Goal: Task Accomplishment & Management: Complete application form

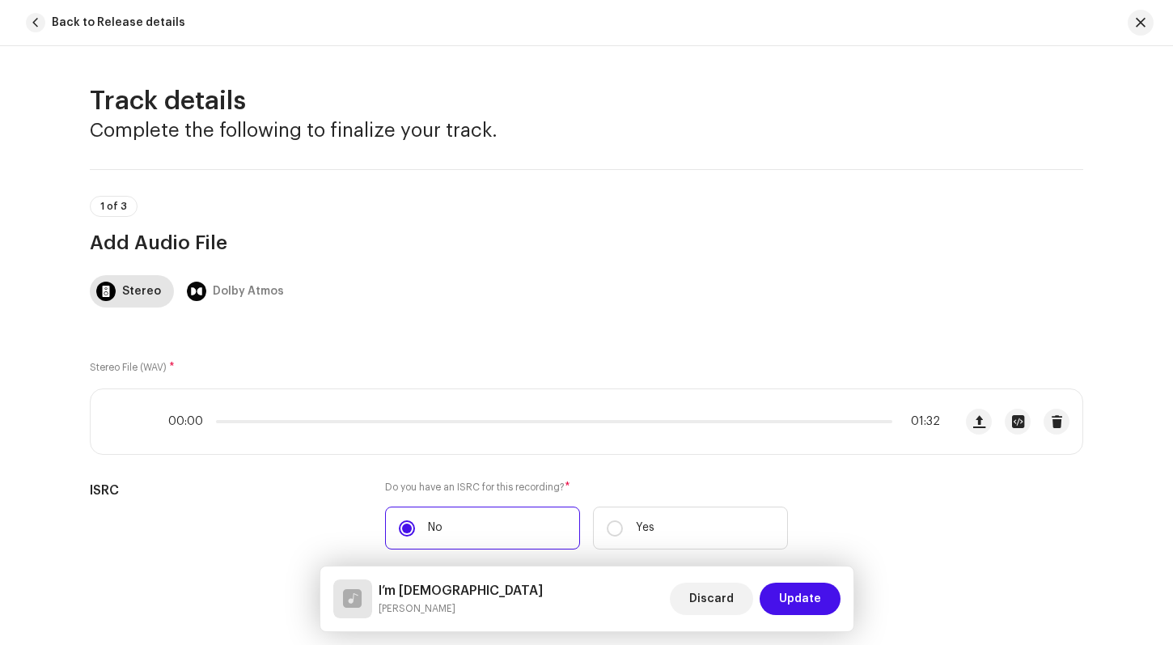
scroll to position [1083, 0]
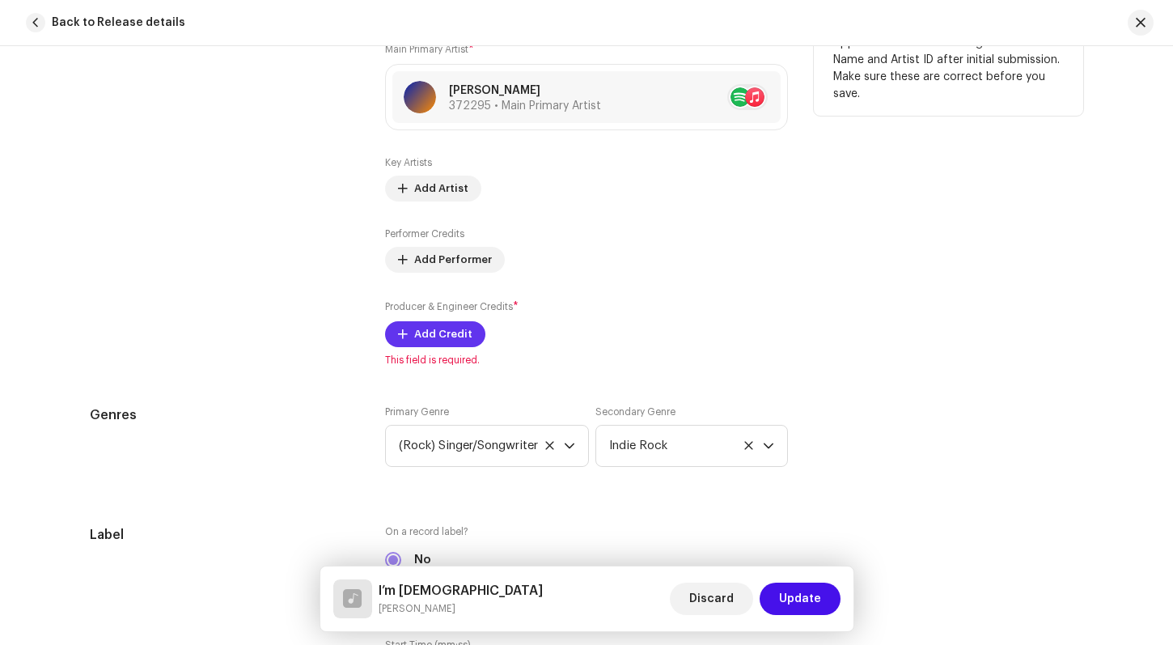
click at [468, 334] on button "Add Credit" at bounding box center [435, 334] width 100 height 26
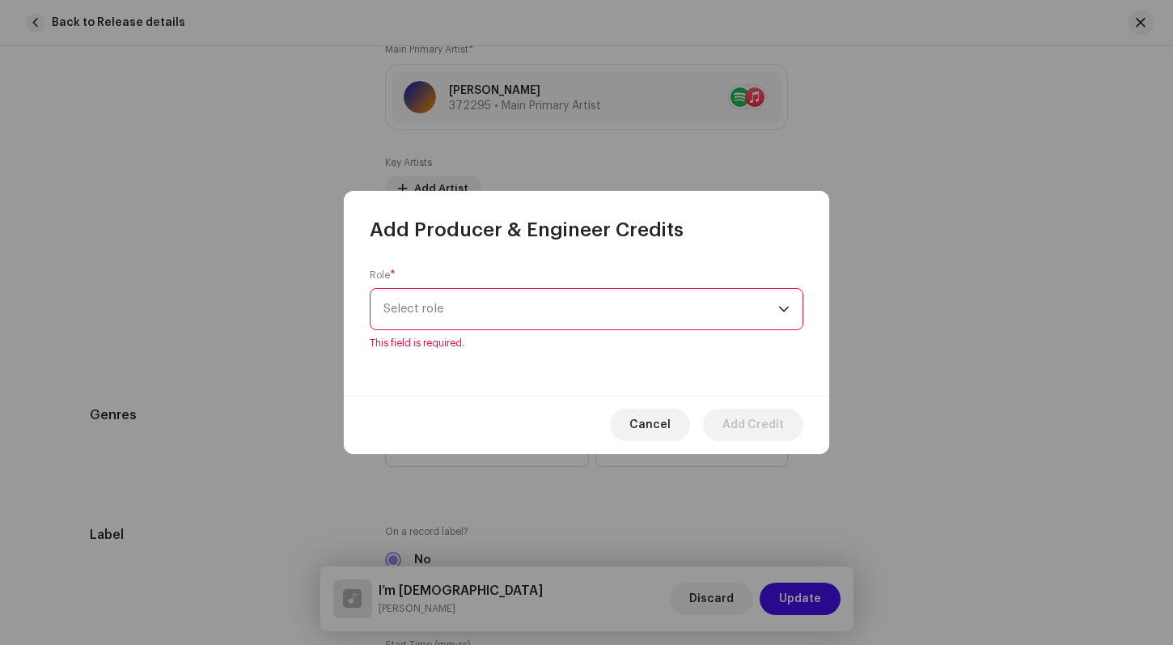
click at [785, 321] on div "dropdown trigger" at bounding box center [783, 309] width 11 height 40
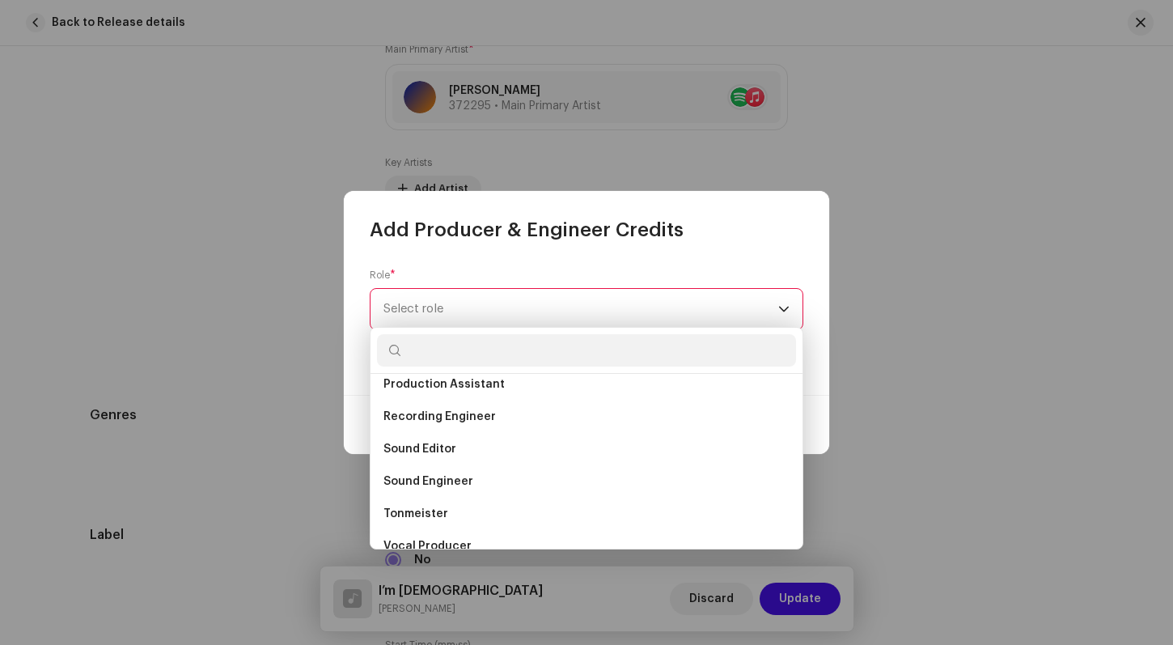
scroll to position [712, 0]
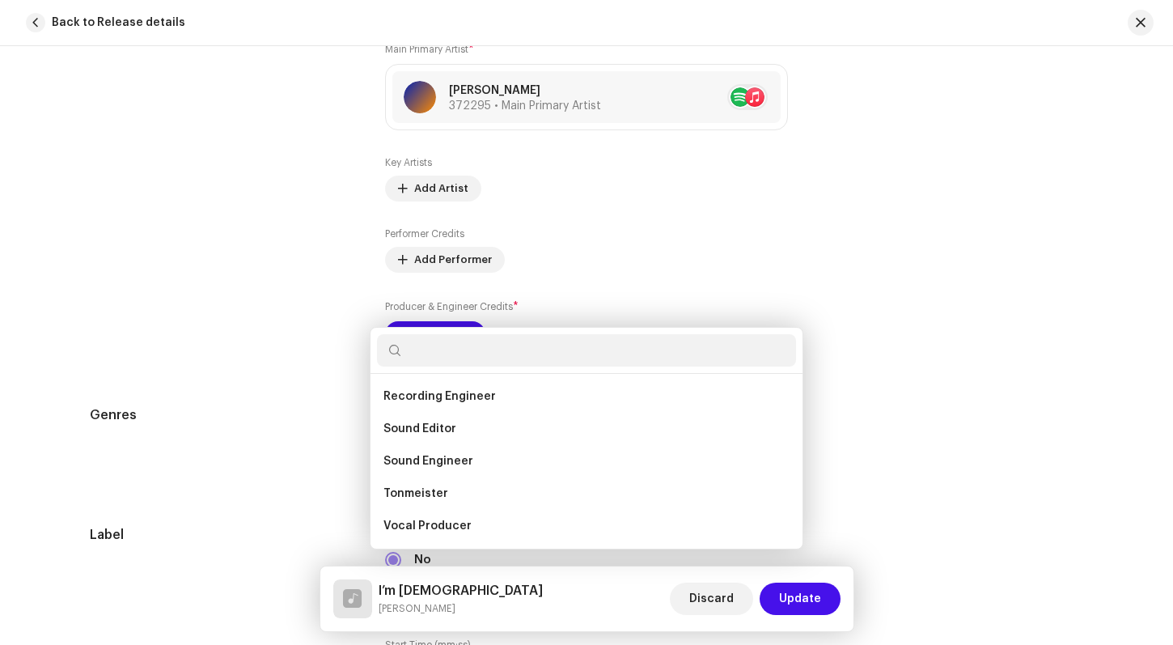
click at [932, 328] on div "Add Producer & Engineer Credits Role * Select role This field is required. Canc…" at bounding box center [586, 322] width 1173 height 645
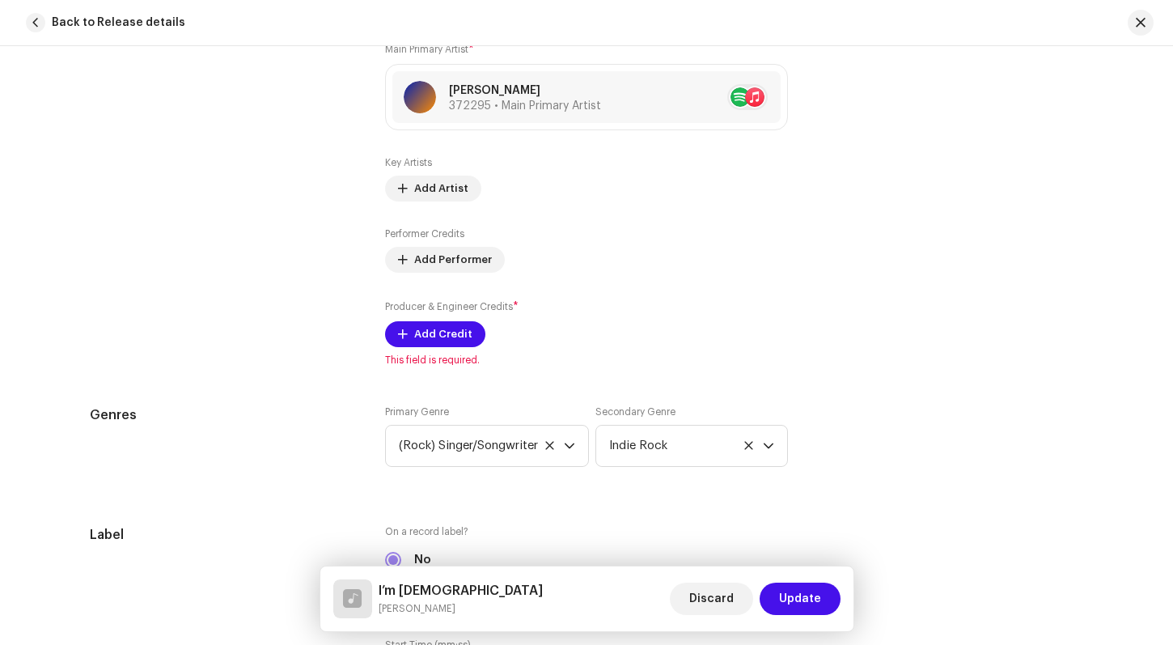
click at [932, 328] on div "Tips Apple does not allow changes to Artist Name and Artist ID after initial su…" at bounding box center [948, 184] width 269 height 364
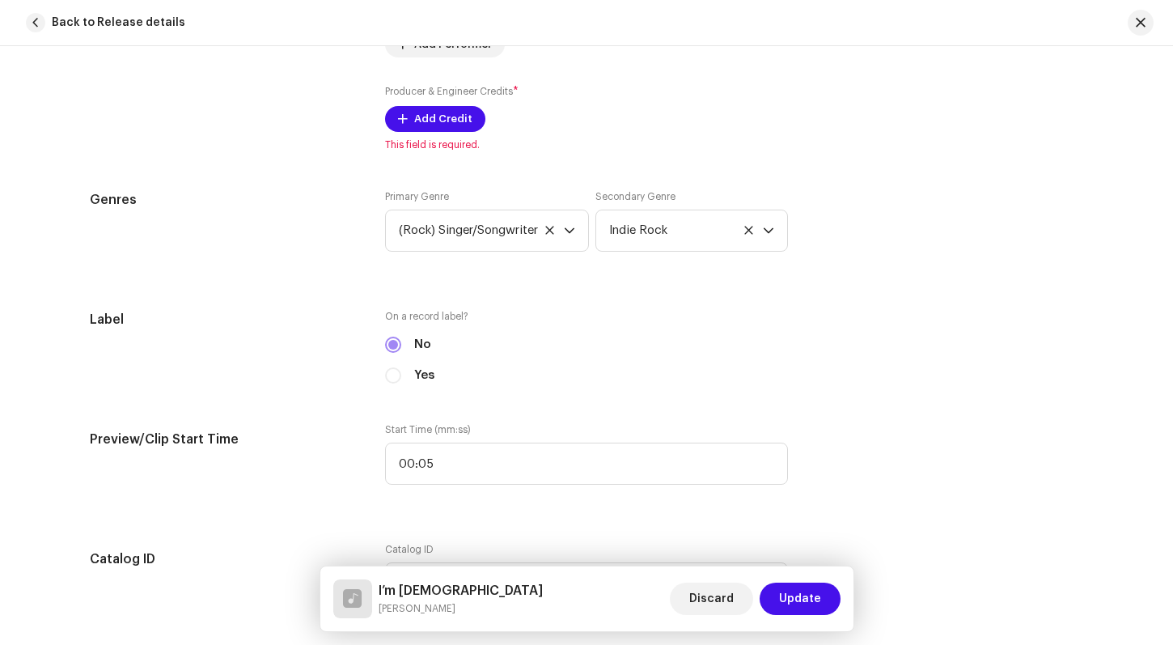
scroll to position [1301, 0]
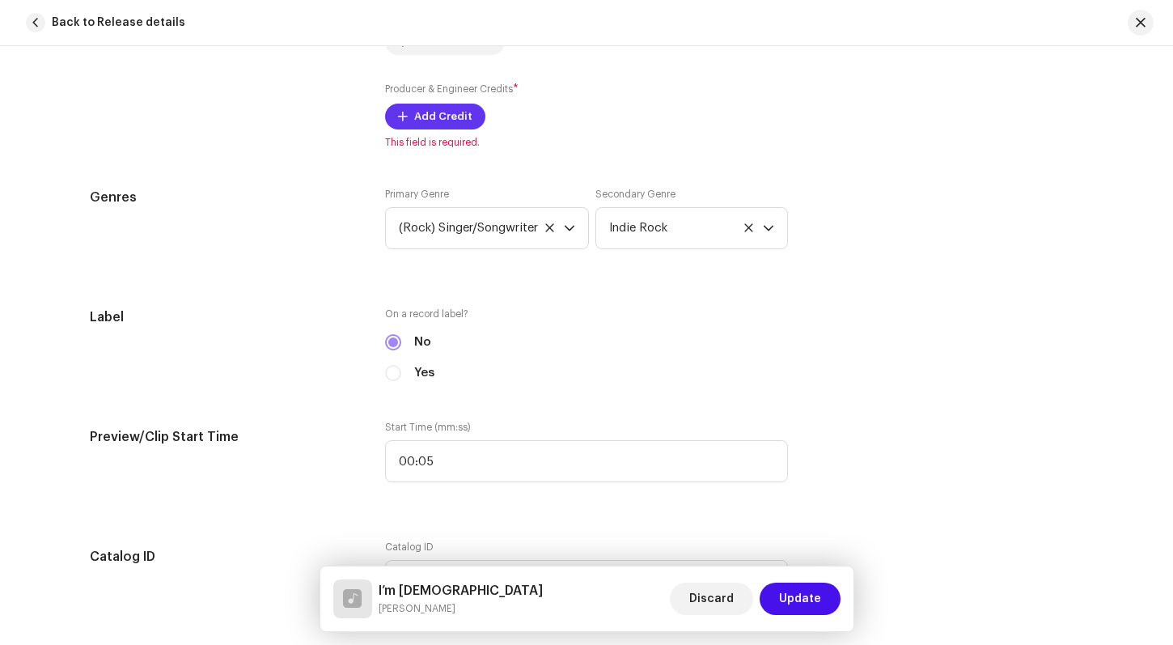
click at [448, 113] on span "Add Credit" at bounding box center [443, 116] width 58 height 32
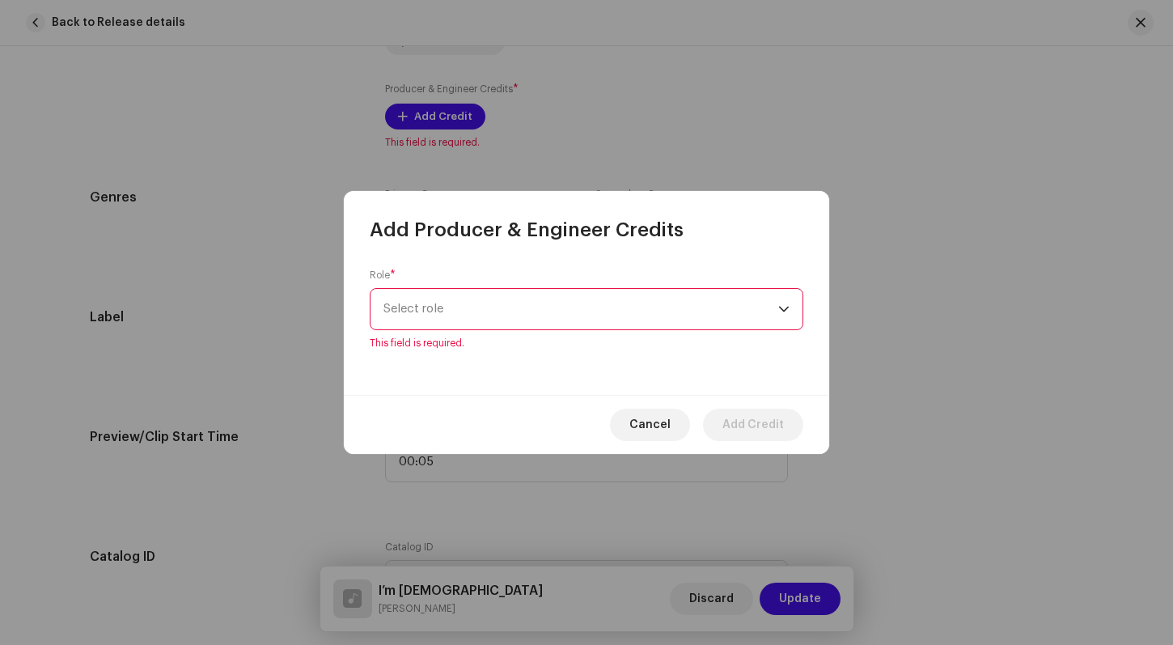
click at [789, 312] on p-select "Select role" at bounding box center [587, 309] width 434 height 42
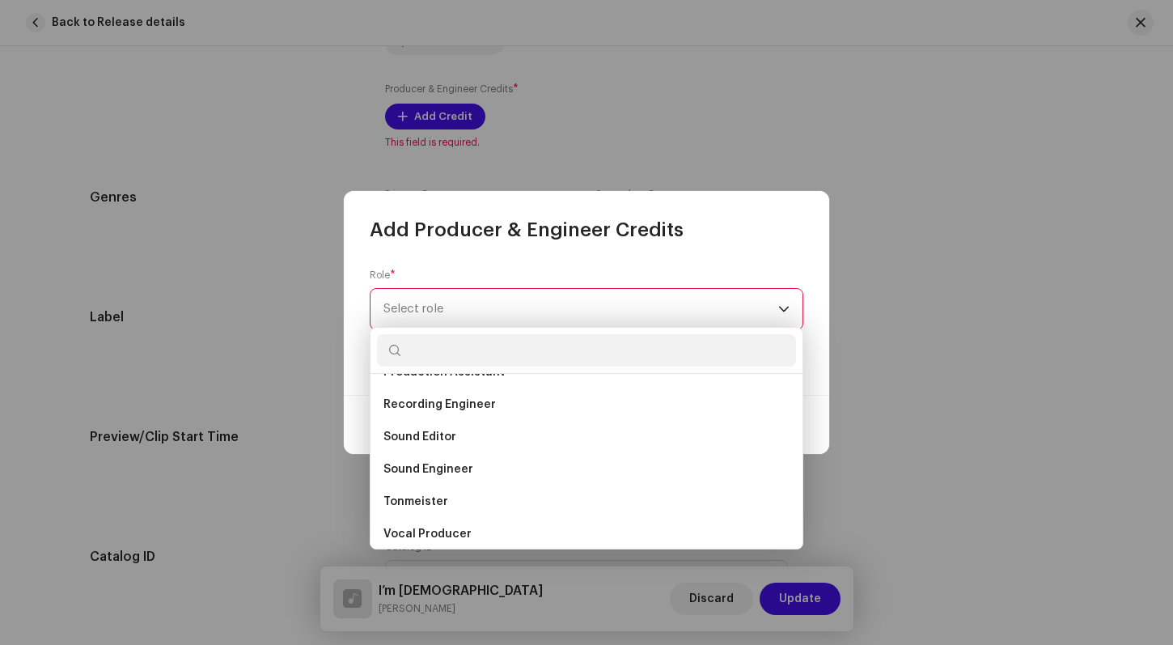
scroll to position [712, 0]
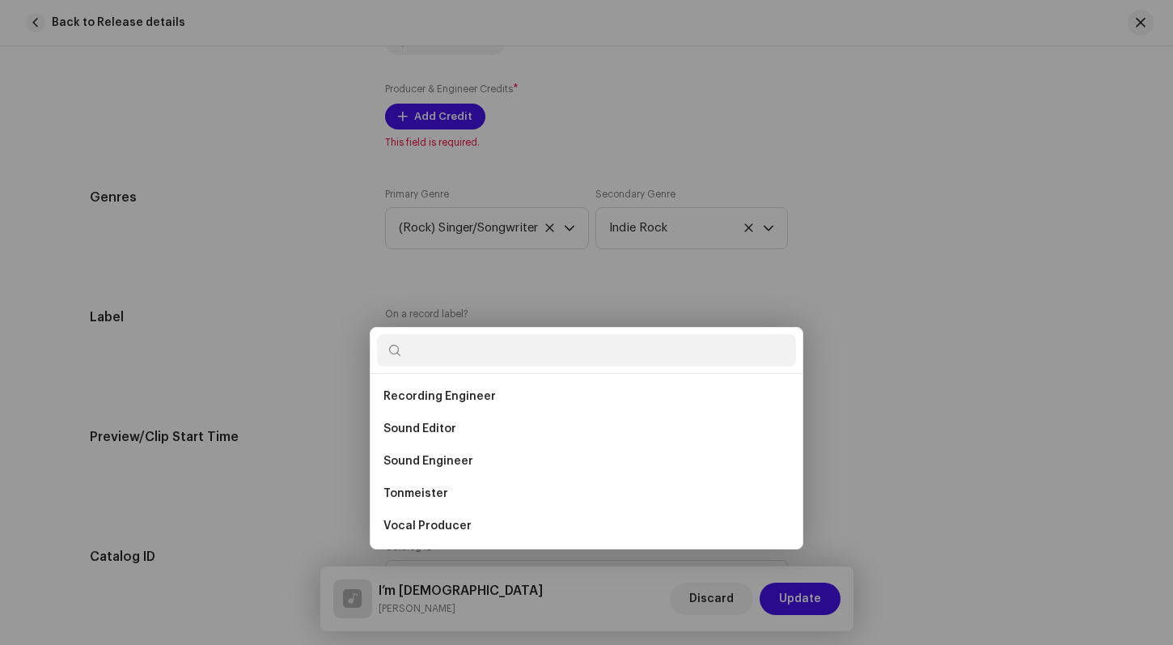
click at [916, 446] on div "Add Producer & Engineer Credits Role * Select role This field is required. Canc…" at bounding box center [586, 322] width 1173 height 645
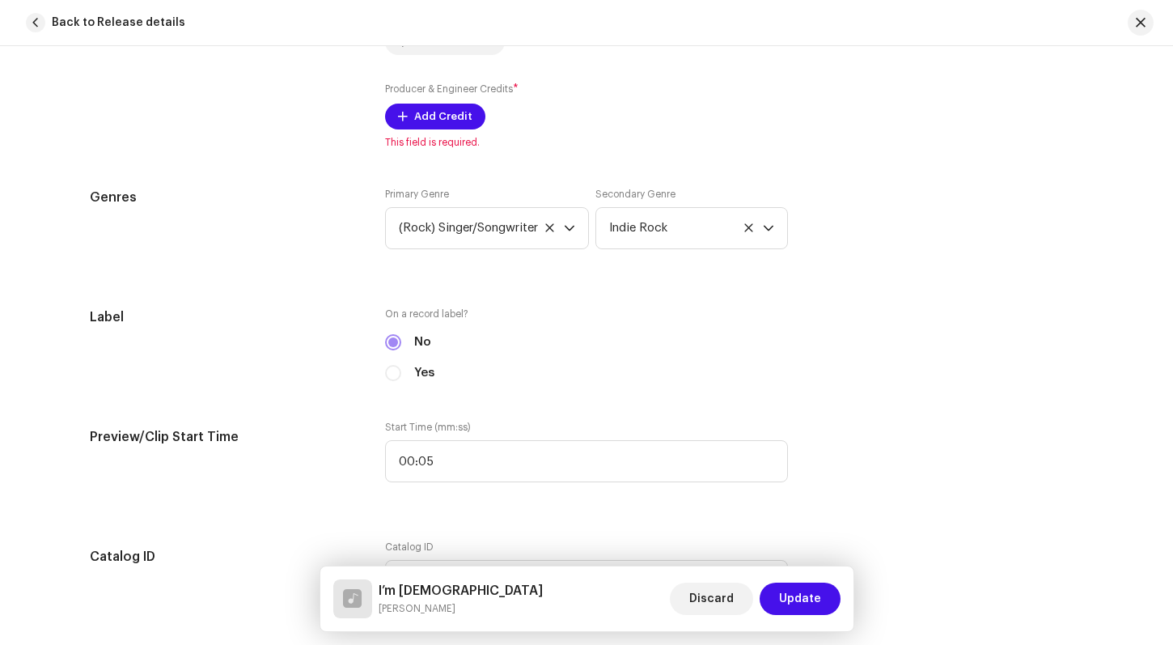
click at [1091, 445] on div "Track details Complete the following to finalize your track. 1 of 3 Add Audio F…" at bounding box center [586, 531] width 1045 height 3494
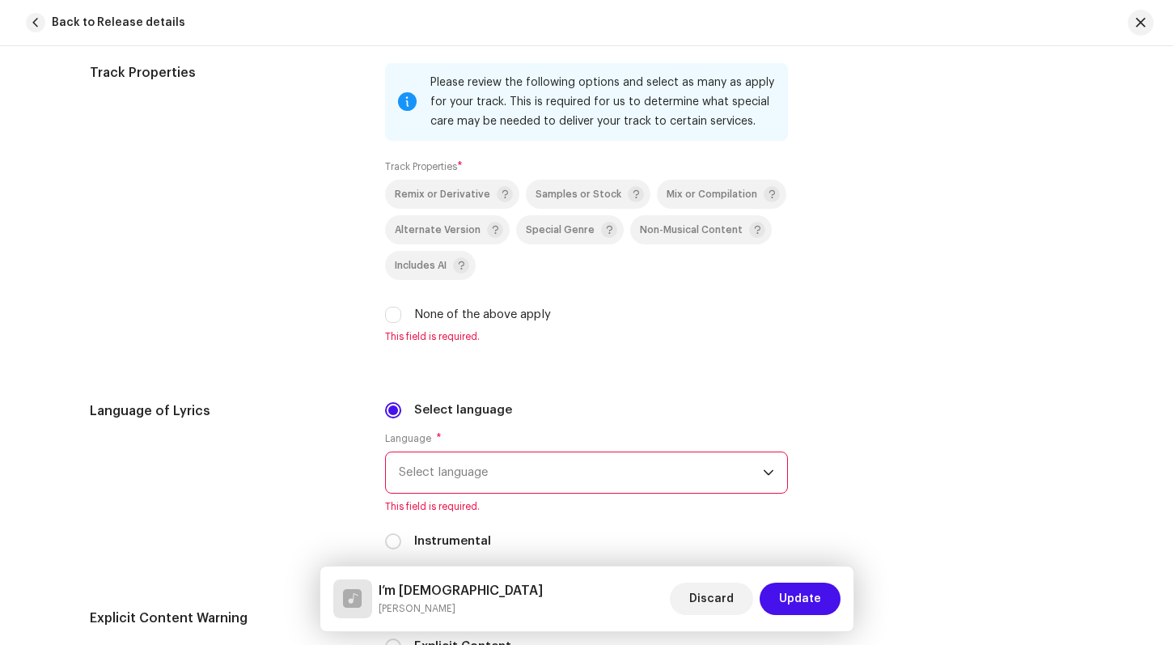
scroll to position [2251, 0]
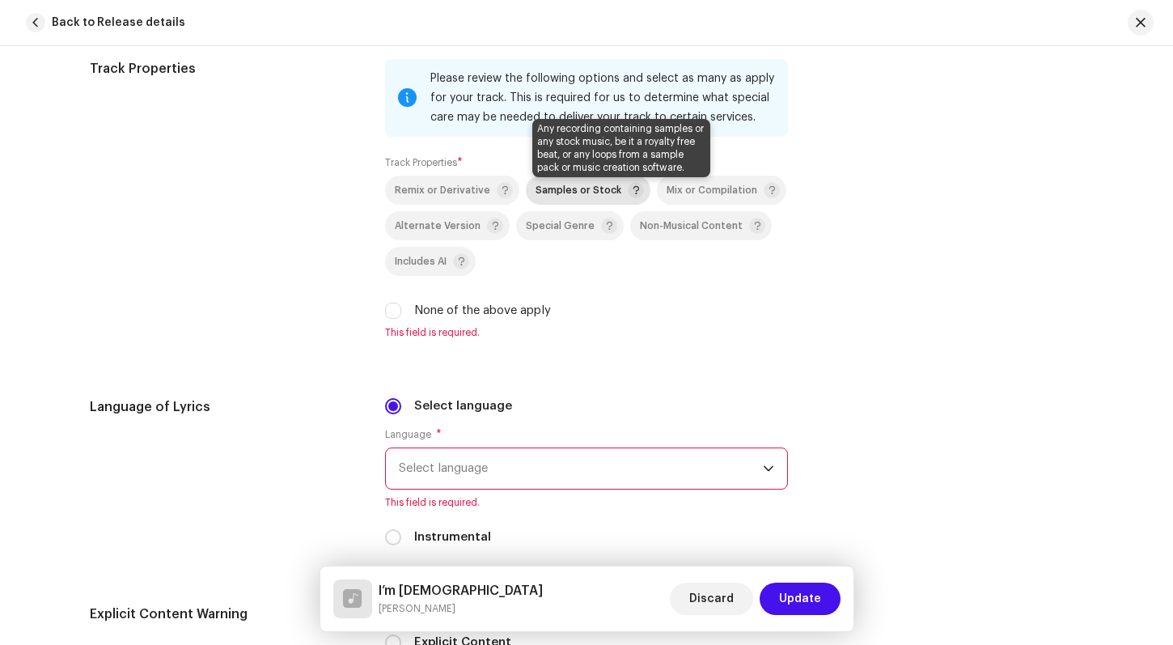
click at [628, 185] on span at bounding box center [636, 190] width 16 height 16
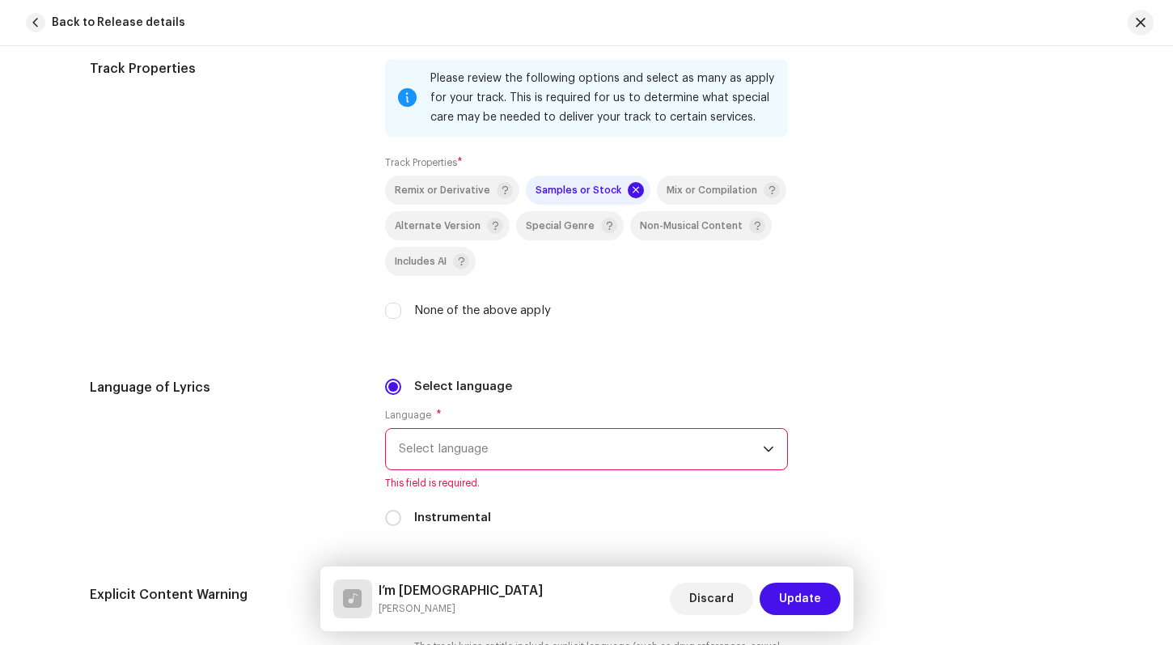
click at [1014, 293] on div "Track Properties Please review the following options and select as many as appl…" at bounding box center [586, 199] width 993 height 280
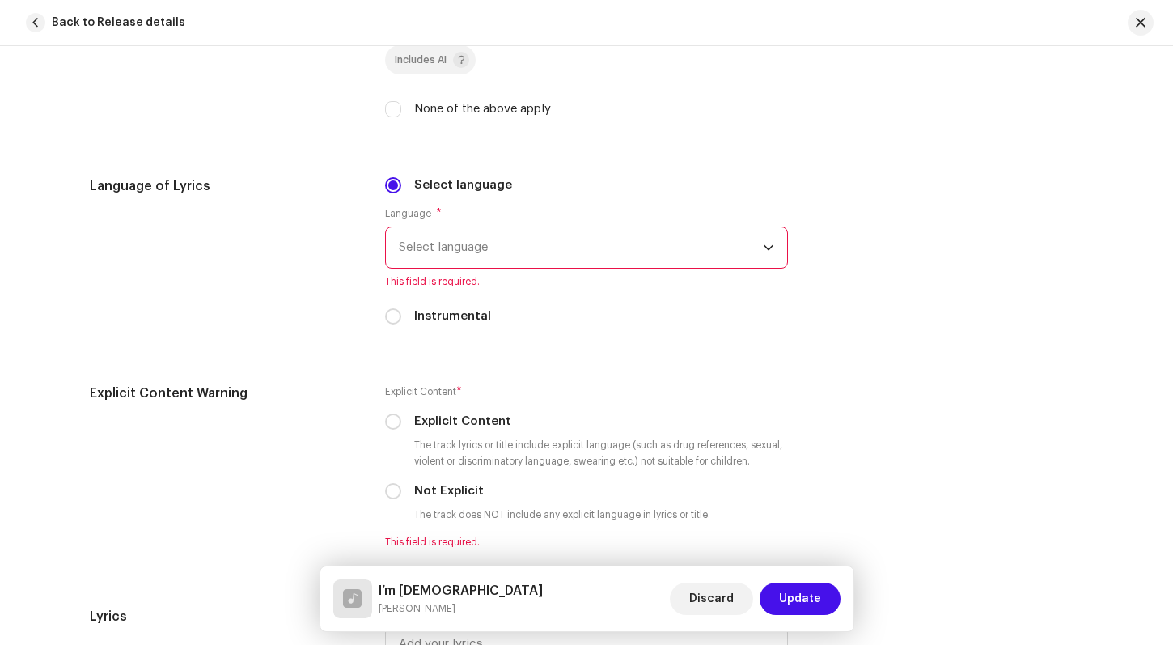
scroll to position [2465, 0]
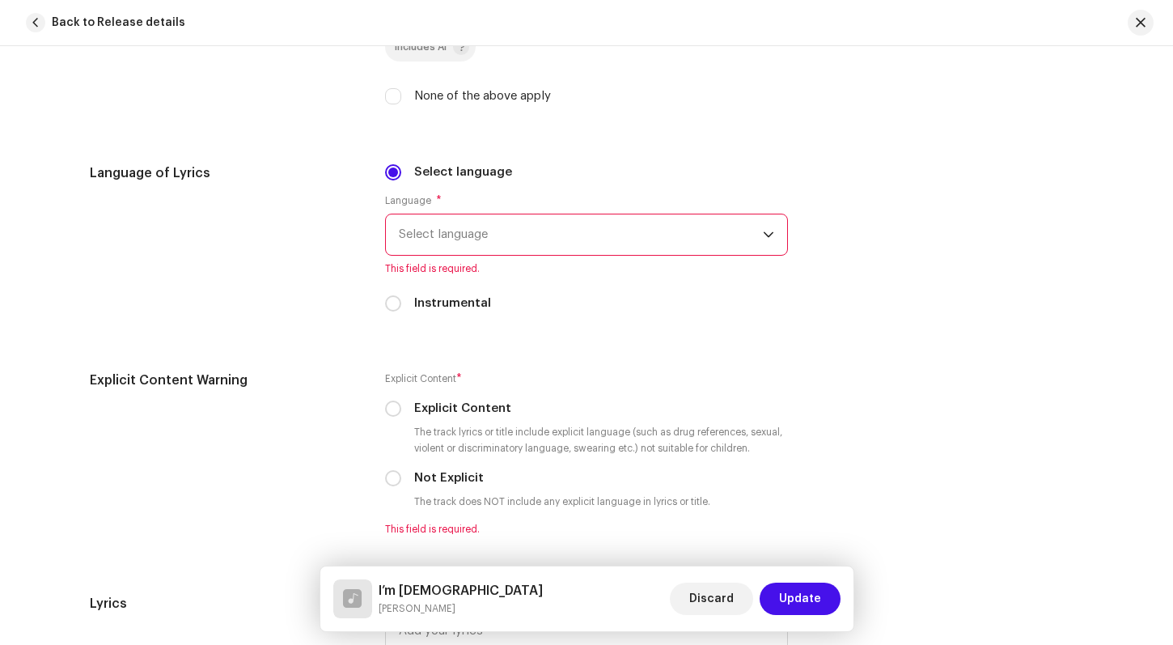
click at [766, 231] on icon "dropdown trigger" at bounding box center [768, 234] width 11 height 11
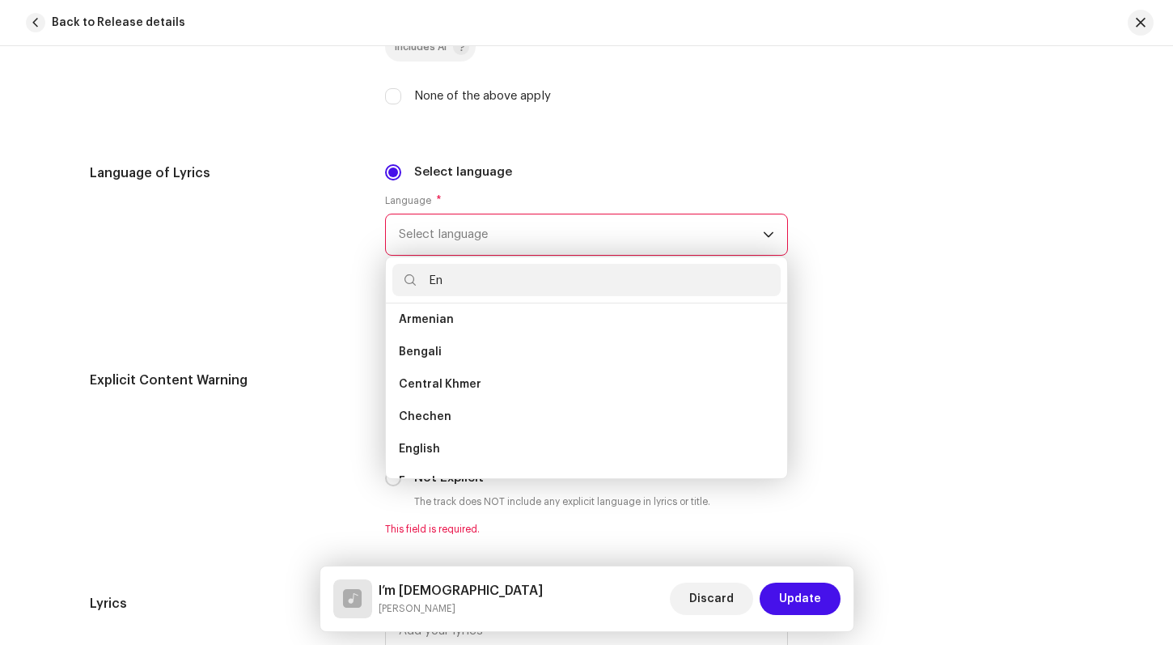
scroll to position [0, 0]
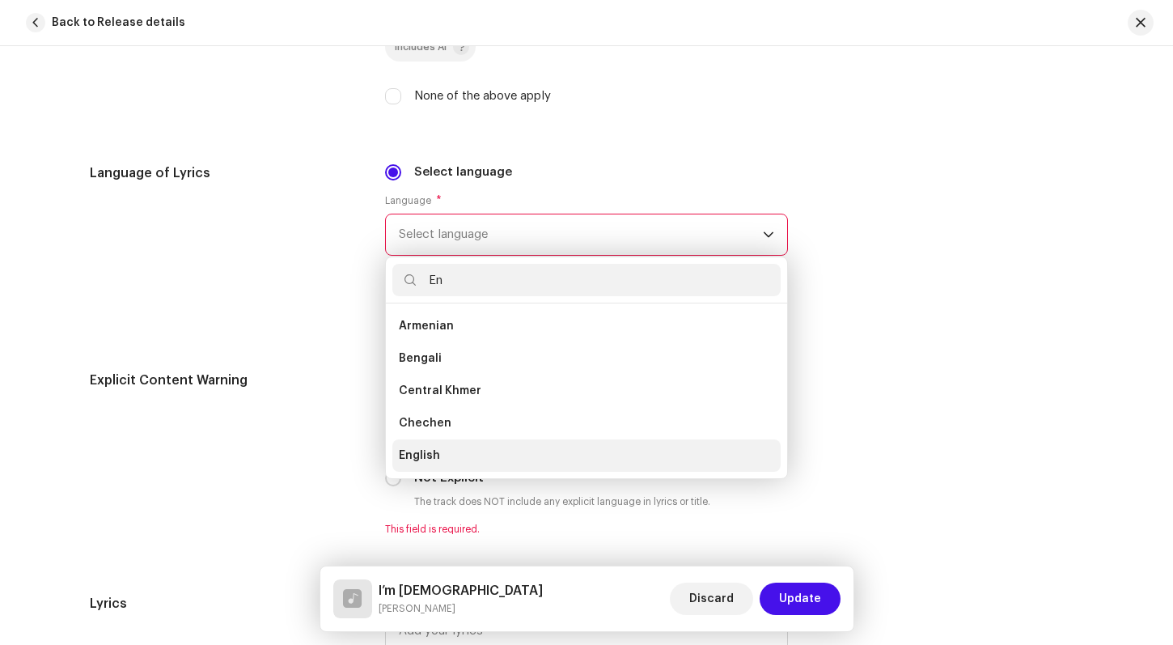
type input "En"
click at [405, 457] on span "English" at bounding box center [419, 455] width 41 height 16
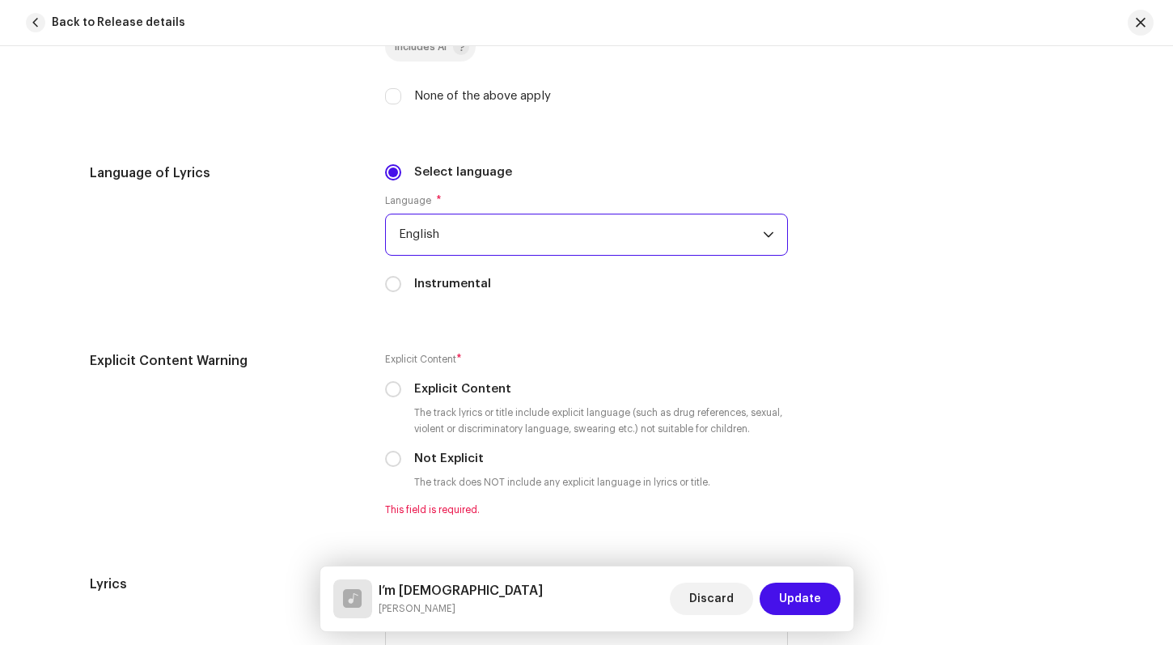
click at [943, 259] on div "Language of Lyrics Select language Language * English Instrumental" at bounding box center [586, 237] width 993 height 149
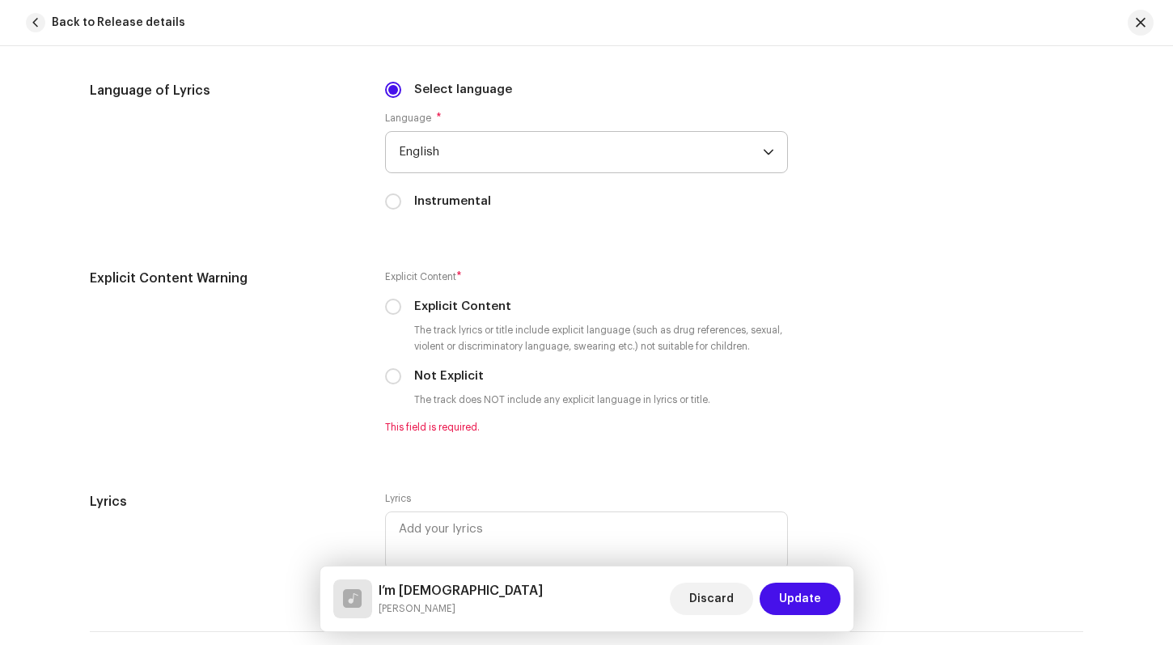
scroll to position [2627, 0]
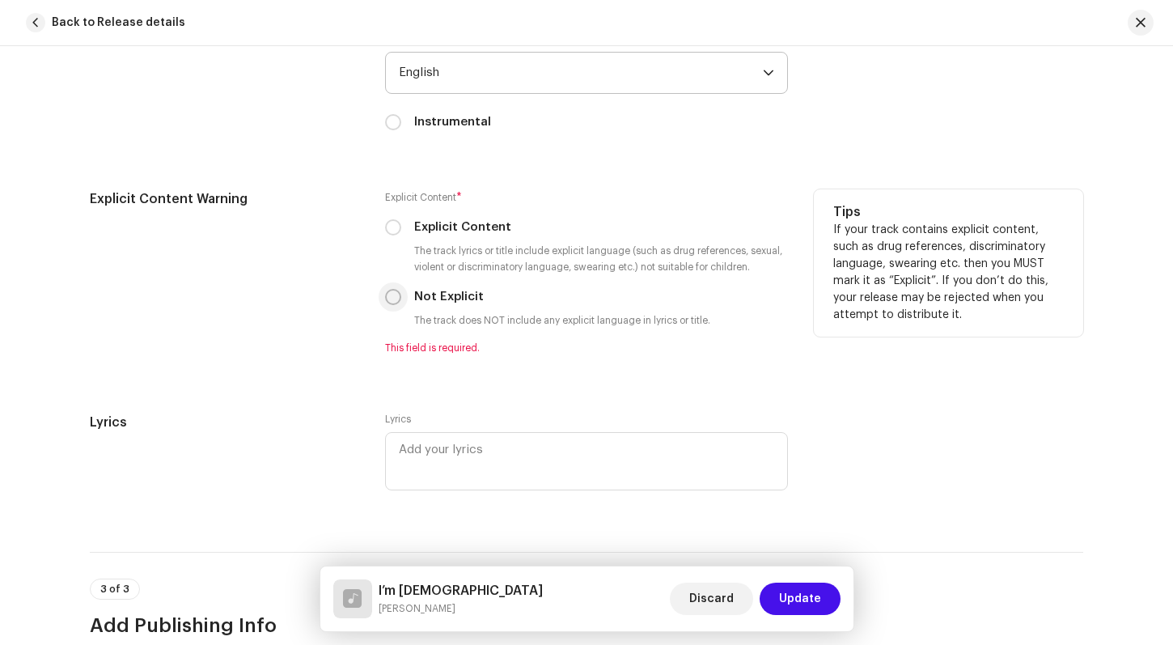
click at [391, 298] on input "Not Explicit" at bounding box center [393, 297] width 16 height 16
radio input "true"
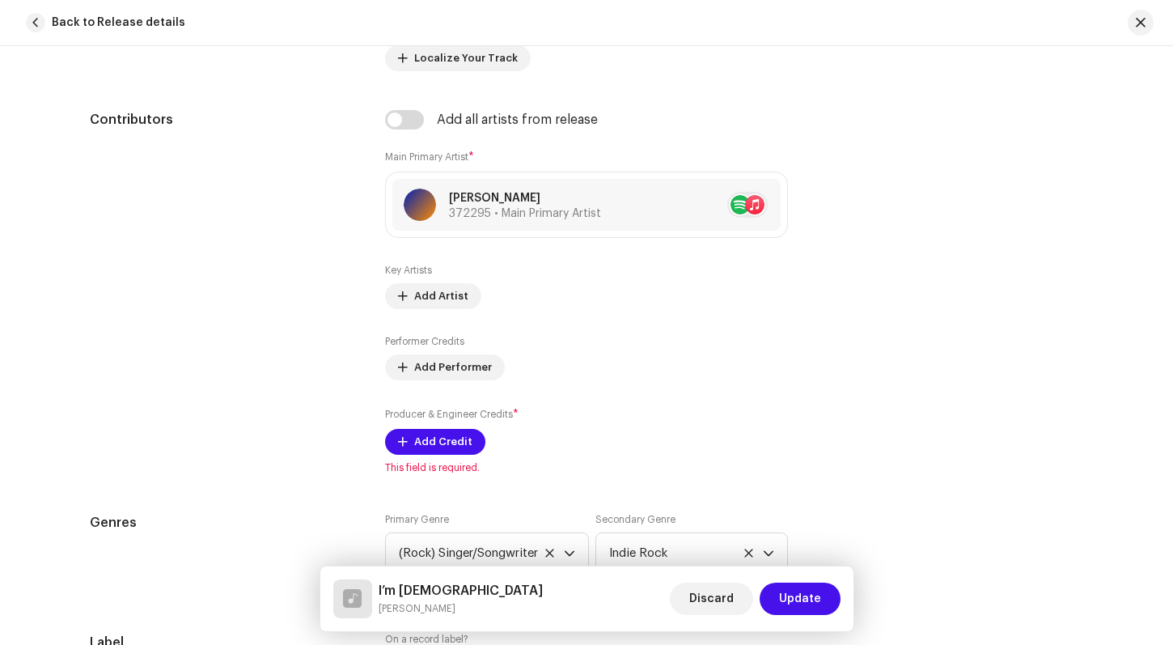
scroll to position [956, 0]
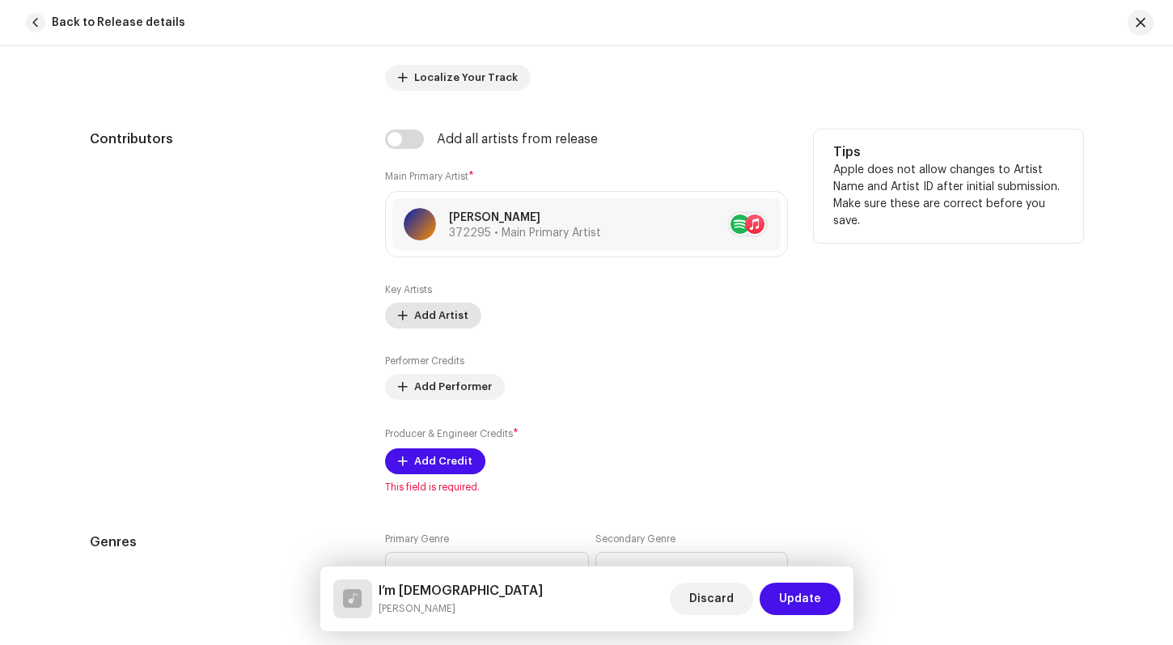
click at [438, 309] on span "Add Artist" at bounding box center [441, 315] width 54 height 32
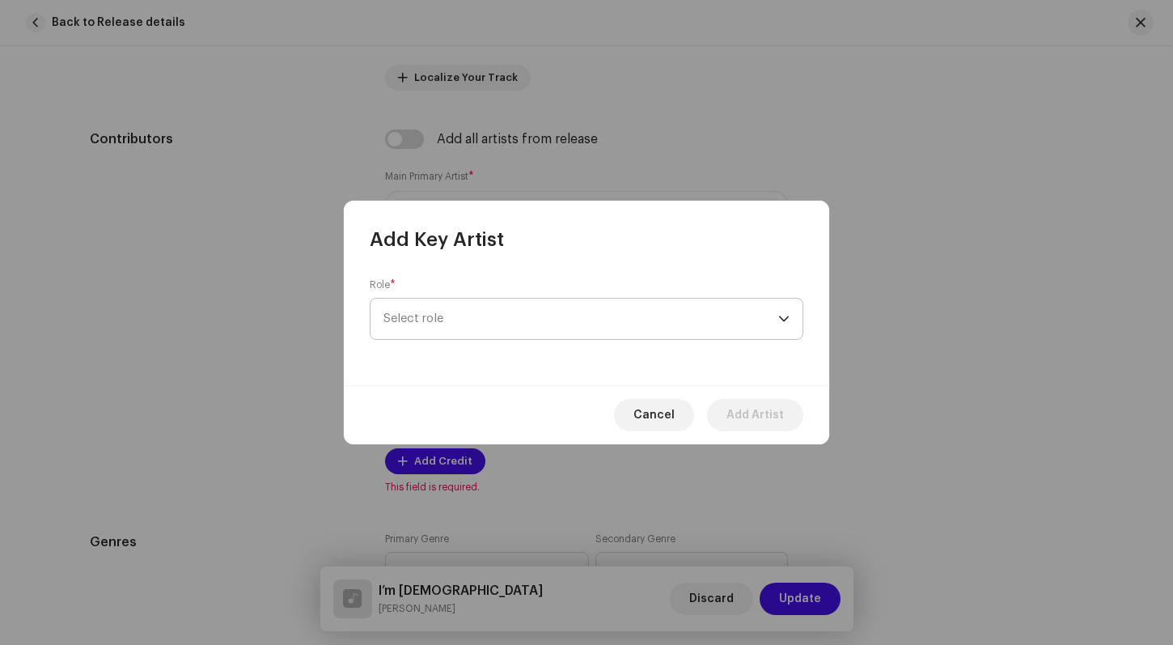
click at [780, 311] on div "dropdown trigger" at bounding box center [783, 318] width 11 height 40
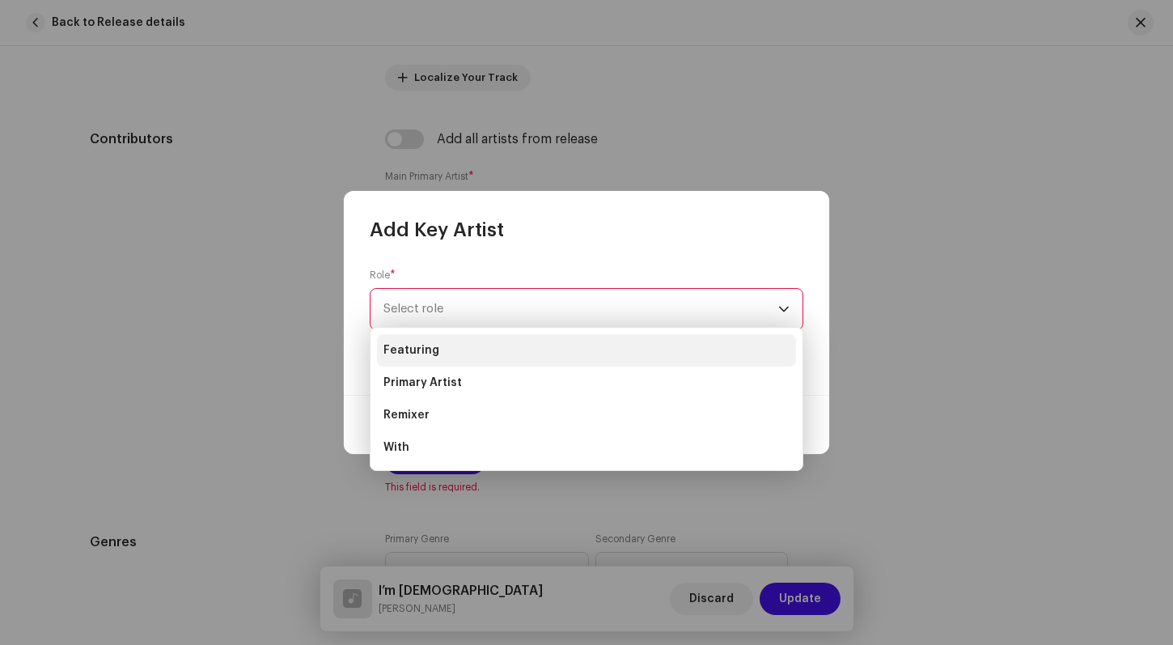
click at [421, 352] on span "Featuring" at bounding box center [411, 350] width 56 height 16
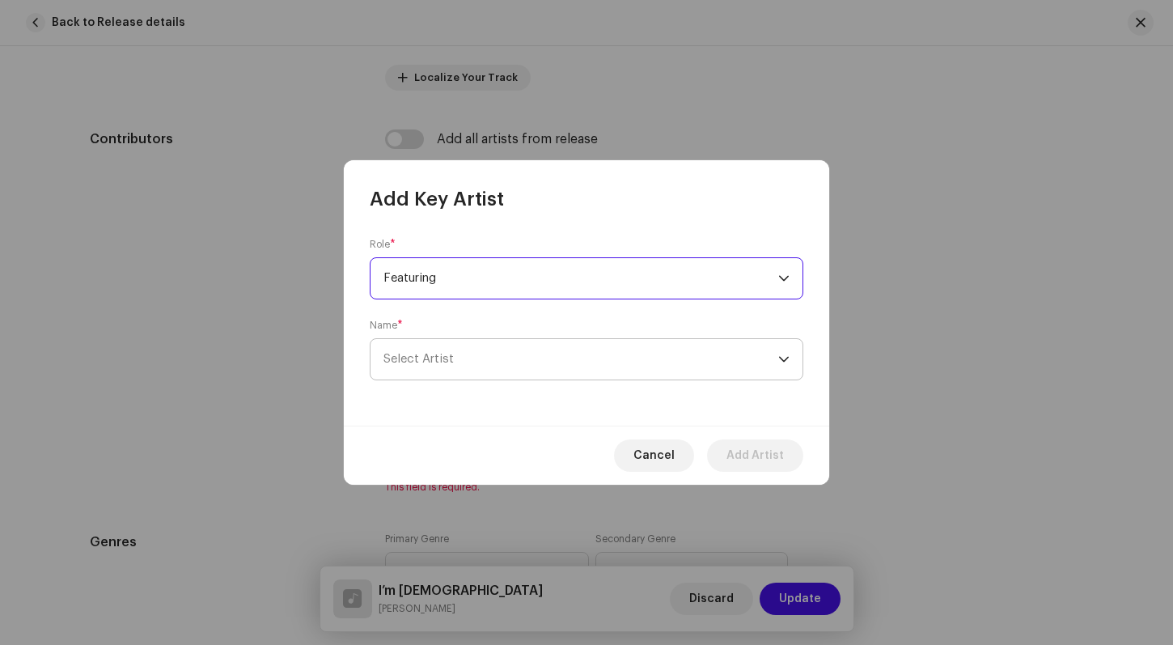
click at [789, 353] on p-select "Select Artist" at bounding box center [587, 359] width 434 height 42
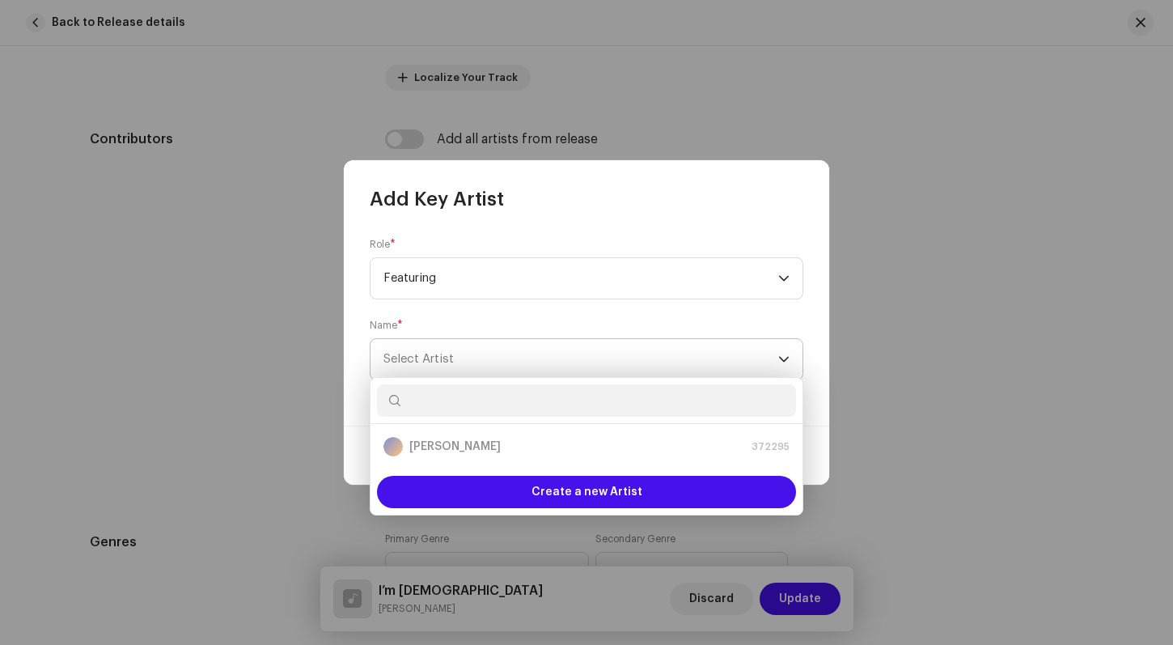
click at [789, 353] on p-select "Select Artist" at bounding box center [587, 359] width 434 height 42
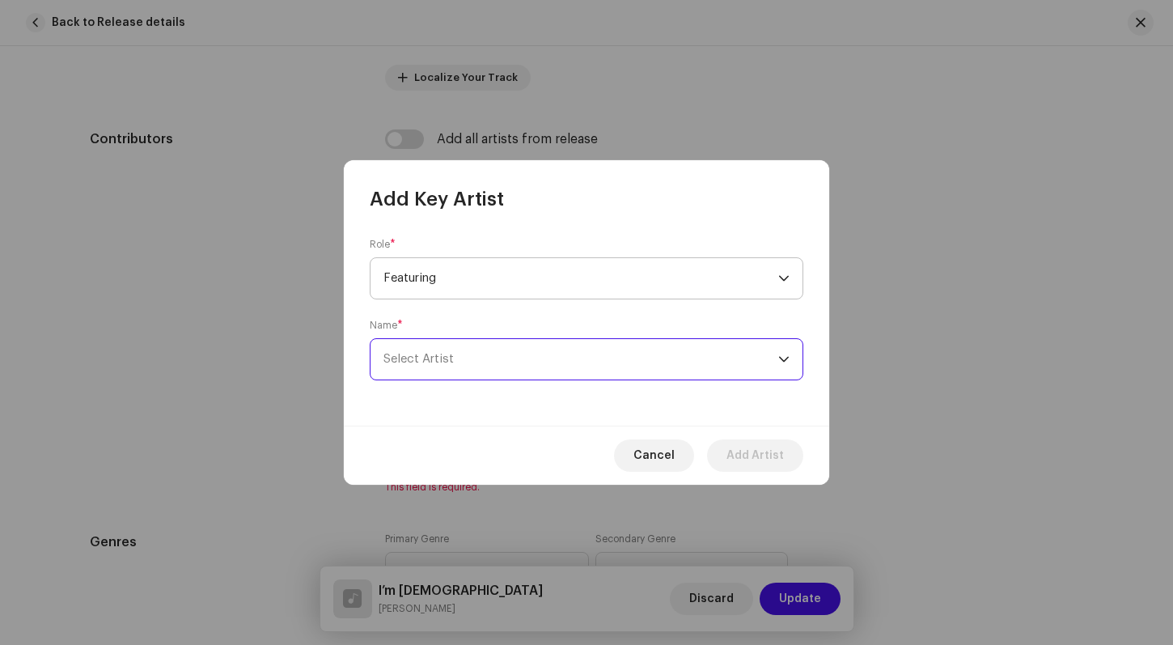
click at [783, 272] on div "dropdown trigger" at bounding box center [783, 278] width 11 height 40
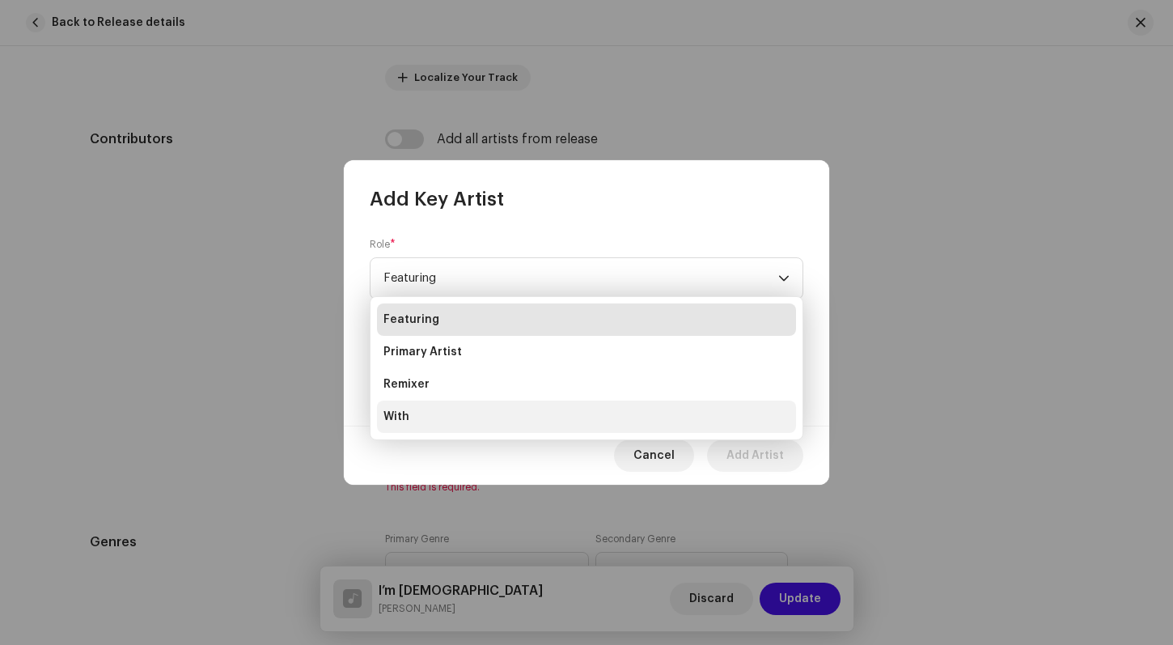
click at [402, 420] on span "With" at bounding box center [396, 416] width 26 height 16
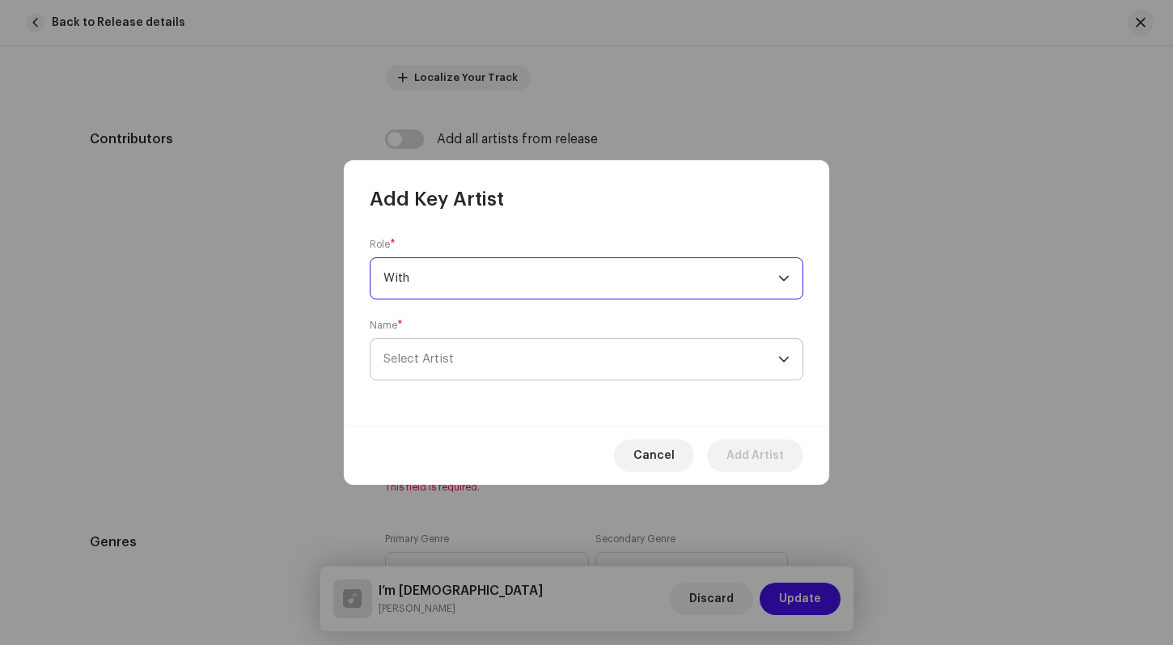
click at [789, 357] on icon "dropdown trigger" at bounding box center [783, 358] width 11 height 11
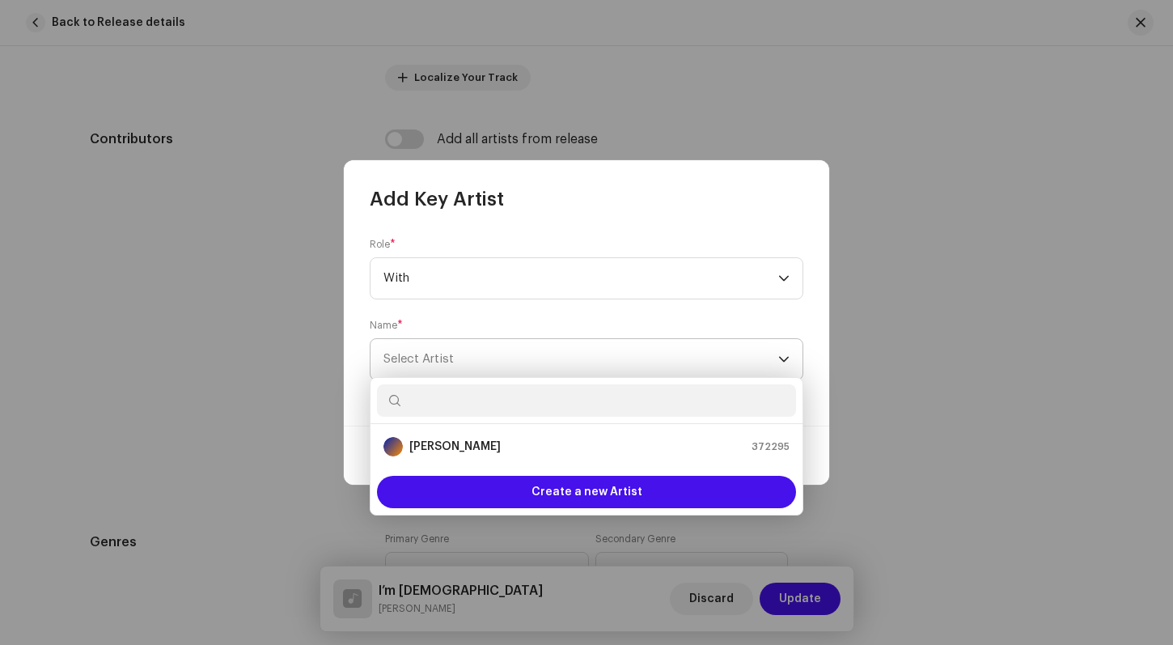
click at [408, 356] on span "Select Artist" at bounding box center [418, 359] width 70 height 12
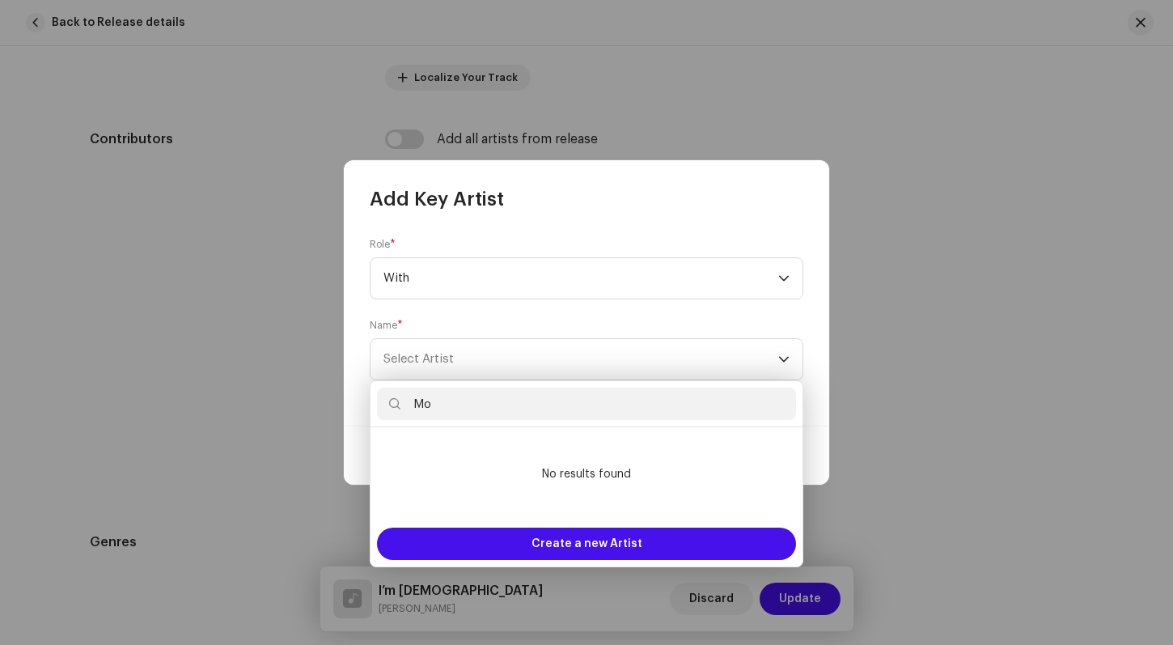
type input "M"
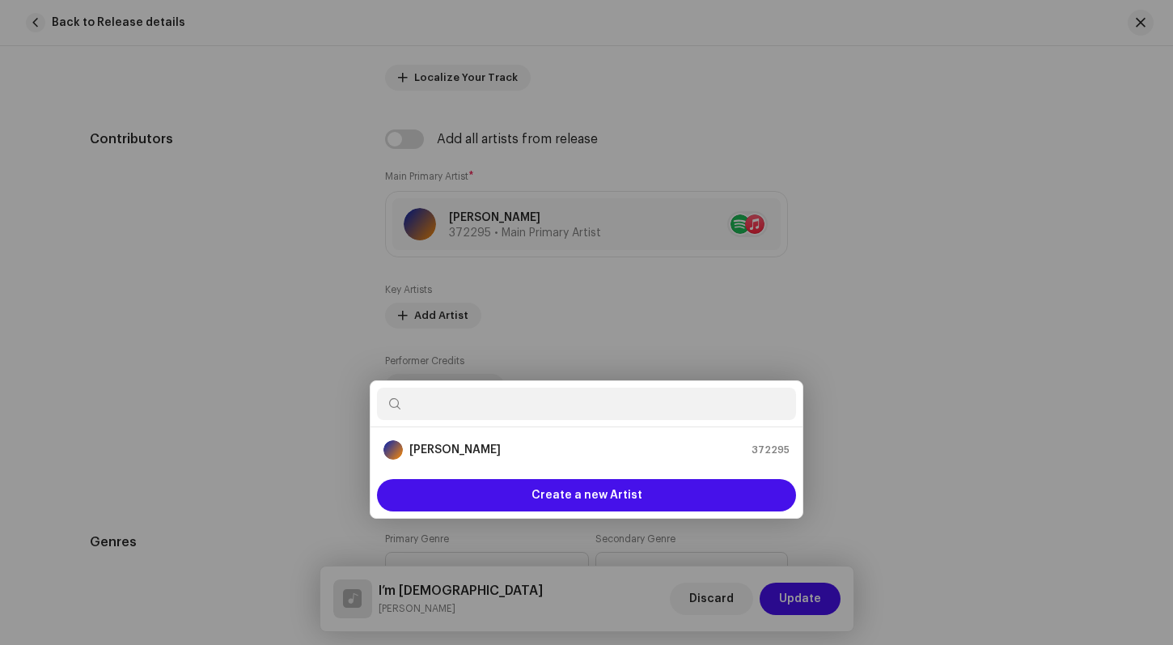
click at [947, 222] on div "Add Key Artist Role * With Name * [PERSON_NAME] Cancel Add Artist" at bounding box center [586, 322] width 1173 height 645
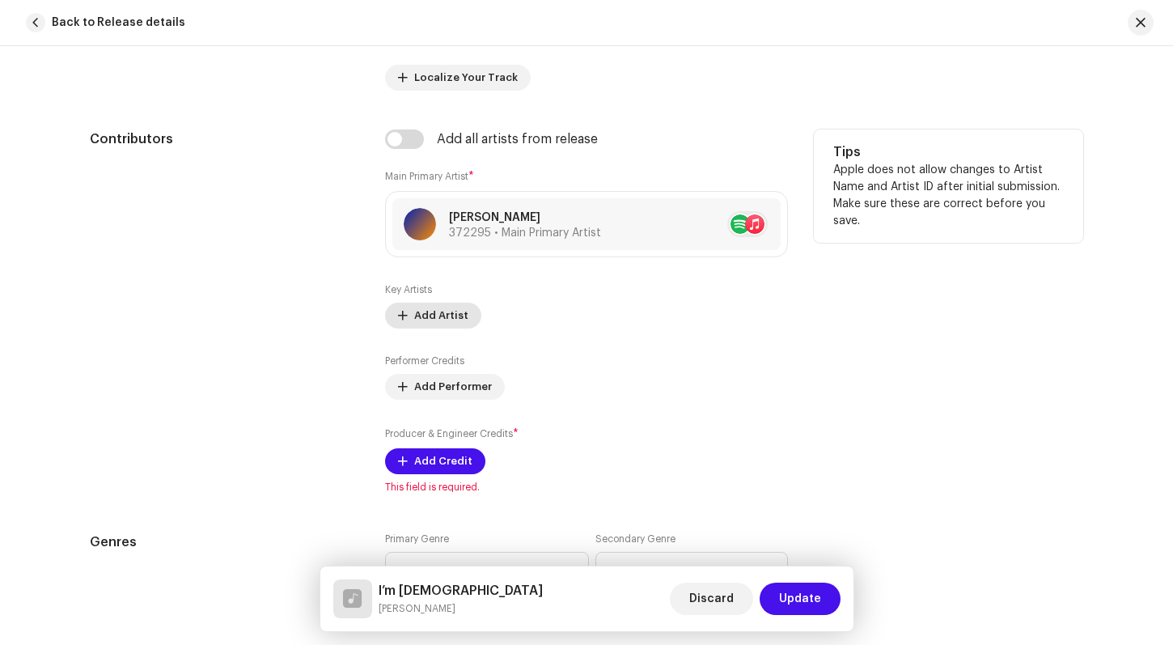
click at [449, 316] on span "Add Artist" at bounding box center [441, 315] width 54 height 32
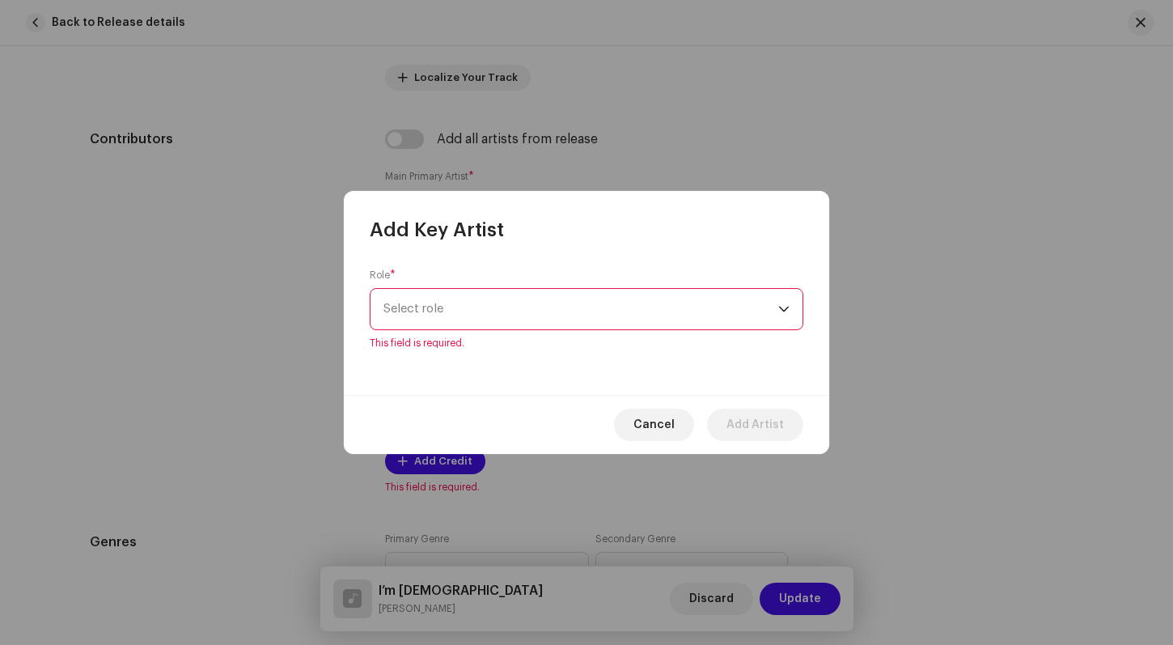
click at [789, 314] on icon "dropdown trigger" at bounding box center [783, 308] width 11 height 11
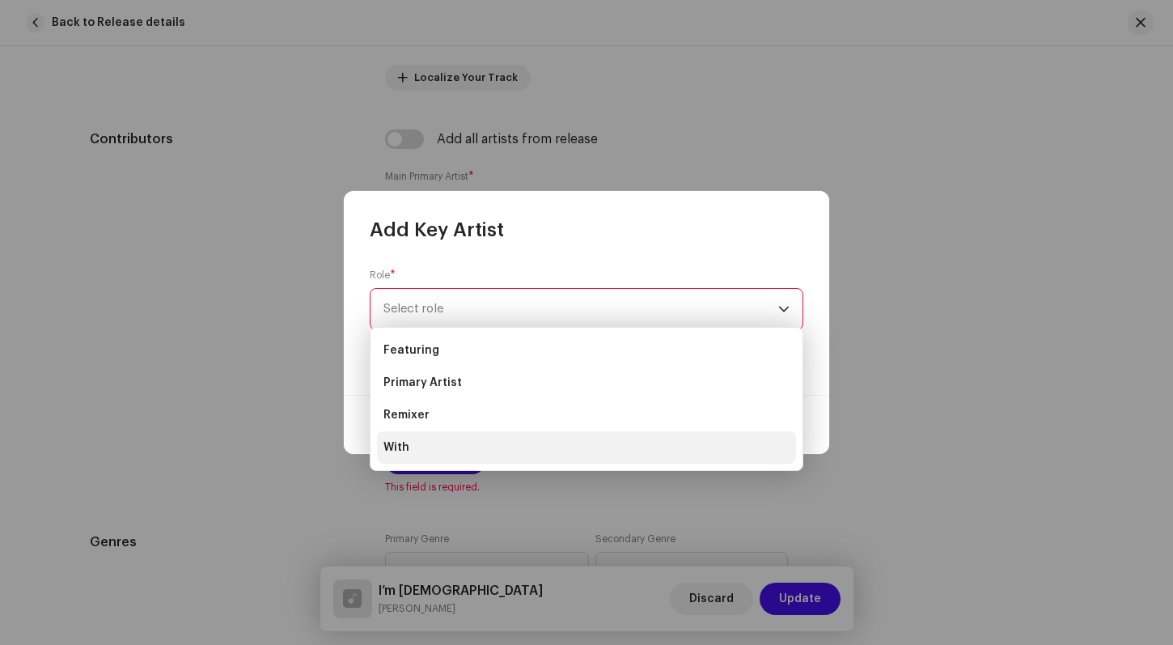
click at [392, 447] on span "With" at bounding box center [396, 447] width 26 height 16
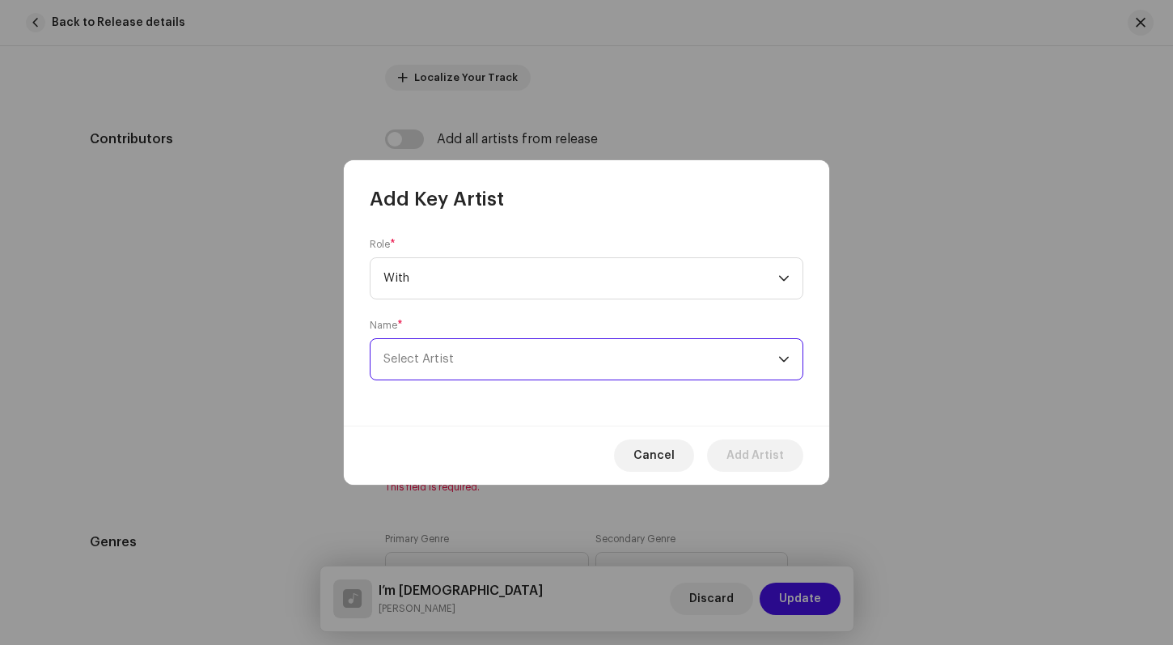
click at [399, 356] on span "Select Artist" at bounding box center [418, 359] width 70 height 12
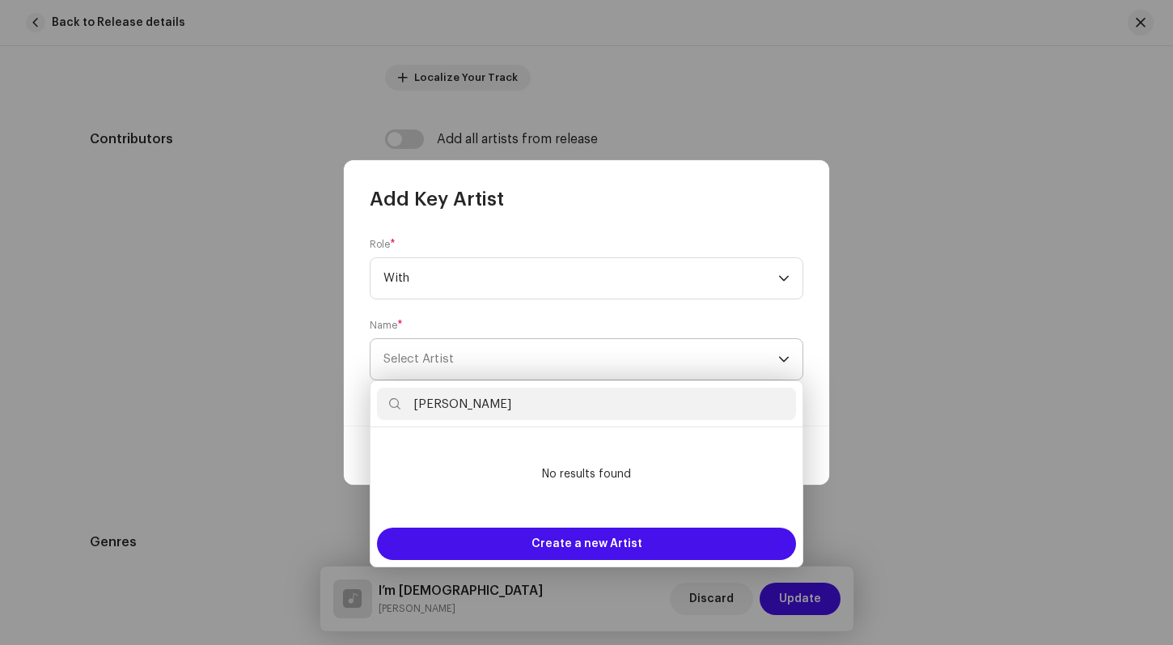
type input "[PERSON_NAME]"
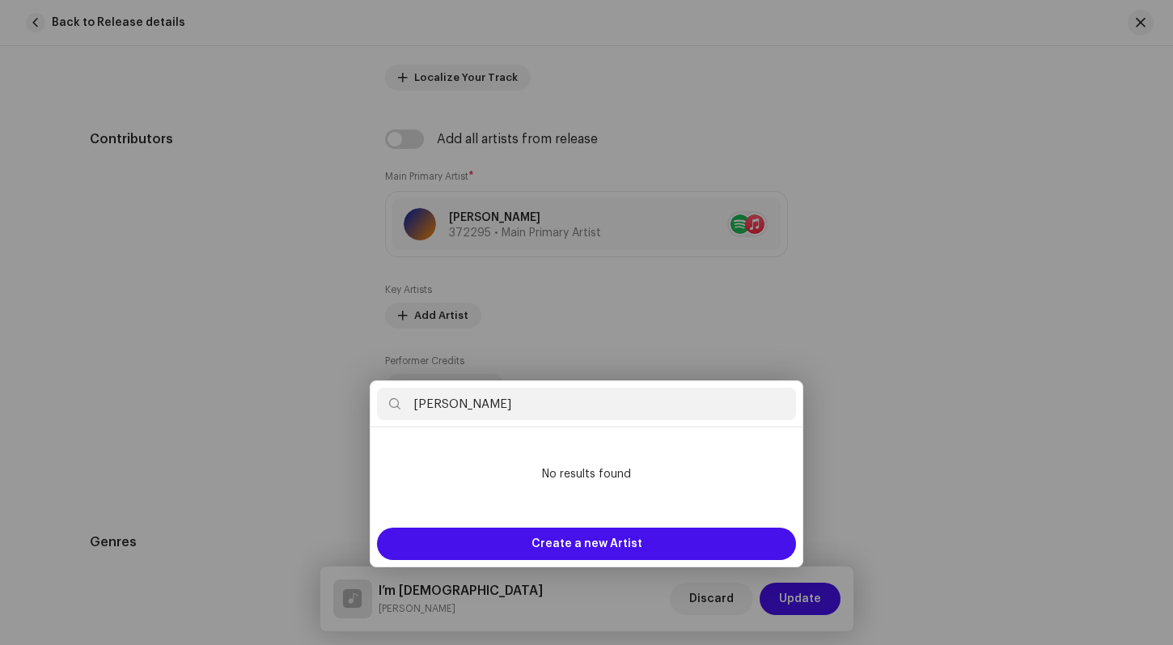
click at [912, 364] on div "Add Key Artist Role * With Name * [PERSON_NAME] Cancel Add Artist" at bounding box center [586, 322] width 1173 height 645
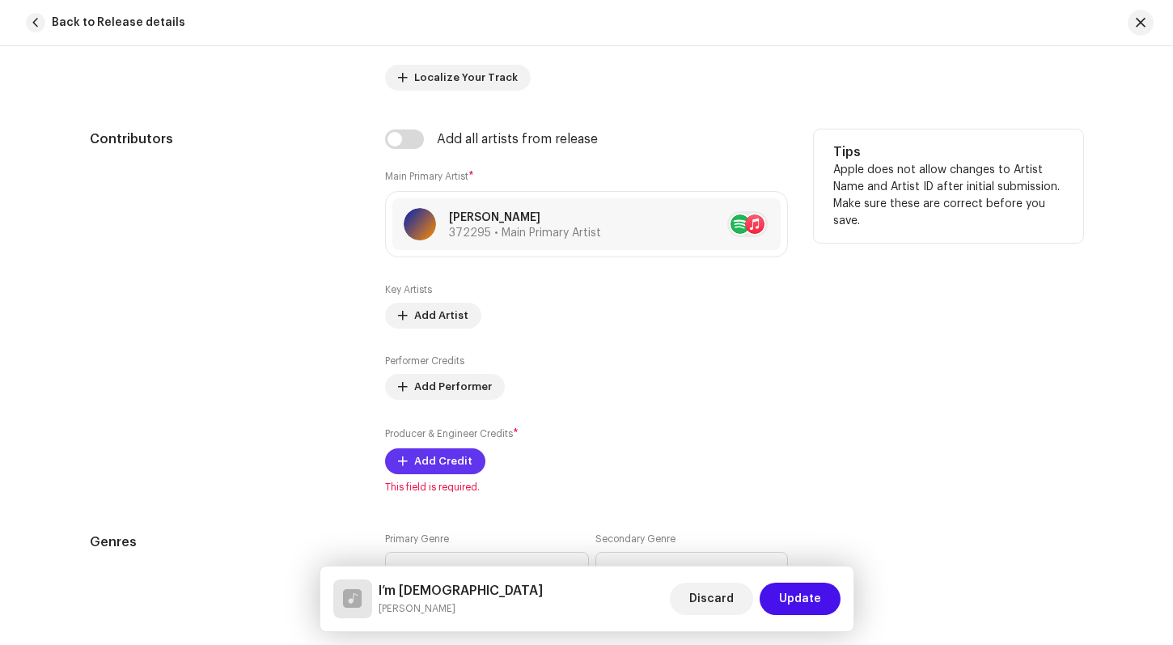
click at [456, 459] on span "Add Credit" at bounding box center [443, 461] width 58 height 32
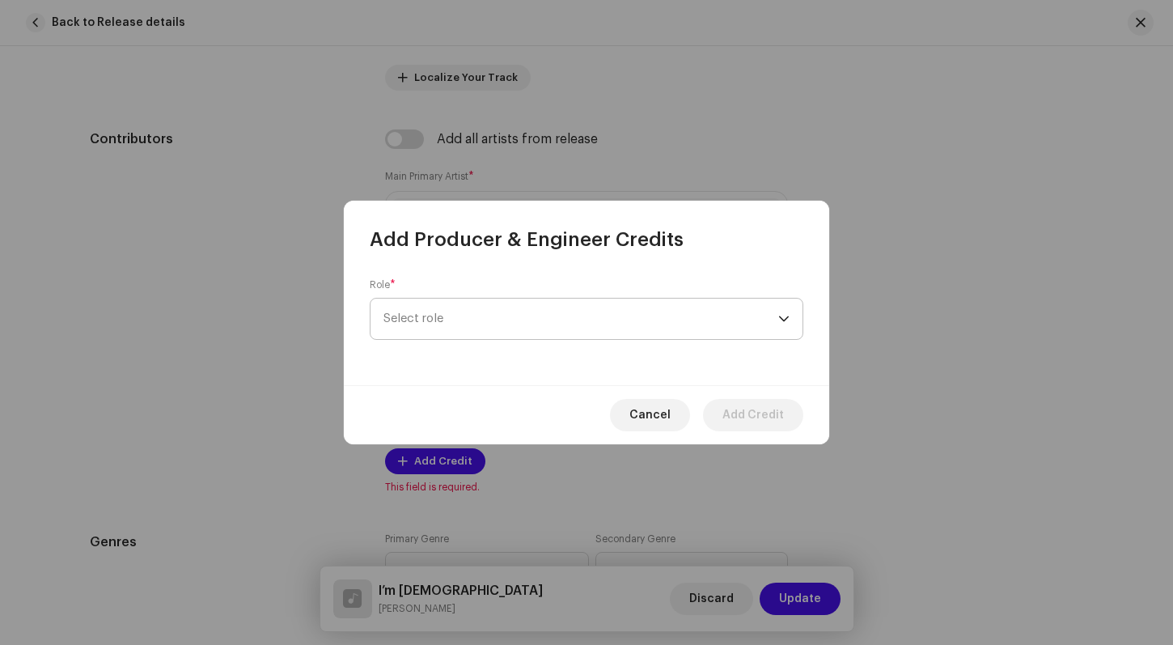
click at [788, 312] on div "dropdown trigger" at bounding box center [783, 318] width 11 height 40
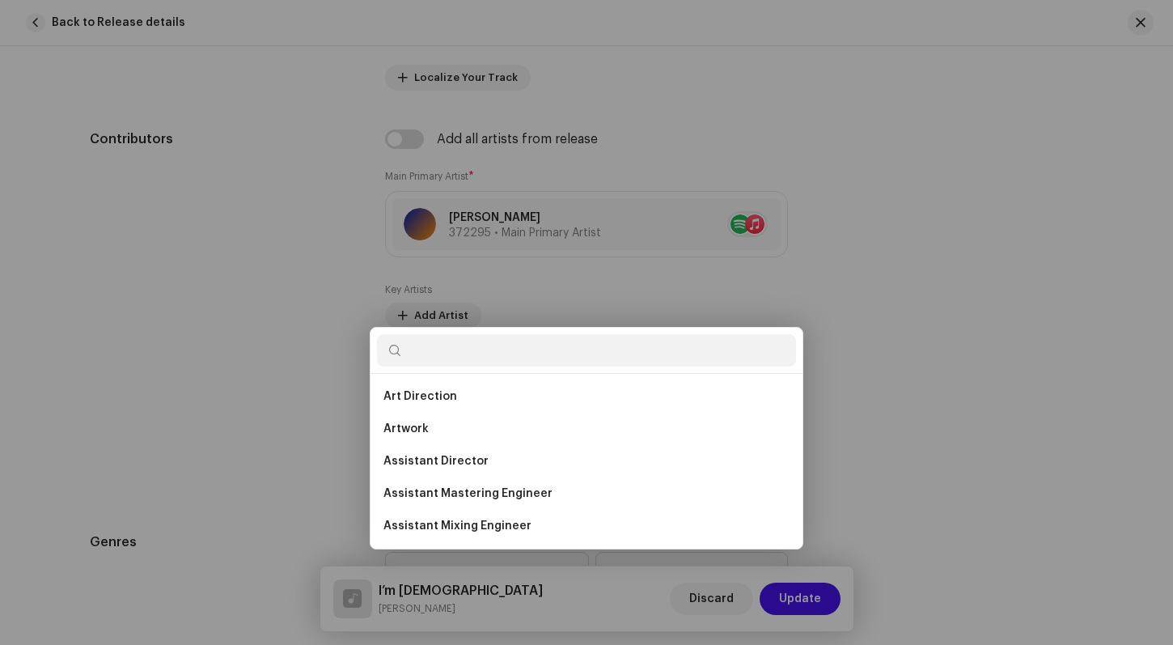
click at [923, 382] on div "Add Producer & Engineer Credits Role * Select role This field is required. Canc…" at bounding box center [586, 322] width 1173 height 645
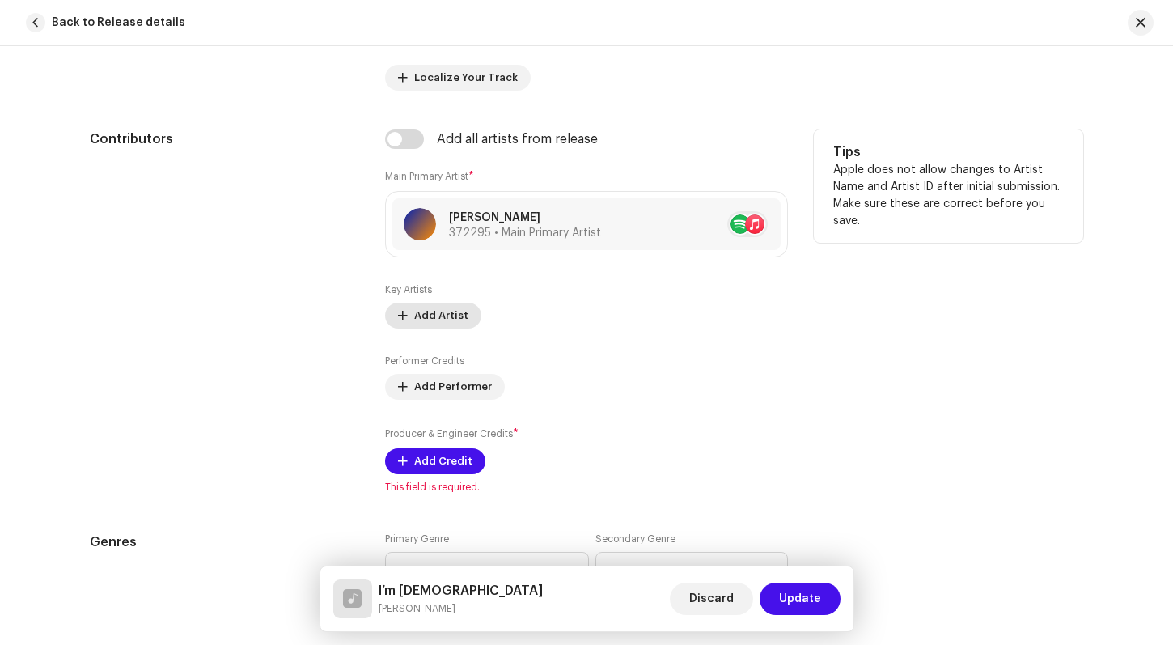
click at [428, 317] on span "Add Artist" at bounding box center [441, 315] width 54 height 32
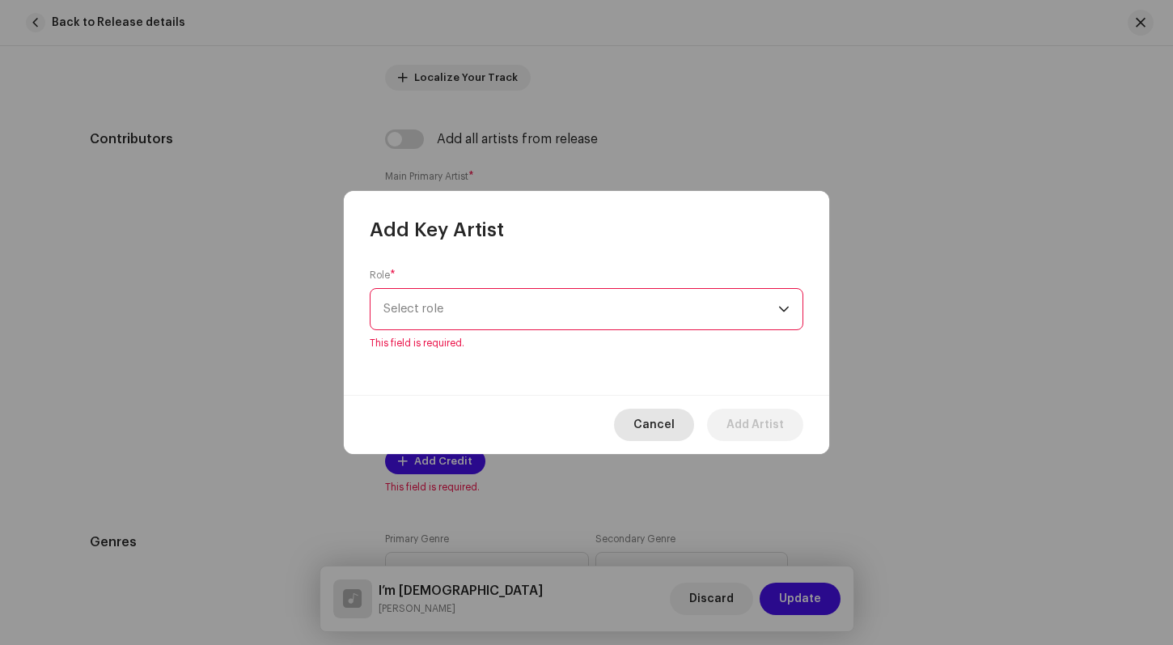
click at [663, 410] on span "Cancel" at bounding box center [653, 424] width 41 height 32
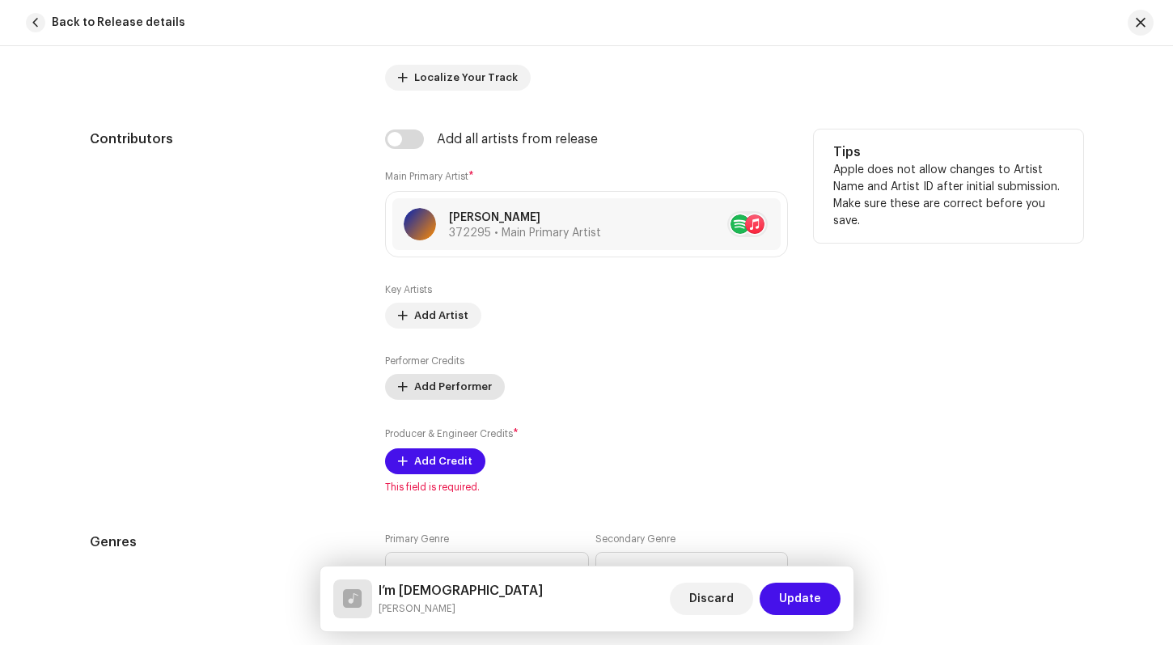
click at [435, 385] on span "Add Performer" at bounding box center [453, 386] width 78 height 32
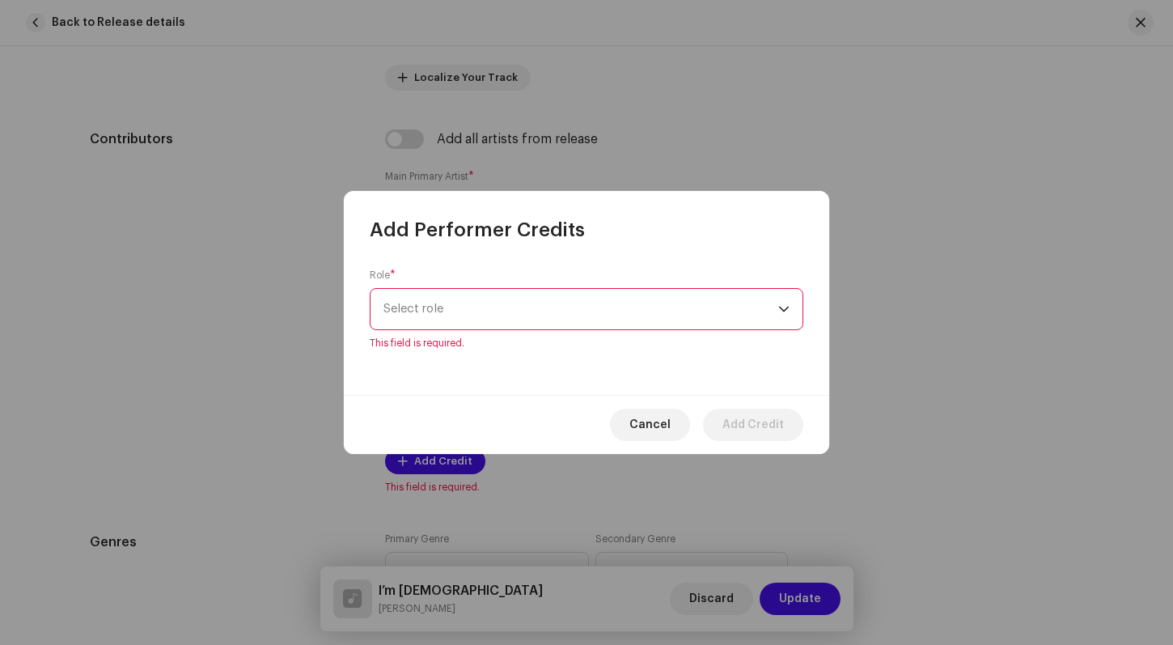
click at [789, 315] on p-select "Select role" at bounding box center [587, 309] width 434 height 42
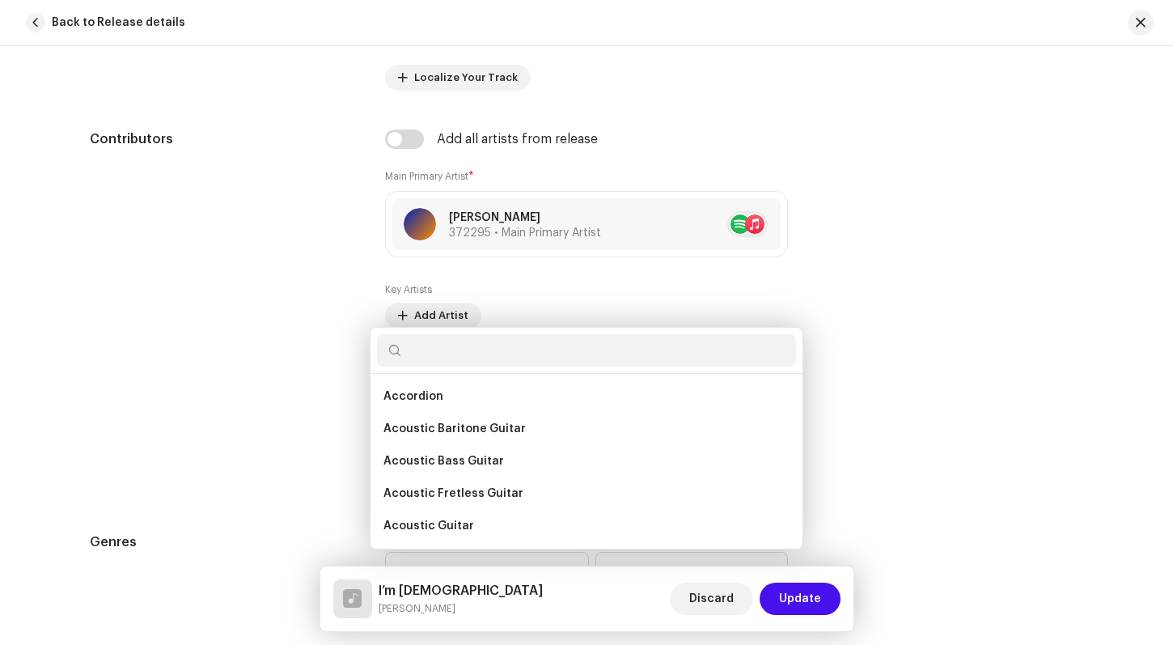
click at [853, 304] on div "Add Performer Credits Role * Select role This field is required. Cancel Add Cre…" at bounding box center [586, 322] width 1173 height 645
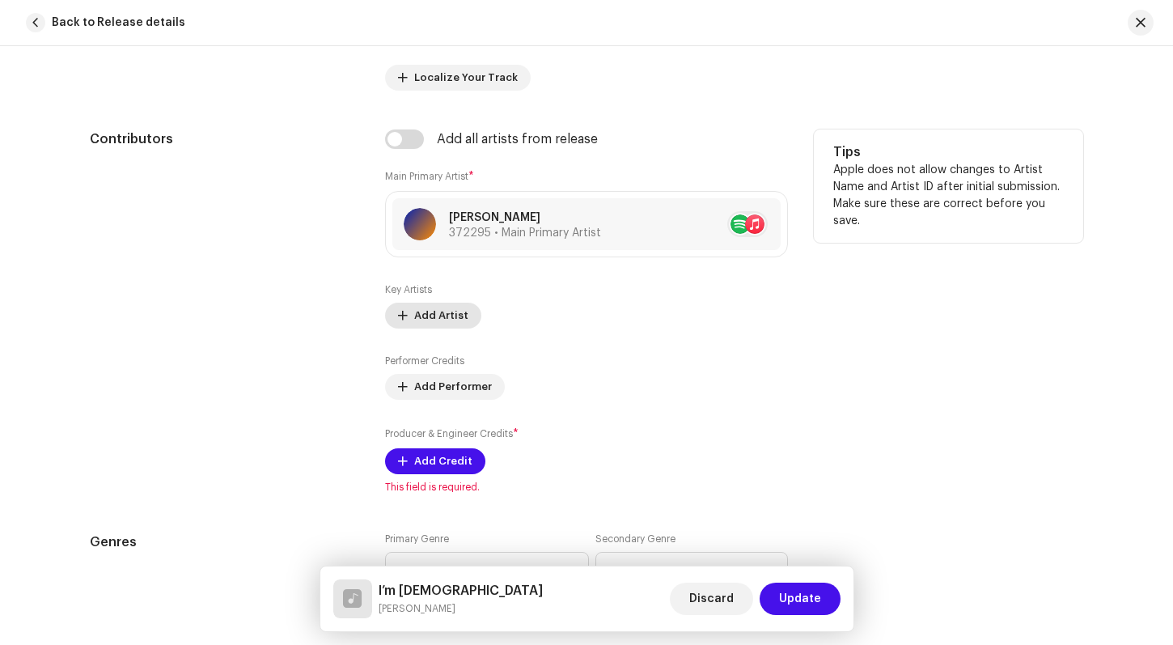
click at [438, 308] on span "Add Artist" at bounding box center [441, 315] width 54 height 32
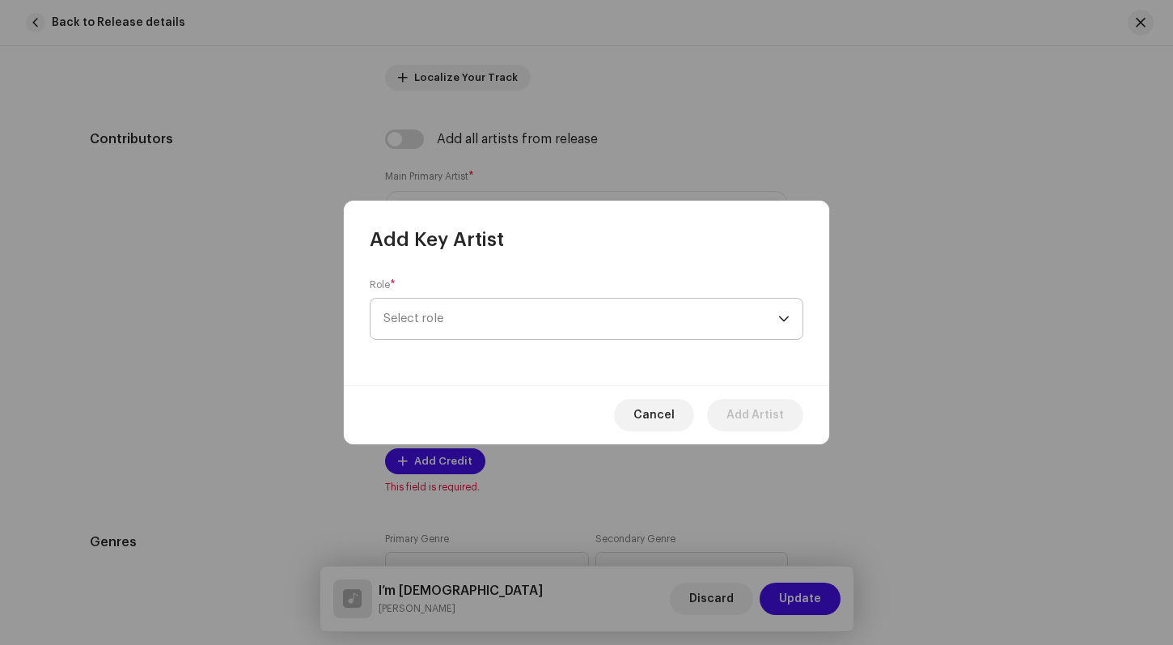
click at [790, 314] on p-select "Select role" at bounding box center [587, 319] width 434 height 42
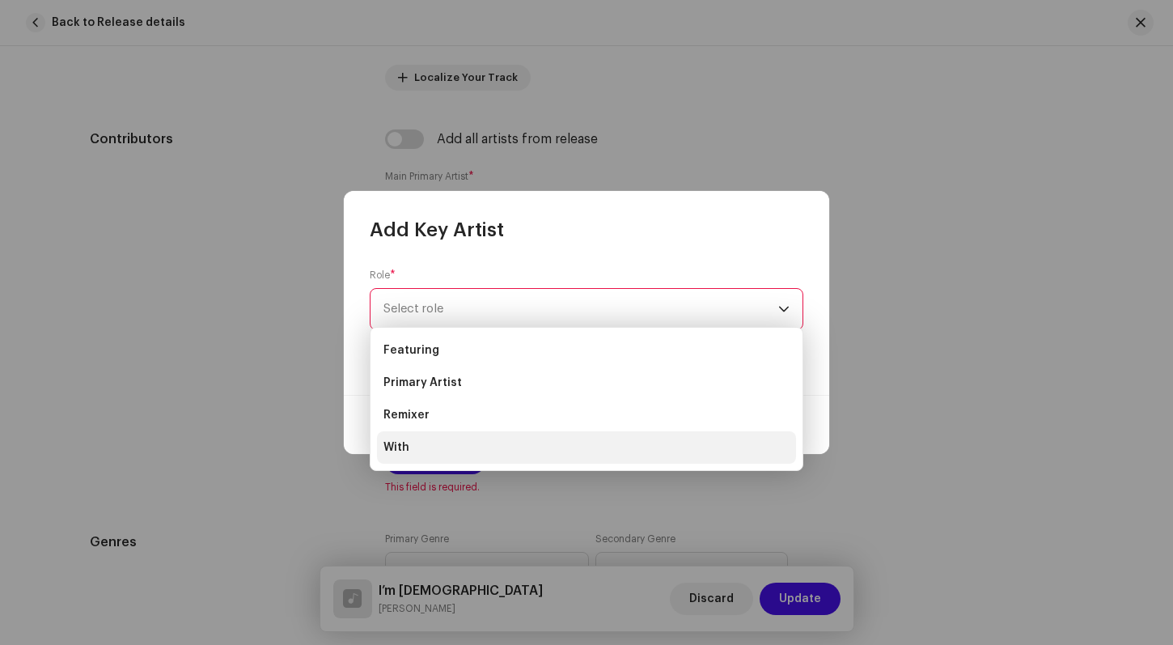
click at [398, 450] on span "With" at bounding box center [396, 447] width 26 height 16
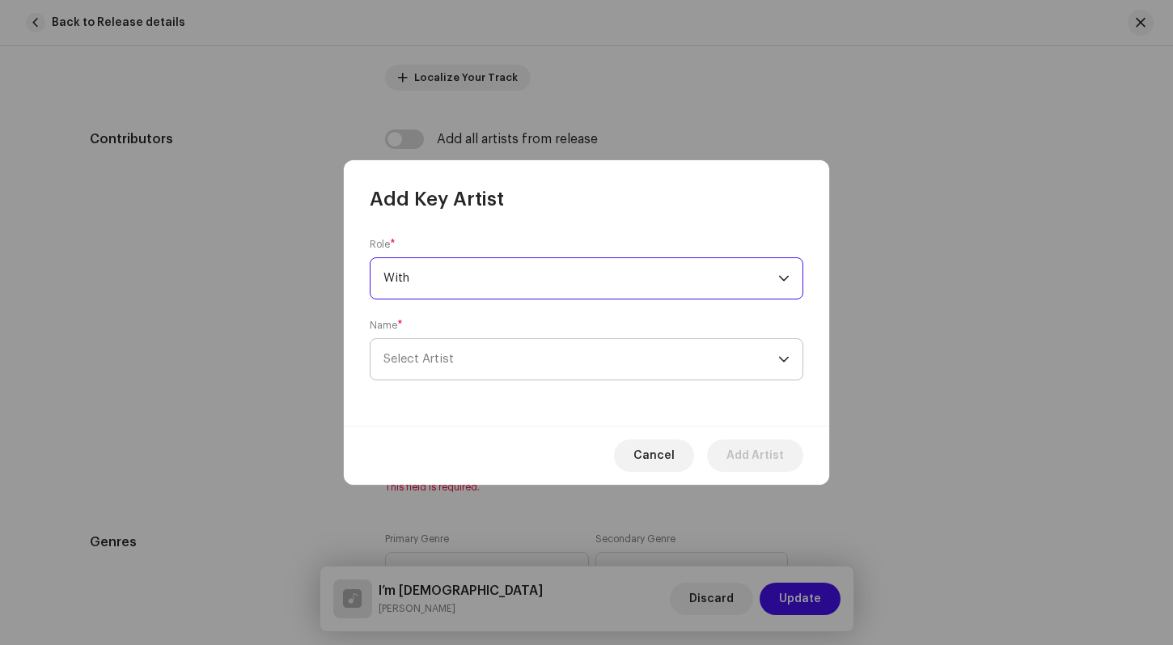
click at [785, 359] on icon "dropdown trigger" at bounding box center [783, 358] width 11 height 11
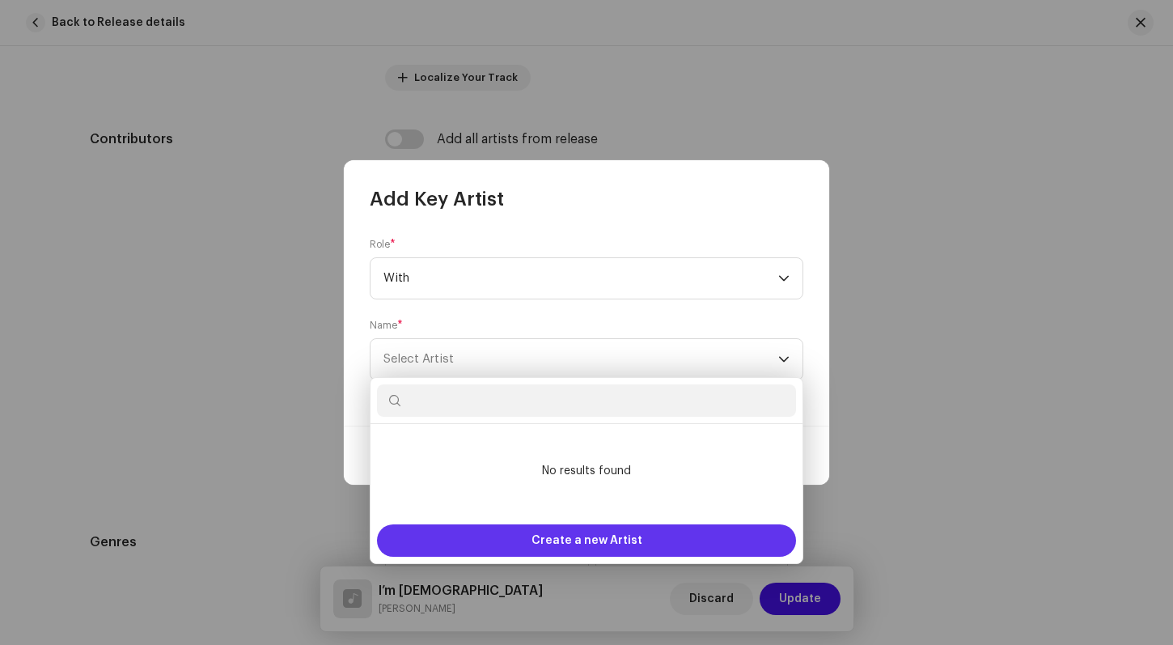
click at [562, 535] on span "Create a new Artist" at bounding box center [586, 540] width 111 height 32
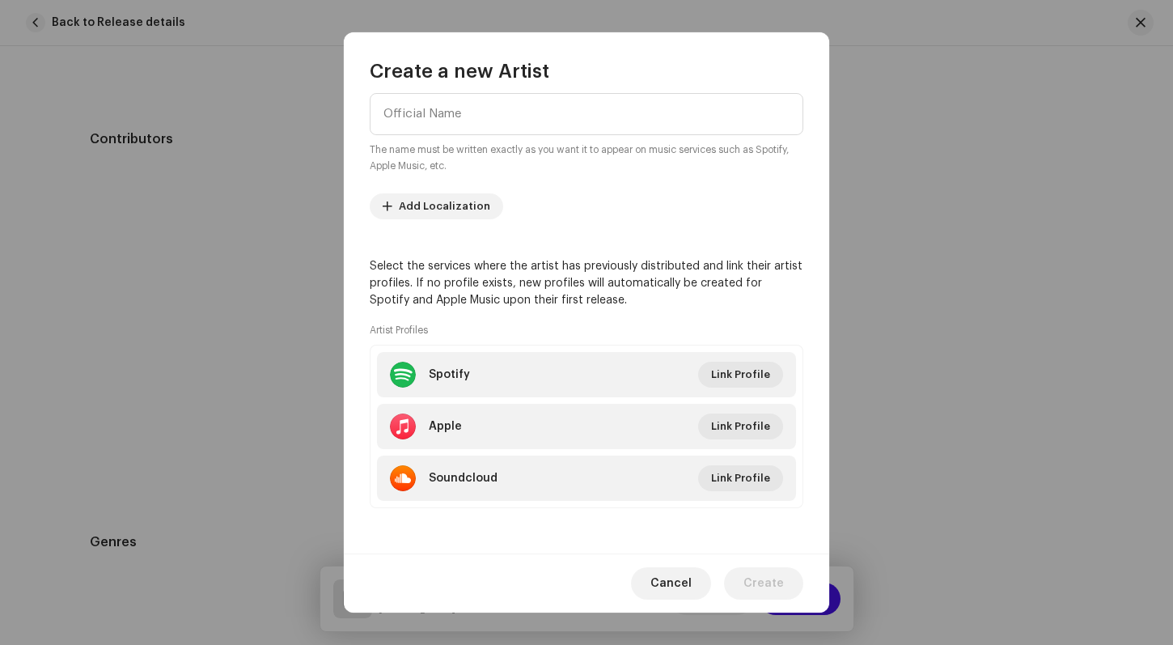
scroll to position [176, 0]
click at [678, 576] on span "Cancel" at bounding box center [670, 583] width 41 height 32
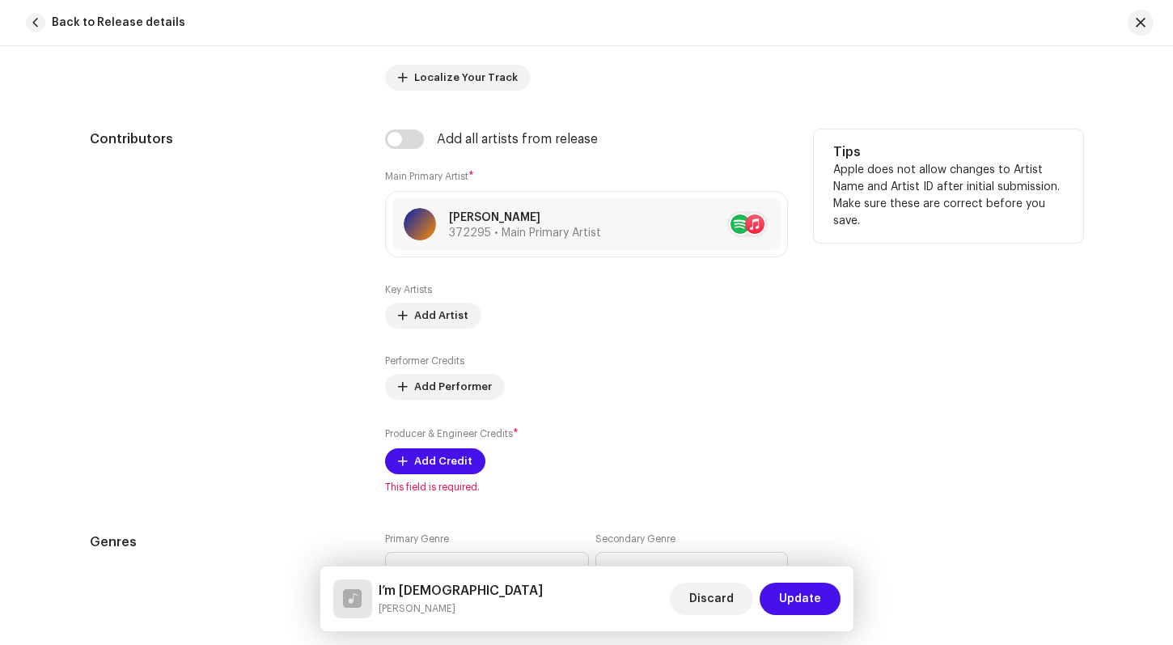
click at [942, 434] on div "Tips Apple does not allow changes to Artist Name and Artist ID after initial su…" at bounding box center [948, 311] width 269 height 364
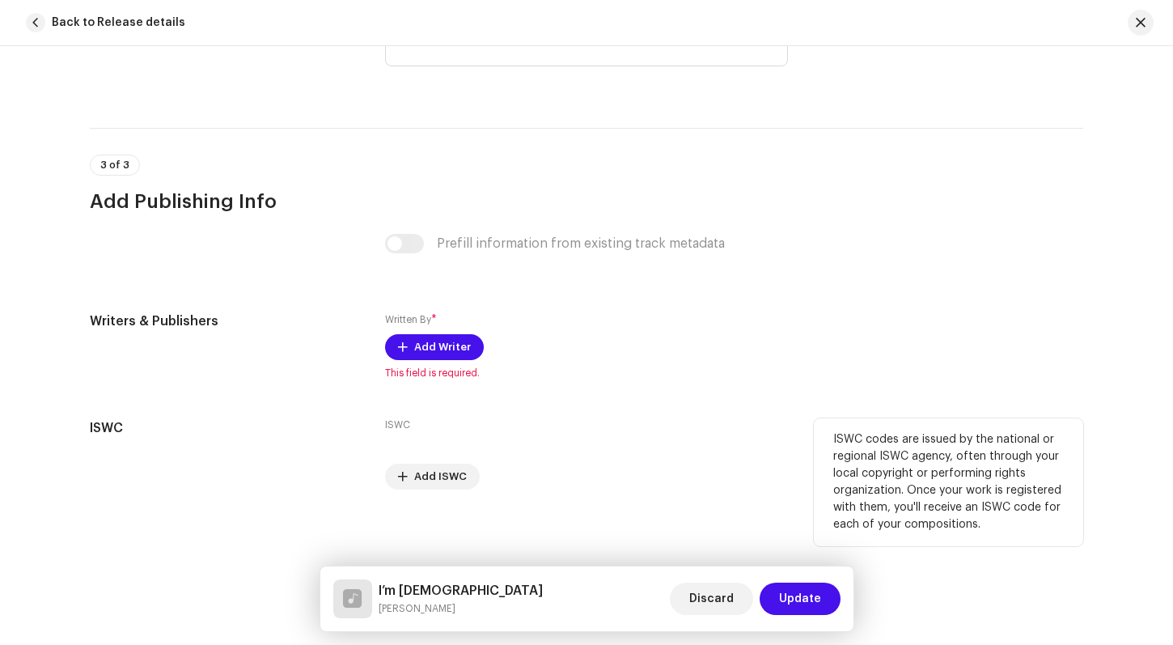
scroll to position [3031, 0]
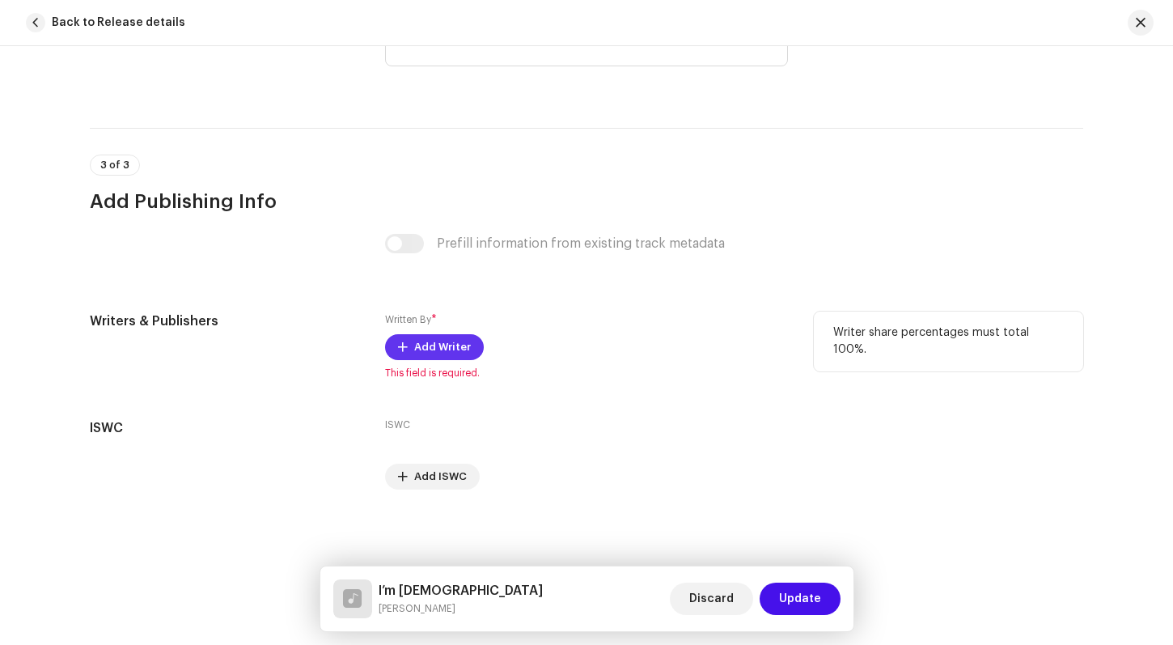
click at [429, 345] on span "Add Writer" at bounding box center [442, 347] width 57 height 32
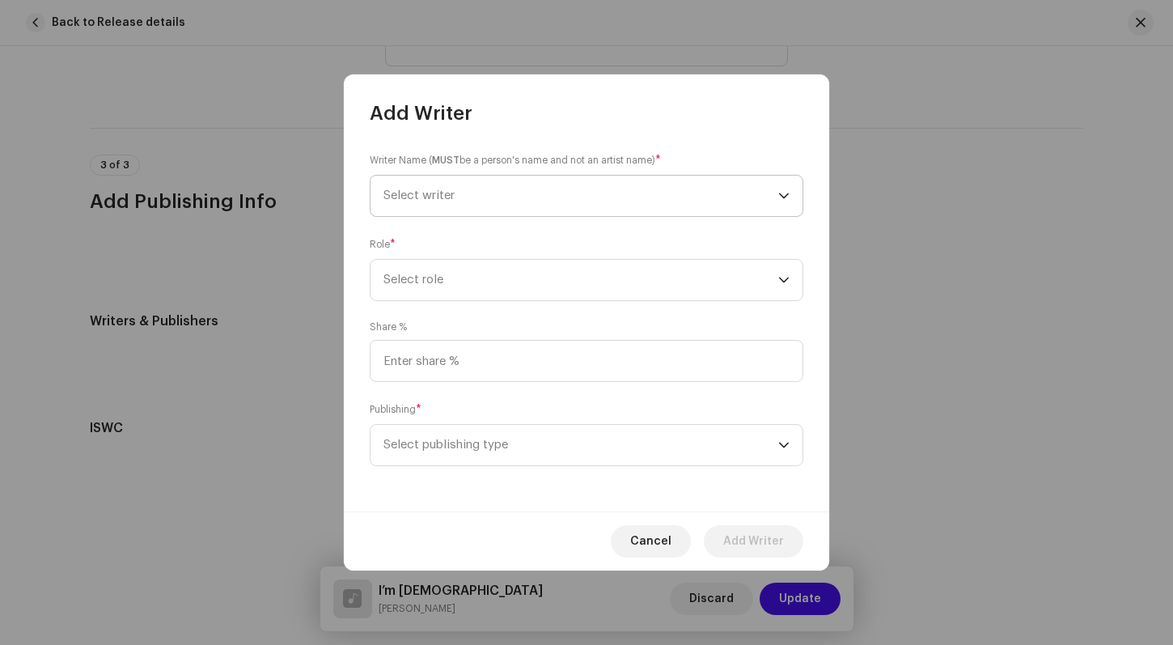
click at [784, 194] on icon "dropdown trigger" at bounding box center [783, 195] width 11 height 11
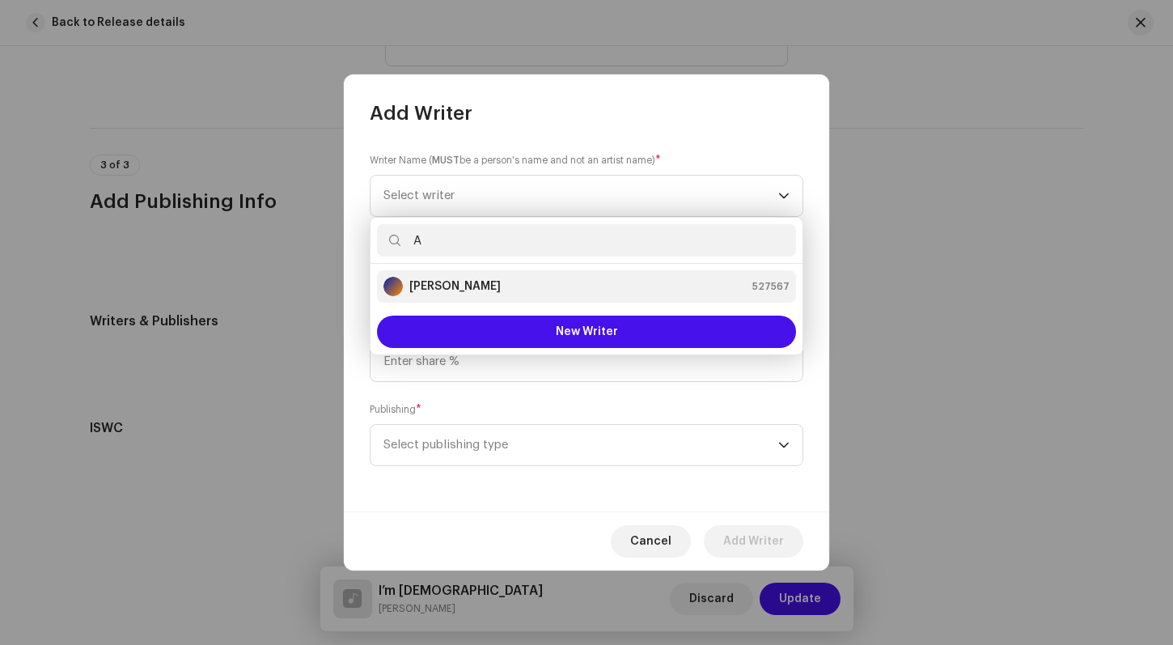
type input "A"
click at [449, 285] on strong "[PERSON_NAME]" at bounding box center [454, 286] width 91 height 16
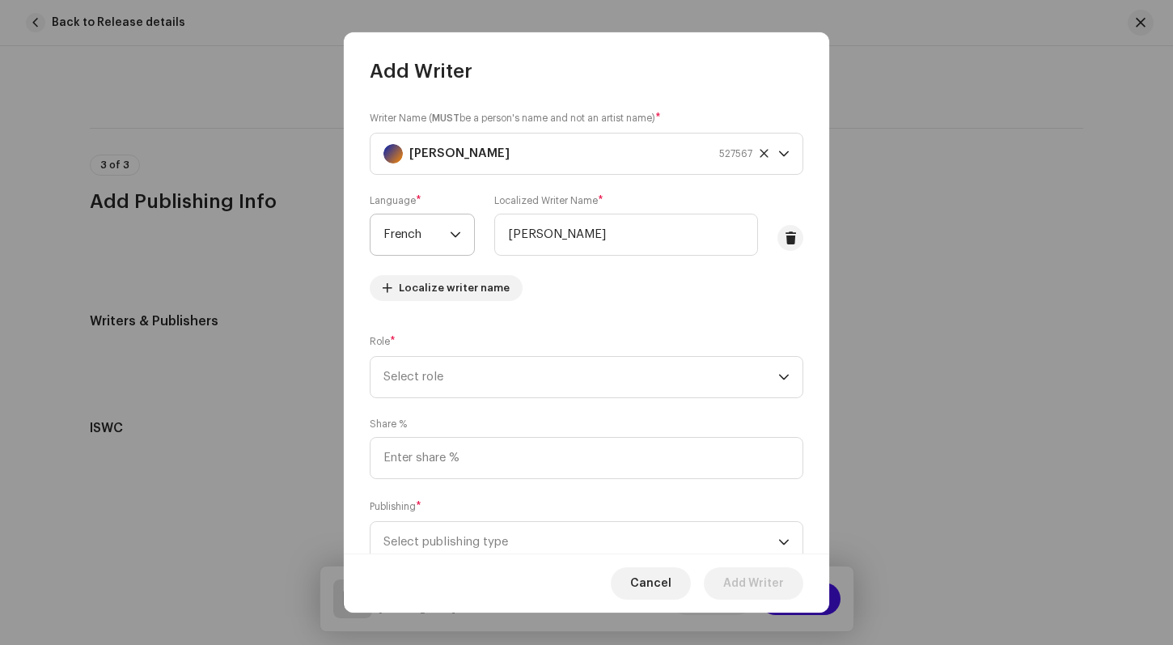
click at [456, 232] on icon "dropdown trigger" at bounding box center [455, 234] width 11 height 11
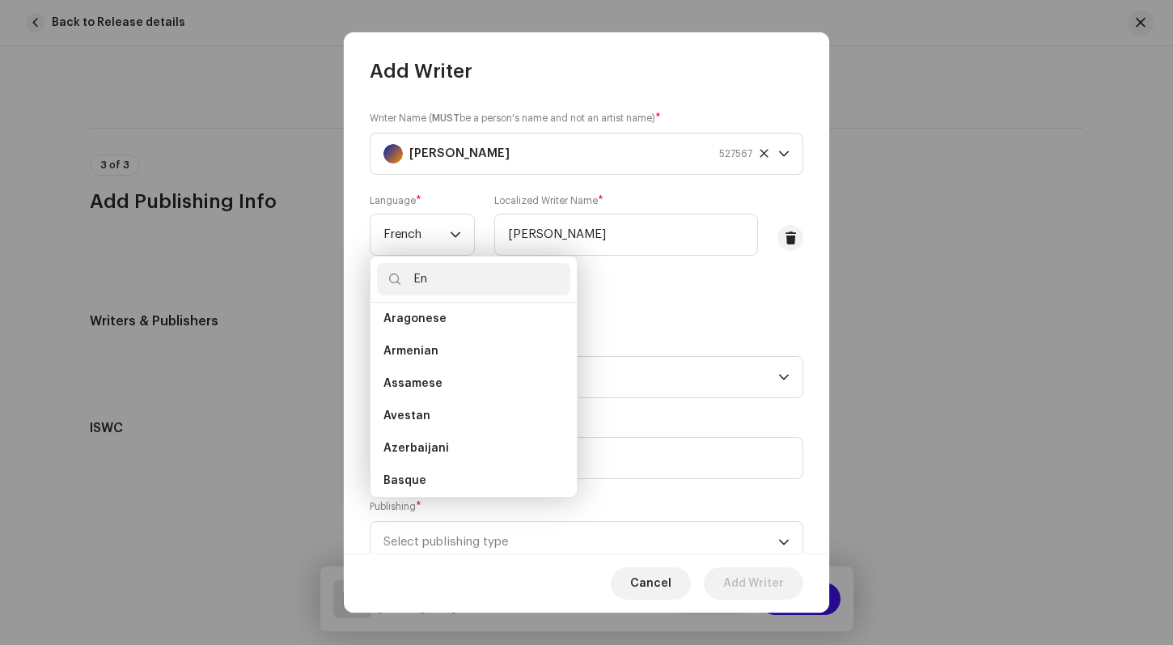
scroll to position [0, 0]
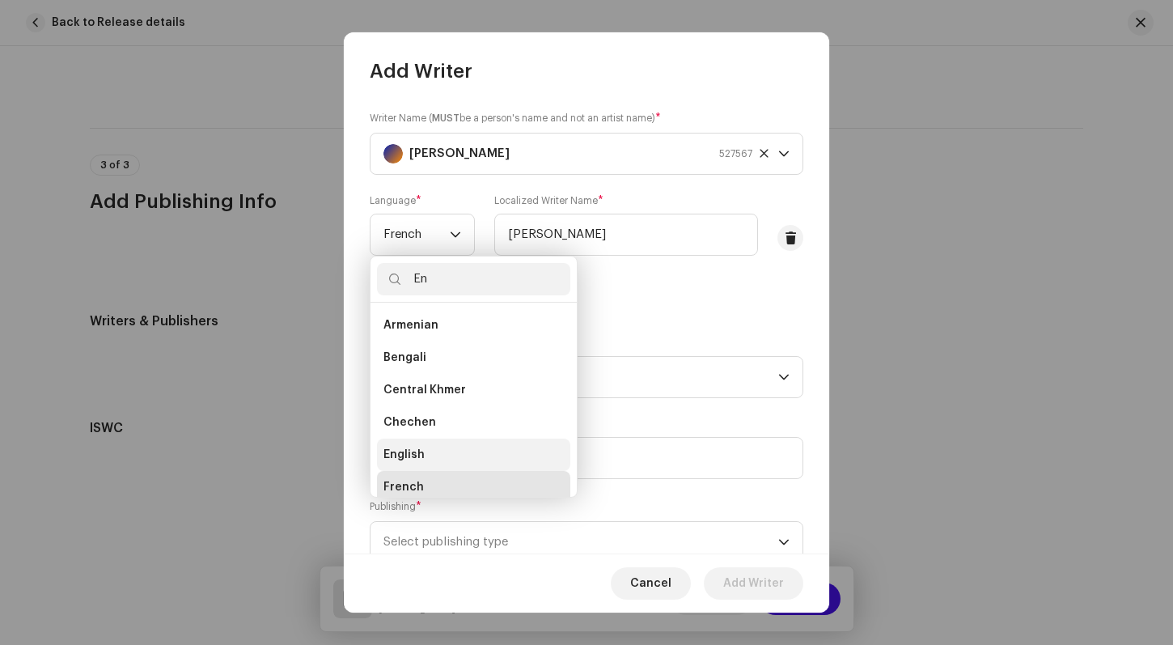
type input "En"
click at [396, 454] on span "English" at bounding box center [403, 454] width 41 height 16
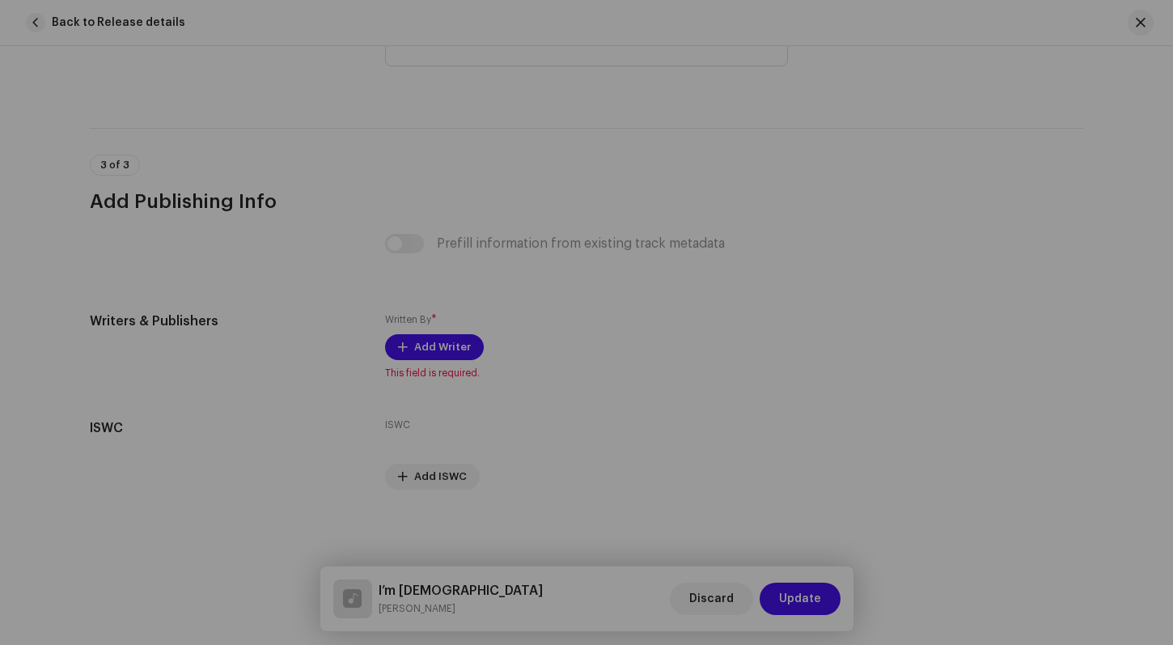
click at [876, 286] on div "Add Writer Writer Name ( MUST be a person's name and not an artist name) * [PER…" at bounding box center [586, 322] width 1173 height 645
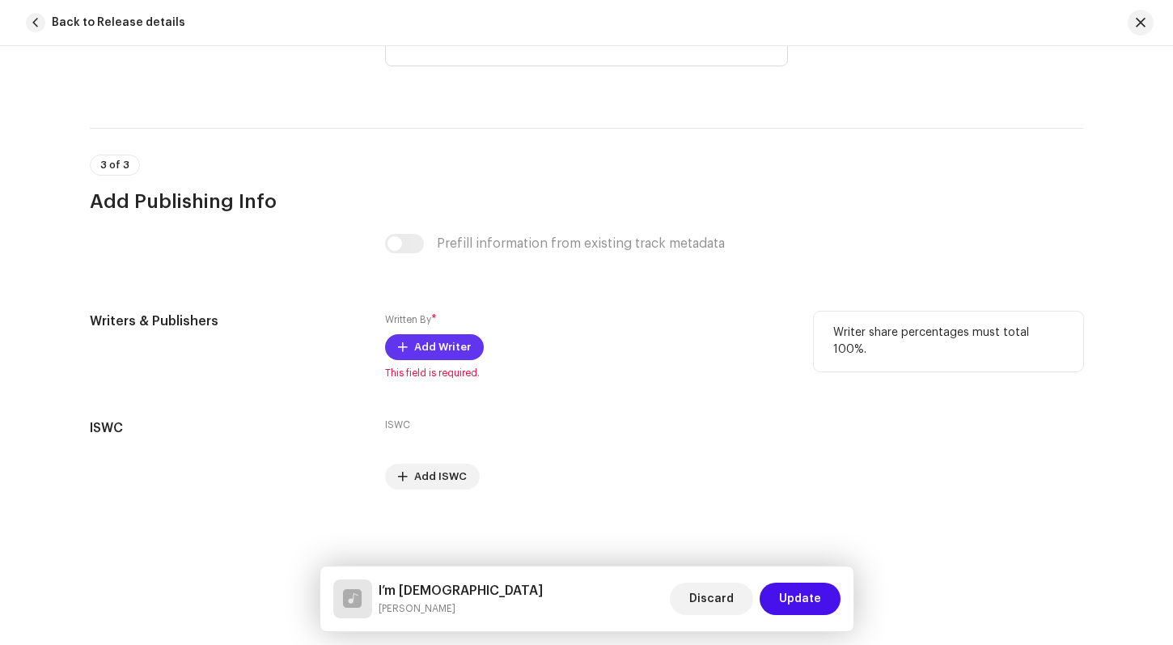
click at [451, 348] on span "Add Writer" at bounding box center [442, 347] width 57 height 32
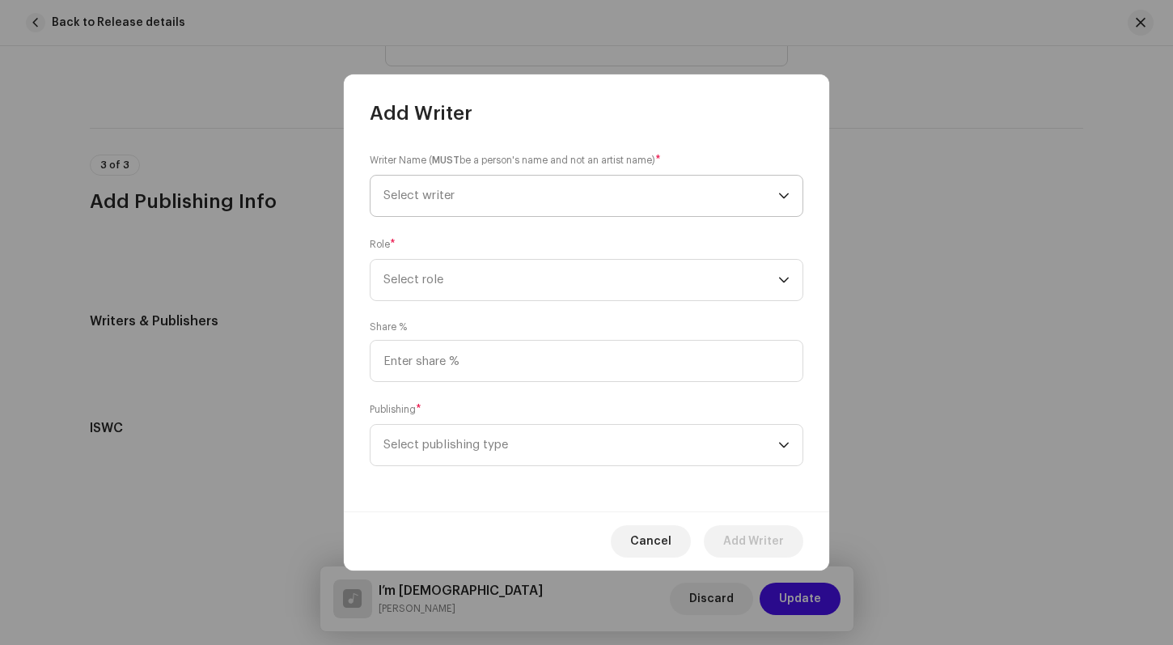
click at [785, 195] on icon "dropdown trigger" at bounding box center [783, 195] width 11 height 11
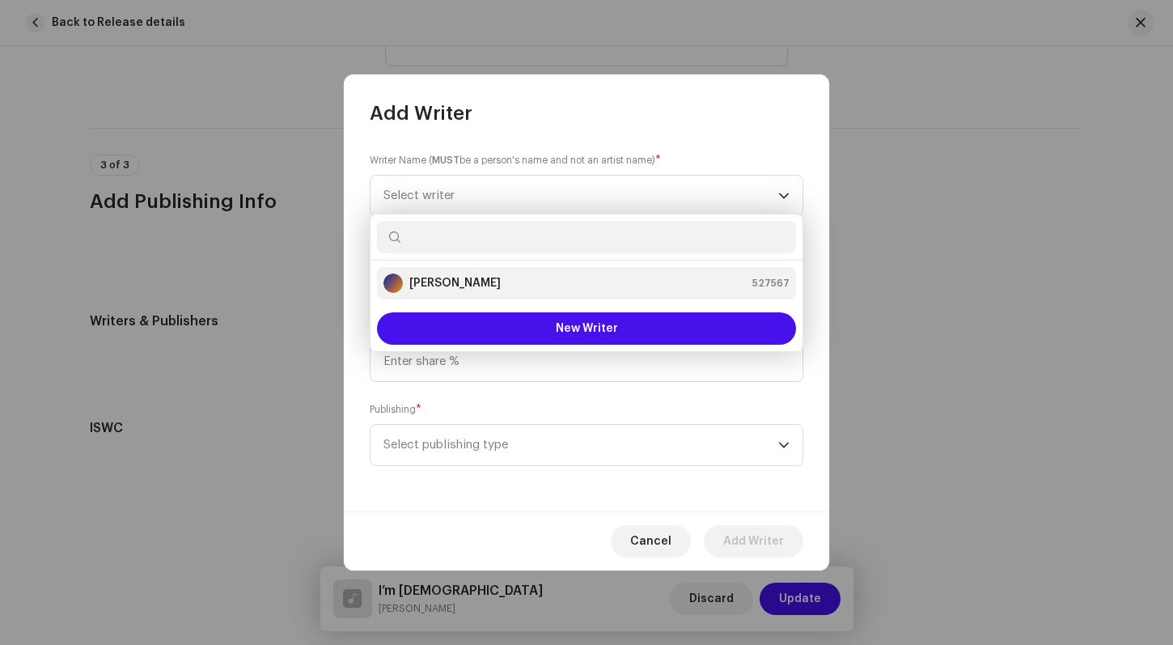
click at [451, 290] on strong "[PERSON_NAME]" at bounding box center [454, 283] width 91 height 16
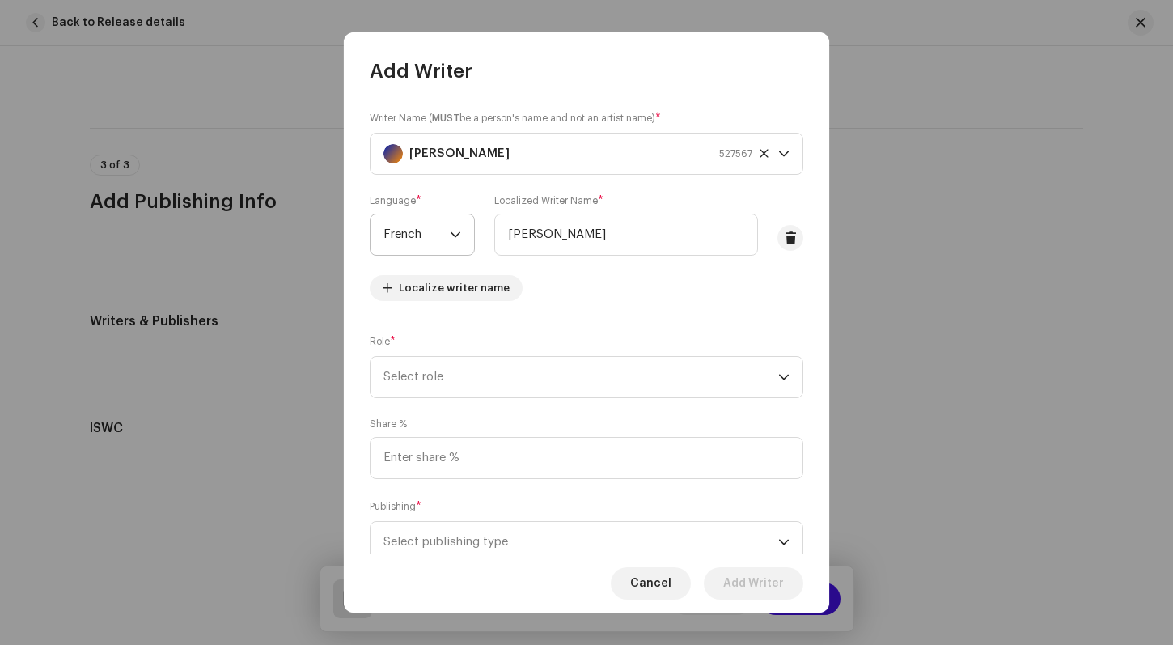
click at [450, 231] on icon "dropdown trigger" at bounding box center [455, 234] width 11 height 11
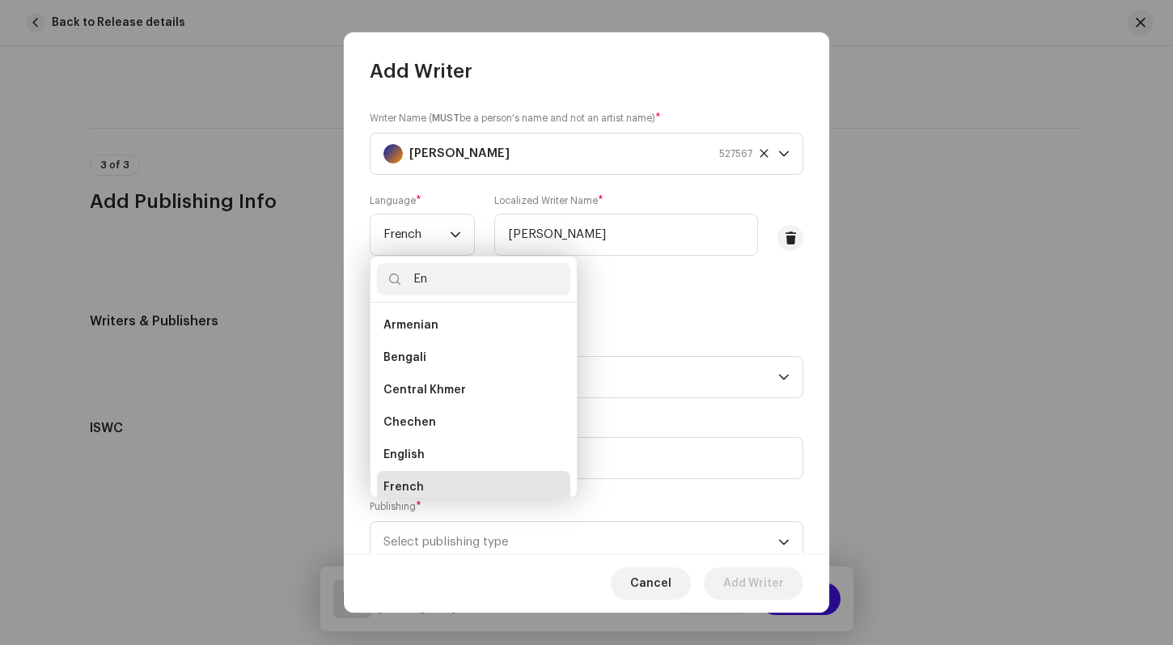
scroll to position [6, 0]
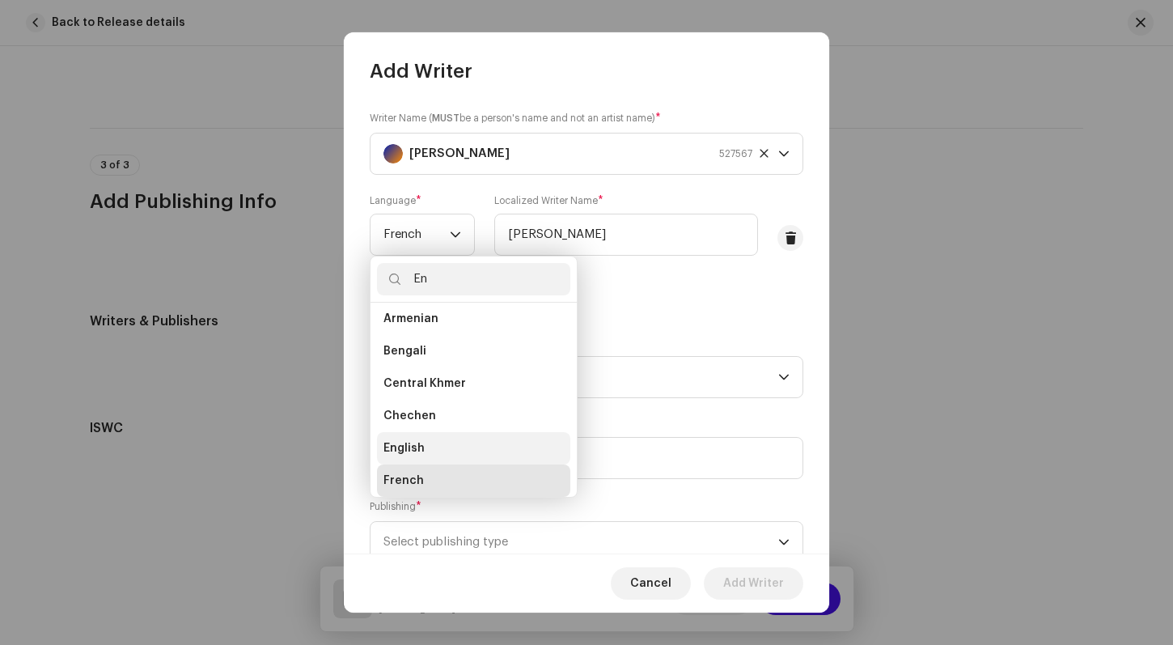
type input "En"
click at [403, 446] on span "English" at bounding box center [403, 448] width 41 height 16
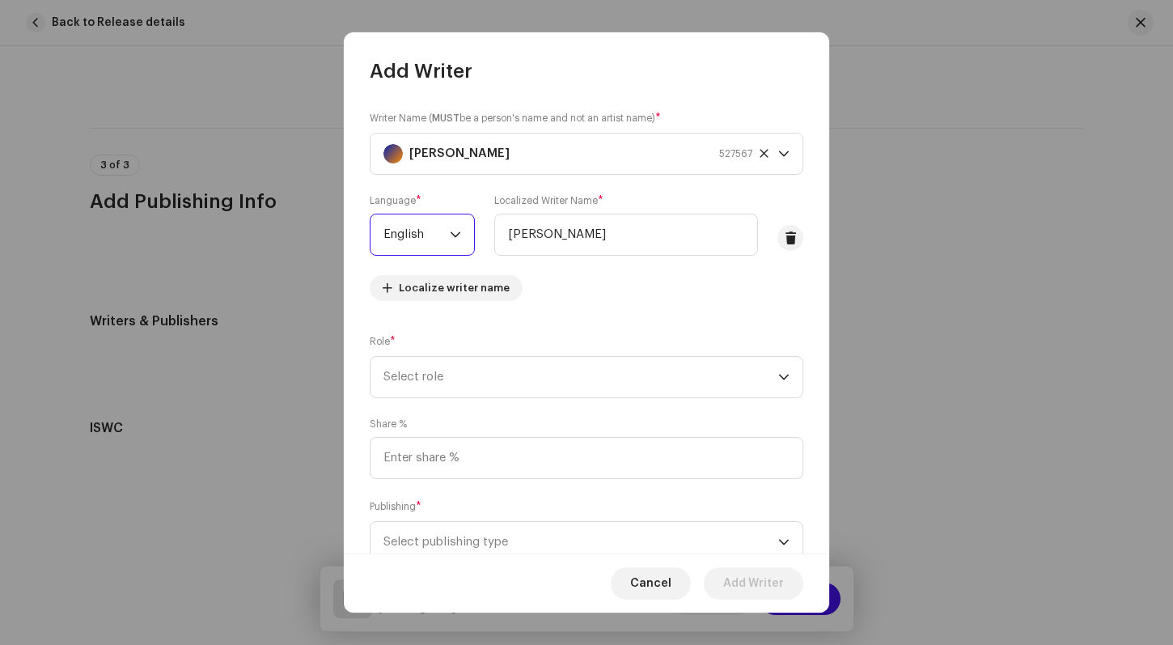
click at [633, 281] on div "Writer Name ( MUST be a person's name and not an artist name) * [PERSON_NAME] 5…" at bounding box center [587, 212] width 434 height 204
click at [779, 374] on icon "dropdown trigger" at bounding box center [783, 376] width 11 height 11
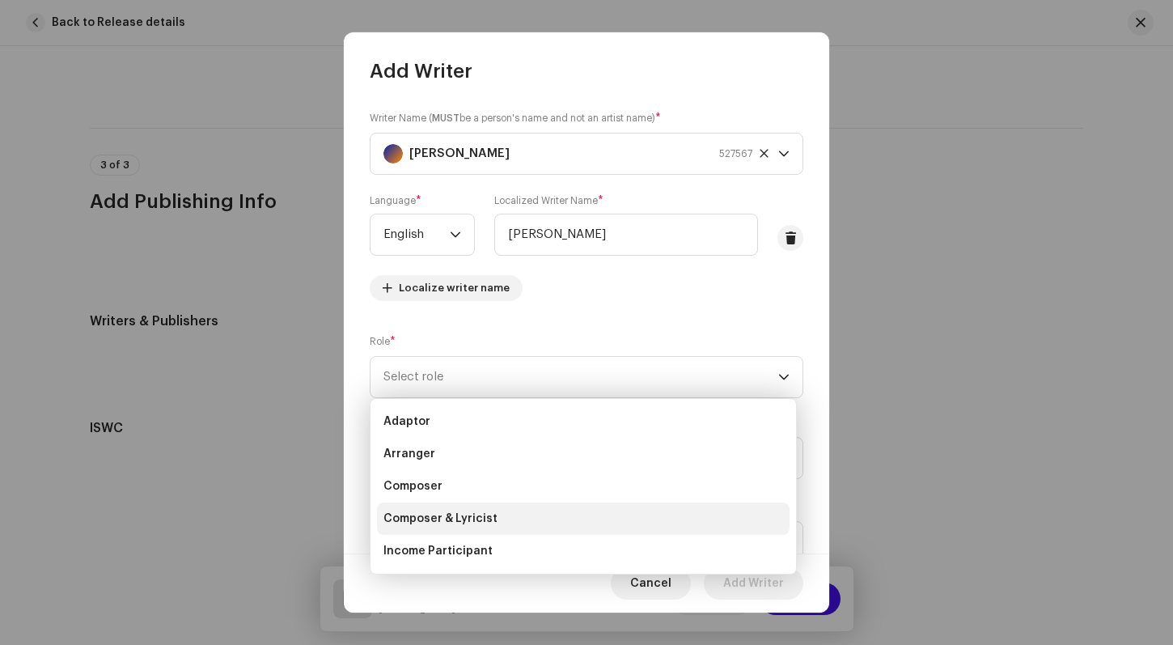
click at [497, 512] on li "Composer & Lyricist" at bounding box center [583, 518] width 412 height 32
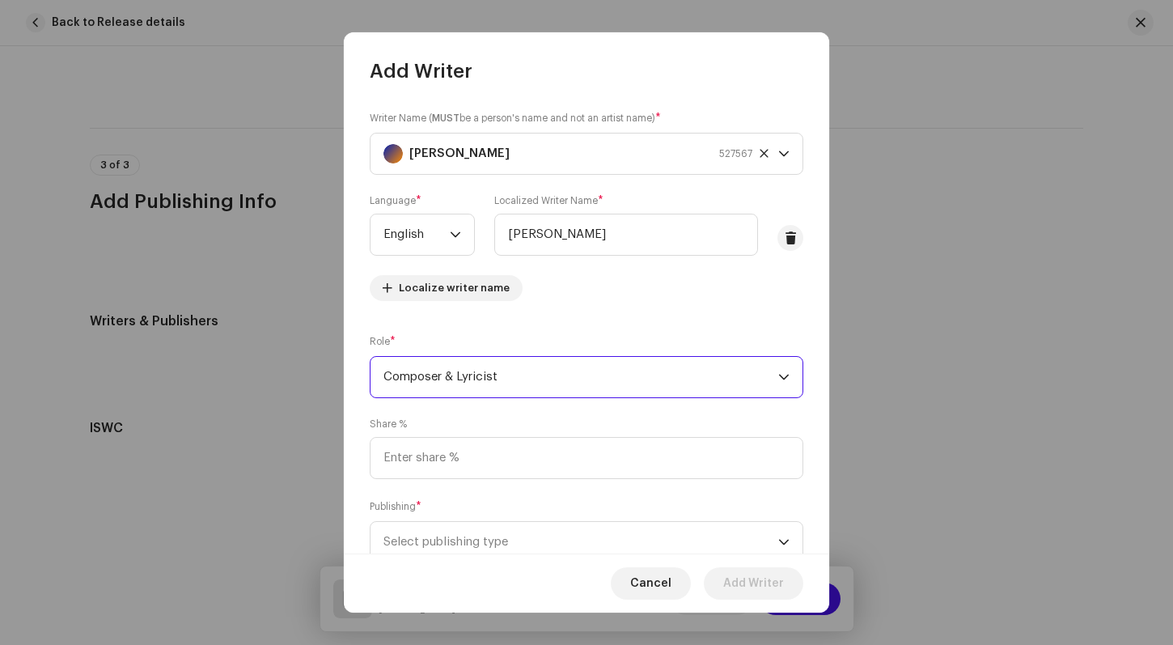
click at [737, 421] on div "Share %" at bounding box center [587, 447] width 434 height 61
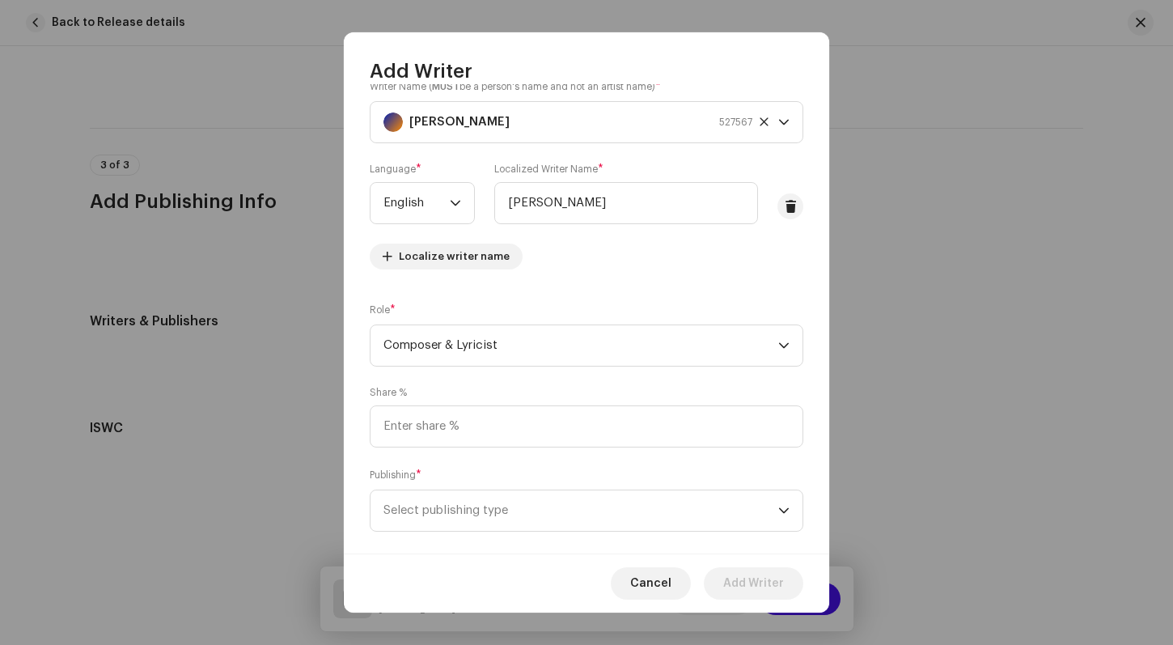
scroll to position [49, 0]
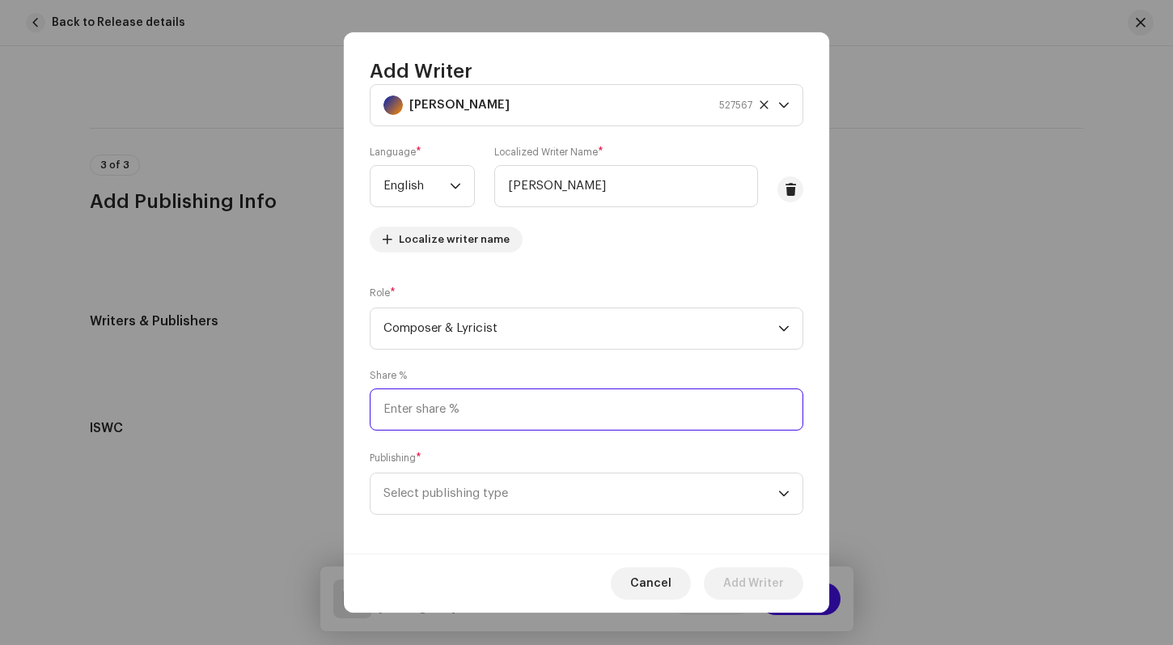
click at [391, 412] on input at bounding box center [587, 409] width 434 height 42
type input "100.00"
click at [814, 410] on div "Writer Name ( MUST be a person's name and not an artist name) * [PERSON_NAME] 5…" at bounding box center [586, 318] width 485 height 469
click at [780, 493] on icon "dropdown trigger" at bounding box center [784, 493] width 10 height 6
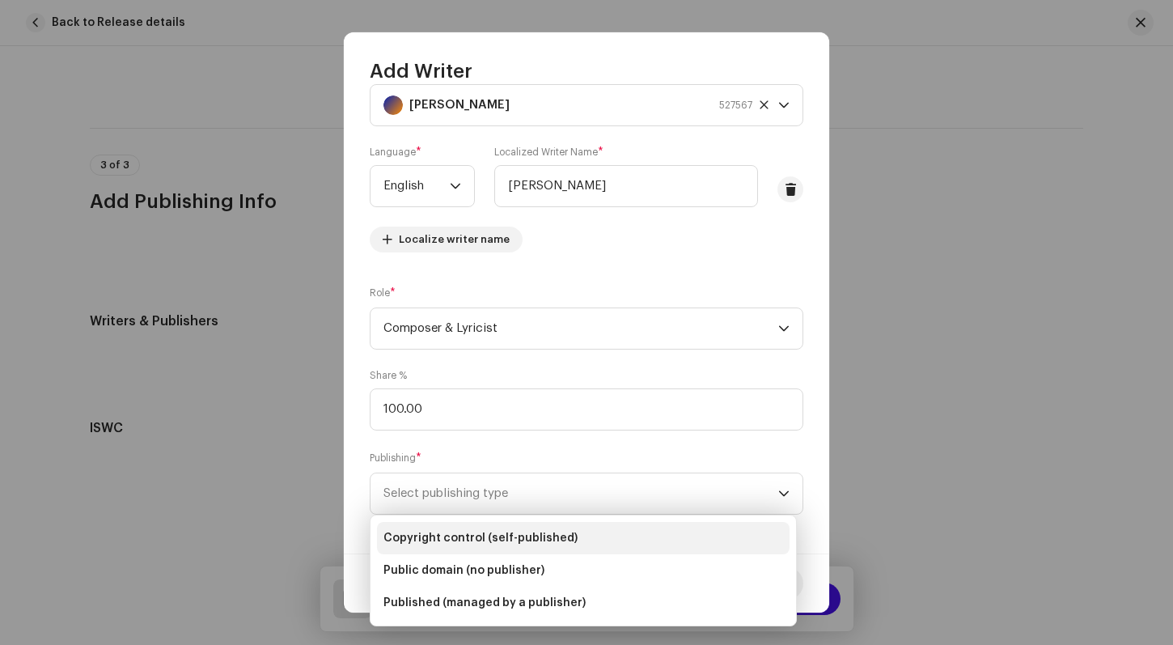
click at [531, 535] on span "Copyright control (self-published)" at bounding box center [480, 538] width 194 height 16
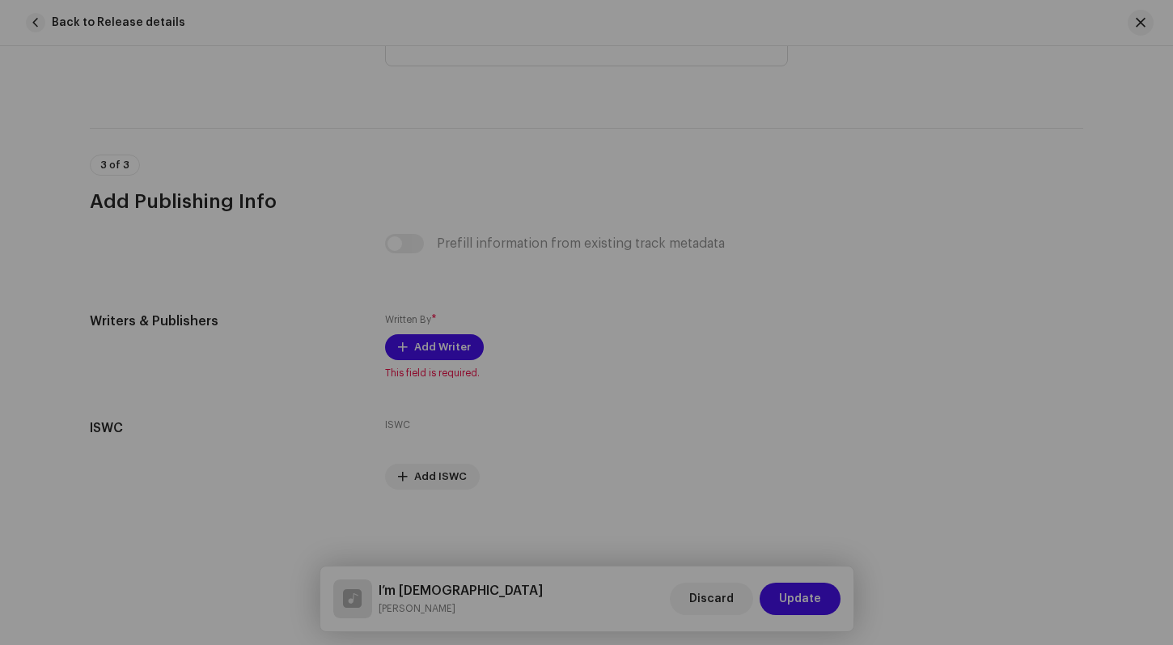
click at [861, 488] on div "Add Writer Writer Name ( MUST be a person's name and not an artist name) * [PER…" at bounding box center [586, 322] width 1173 height 645
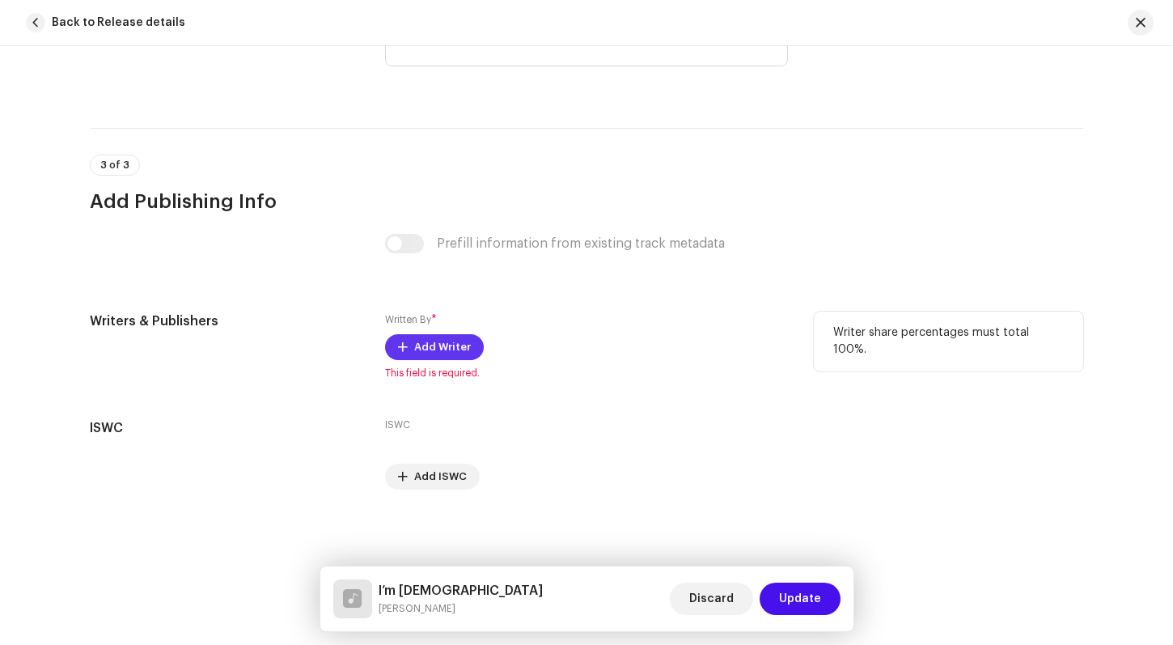
click at [406, 347] on button "Add Writer" at bounding box center [434, 347] width 99 height 26
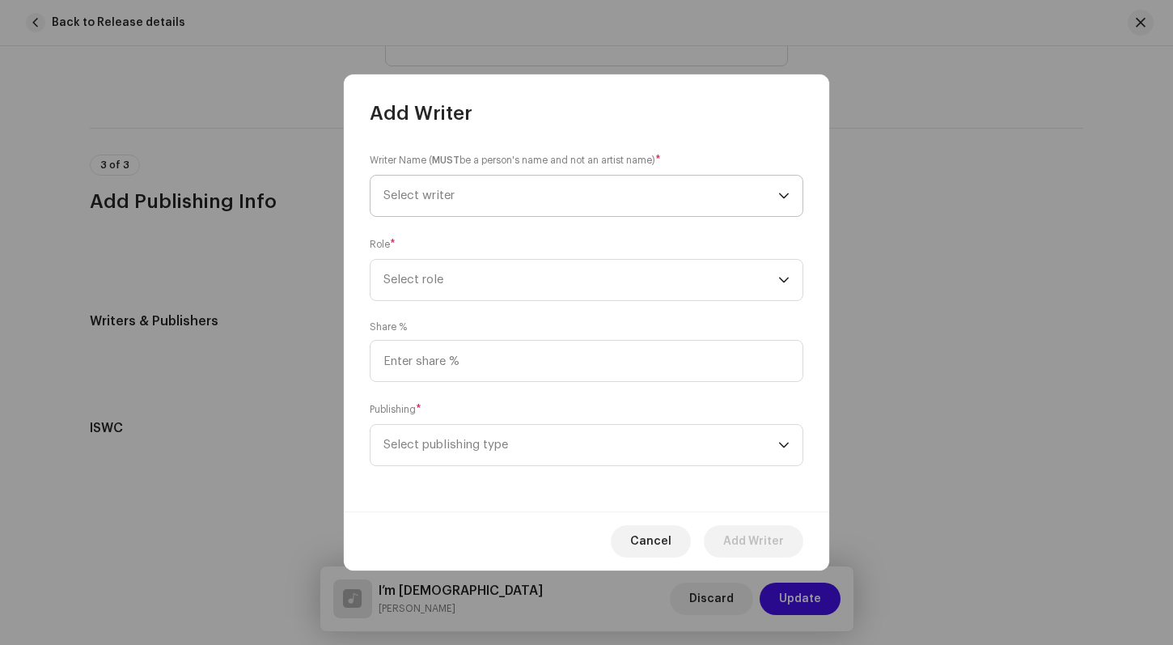
click at [789, 191] on icon "dropdown trigger" at bounding box center [783, 195] width 11 height 11
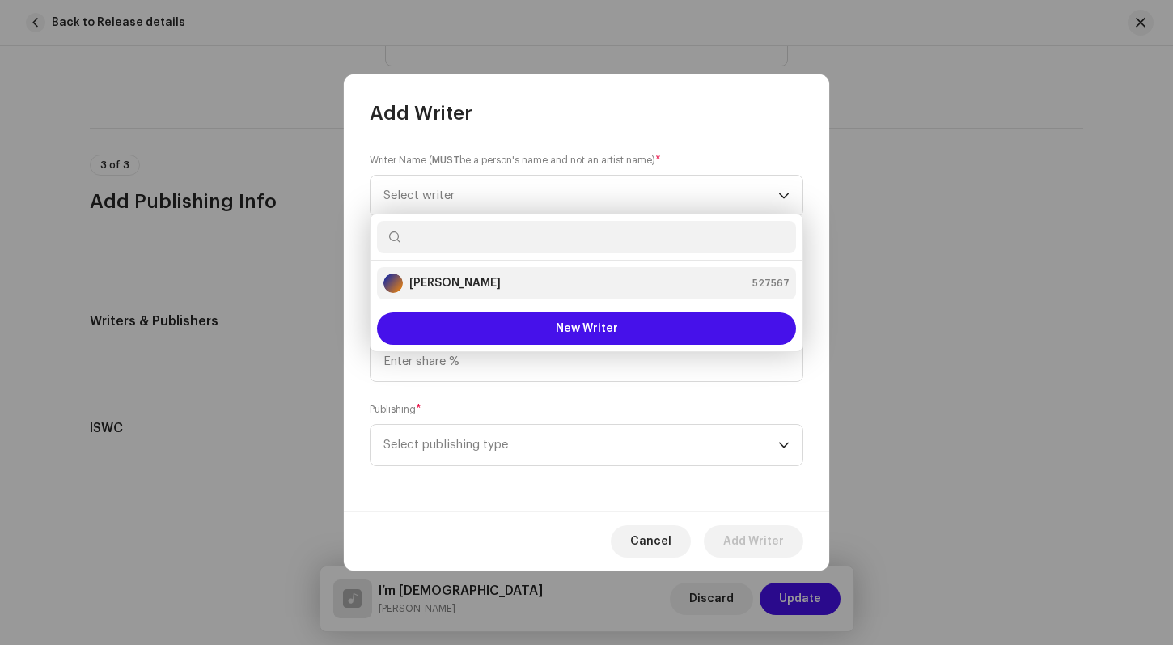
click at [464, 284] on strong "[PERSON_NAME]" at bounding box center [454, 283] width 91 height 16
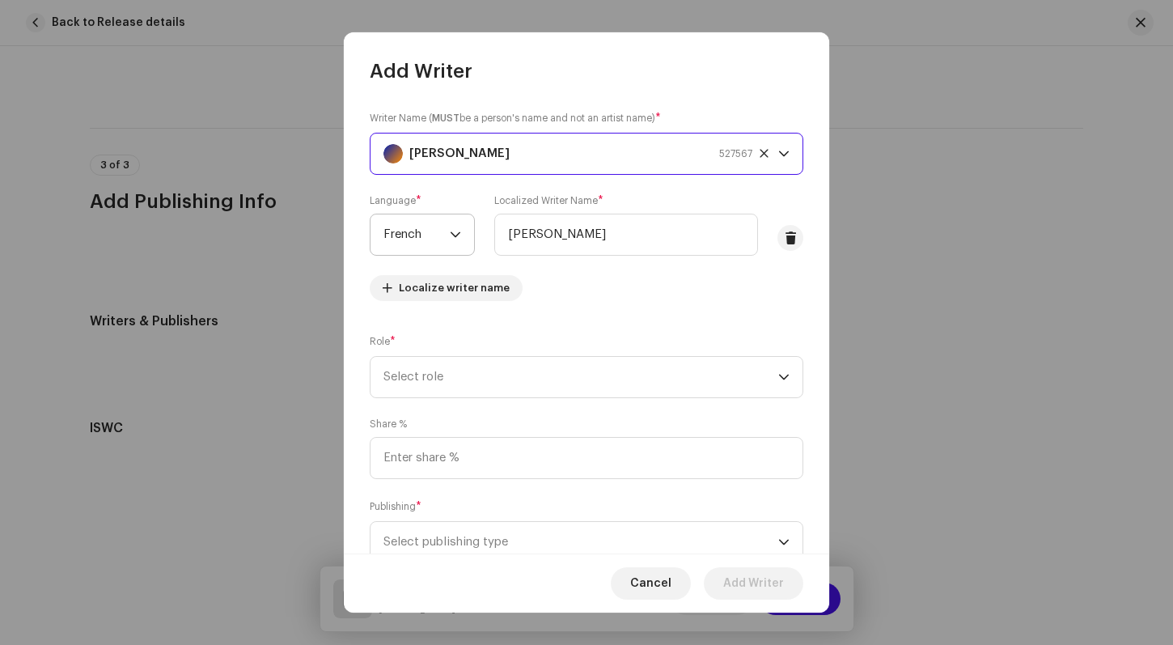
click at [453, 242] on div "dropdown trigger" at bounding box center [455, 234] width 11 height 40
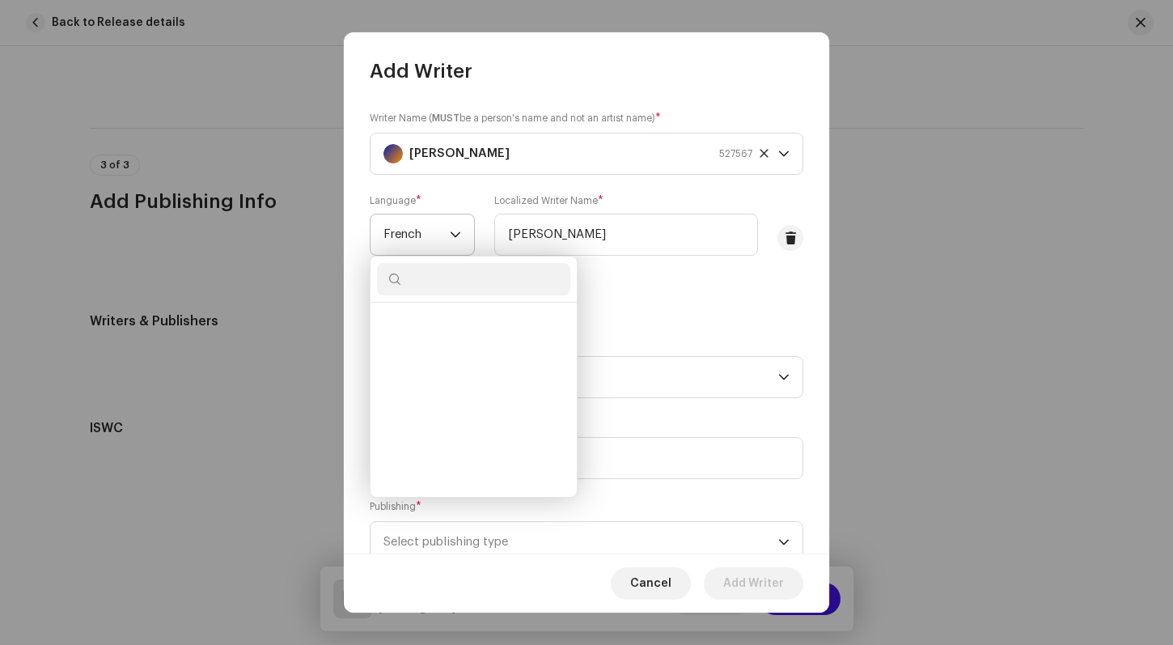
scroll to position [1721, 0]
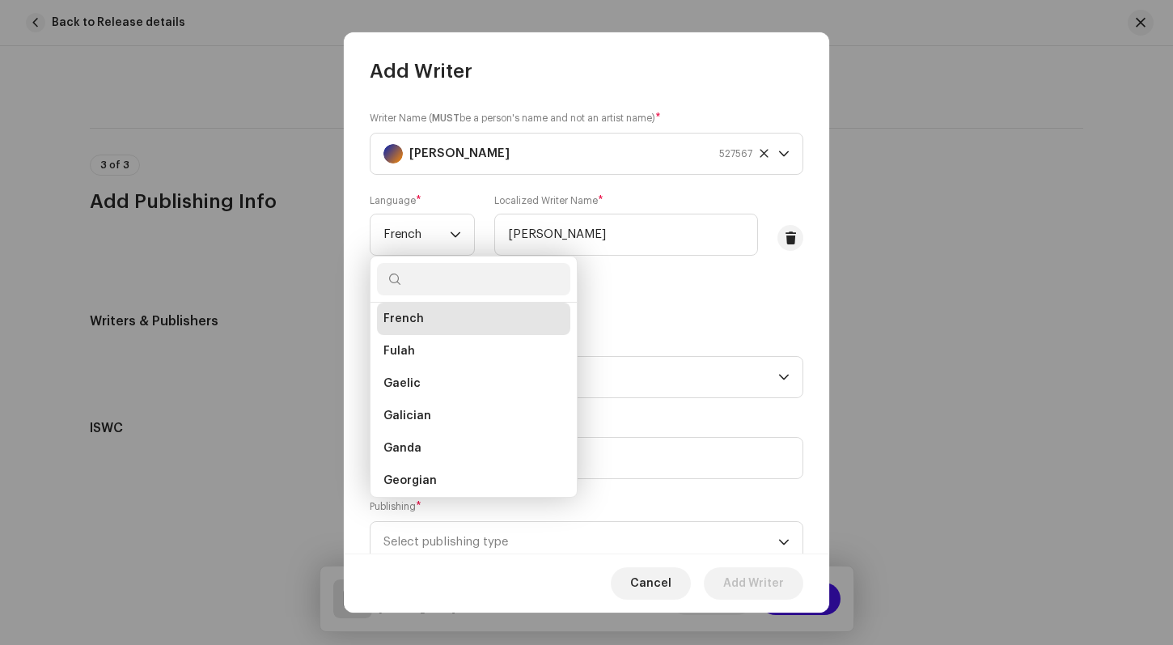
drag, startPoint x: 573, startPoint y: 359, endPoint x: 573, endPoint y: 374, distance: 15.4
click at [573, 374] on div "Faroese Fijian Finnish French Fulah Gaelic Galician Ganda Georgian German Greek…" at bounding box center [474, 377] width 208 height 242
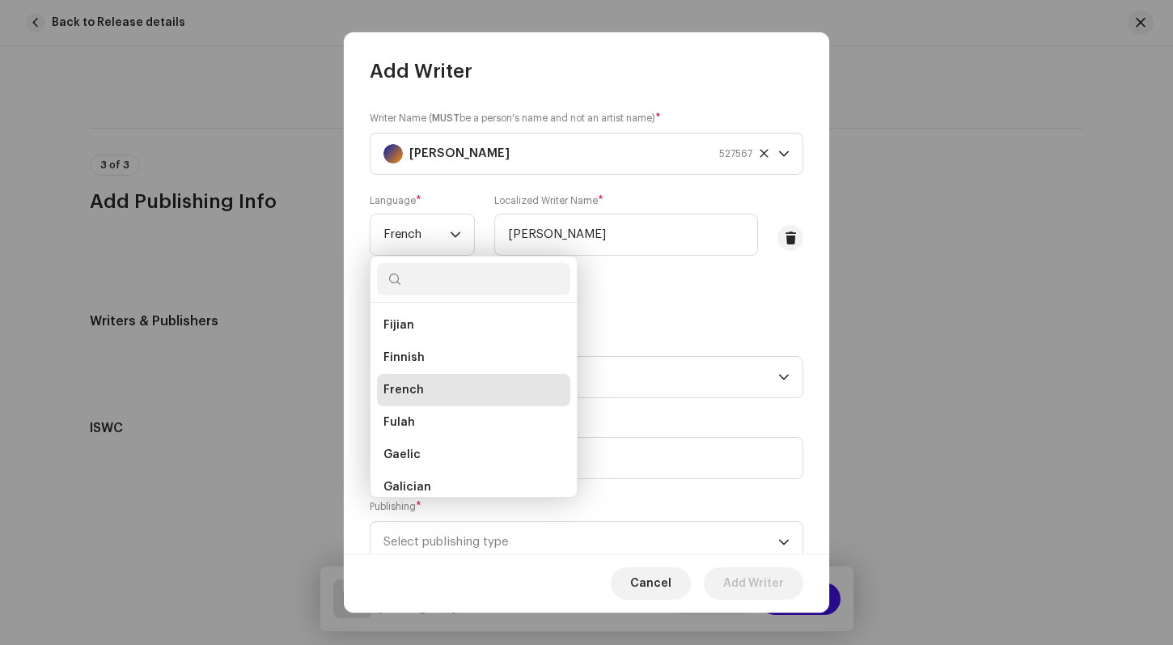
scroll to position [1485, 0]
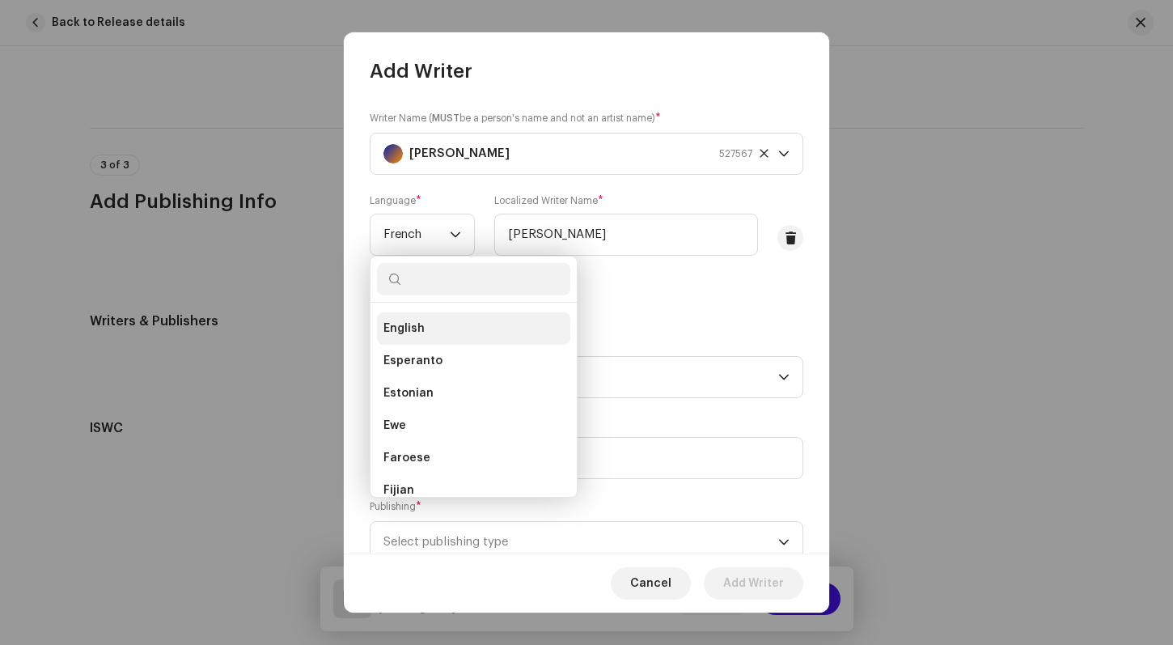
click at [412, 326] on span "English" at bounding box center [403, 328] width 41 height 16
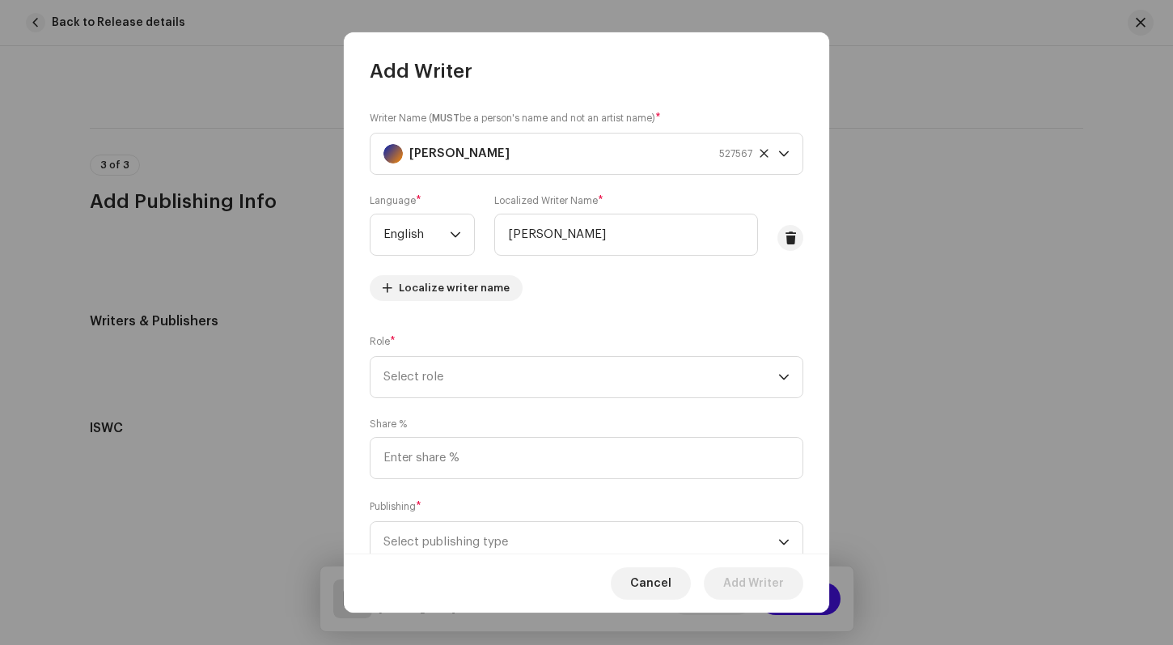
click at [700, 282] on div "Writer Name ( MUST be a person's name and not an artist name) * [PERSON_NAME] 5…" at bounding box center [587, 212] width 434 height 204
click at [467, 286] on span "Localize writer name" at bounding box center [454, 288] width 111 height 32
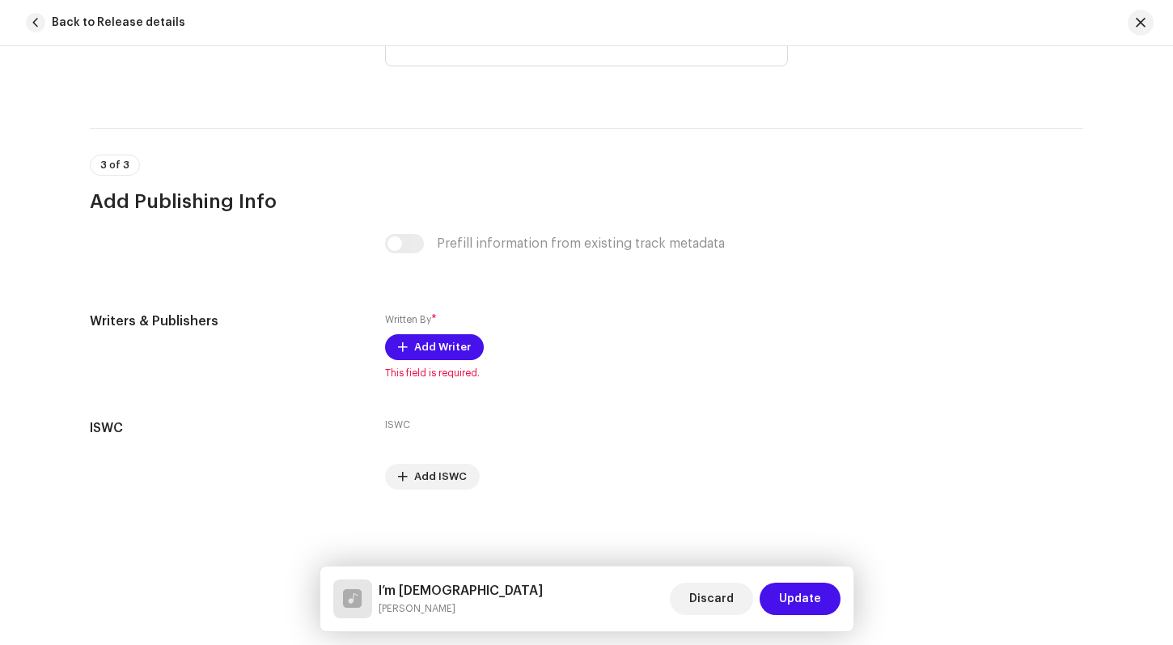
click at [855, 401] on div "Add Writer Writer Name ( MUST be a person's name and not an artist name) * [PER…" at bounding box center [586, 322] width 1173 height 645
click at [426, 341] on span "Add Writer" at bounding box center [442, 347] width 57 height 32
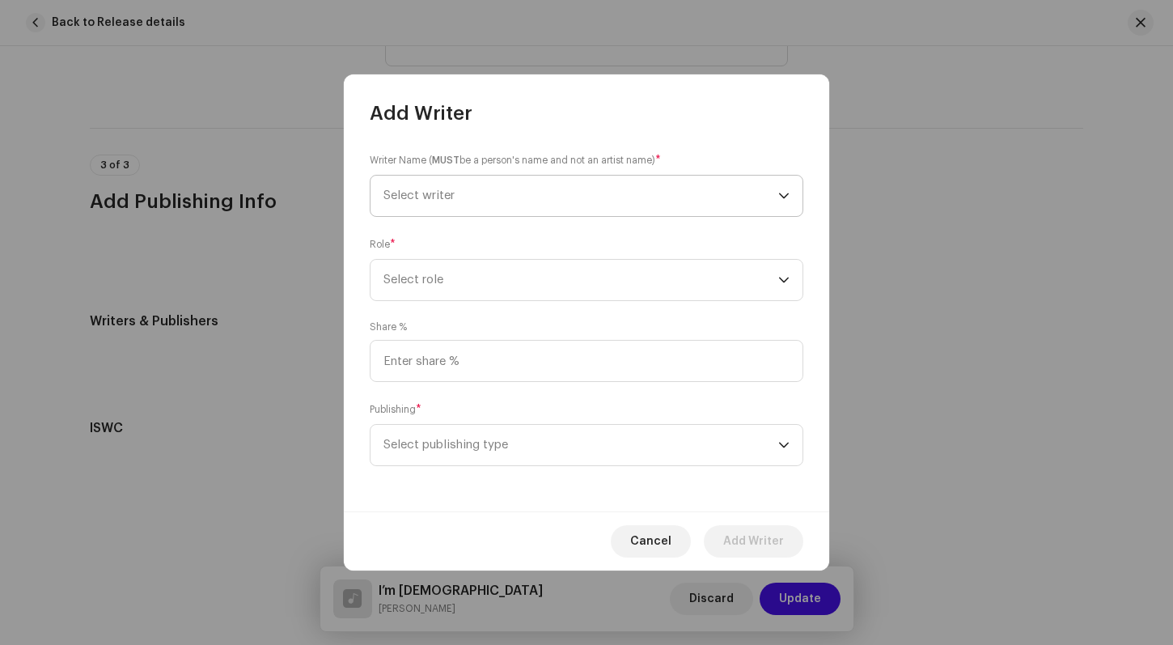
click at [781, 186] on div "dropdown trigger" at bounding box center [783, 196] width 11 height 40
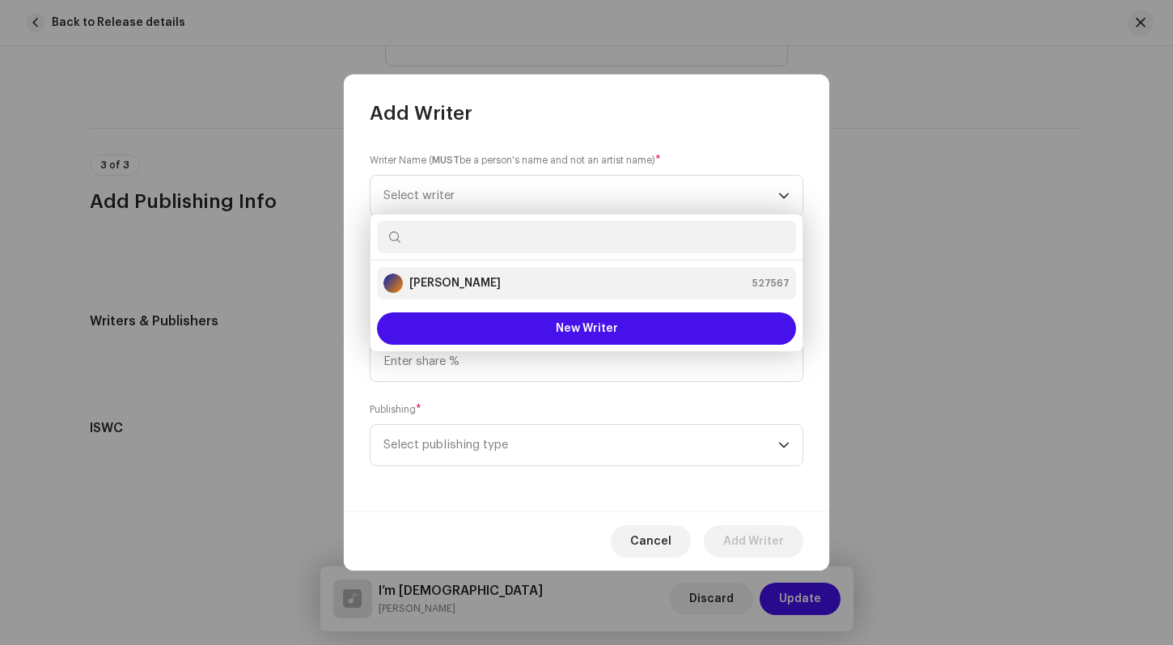
click at [391, 284] on div "Alain Menard" at bounding box center [392, 282] width 19 height 19
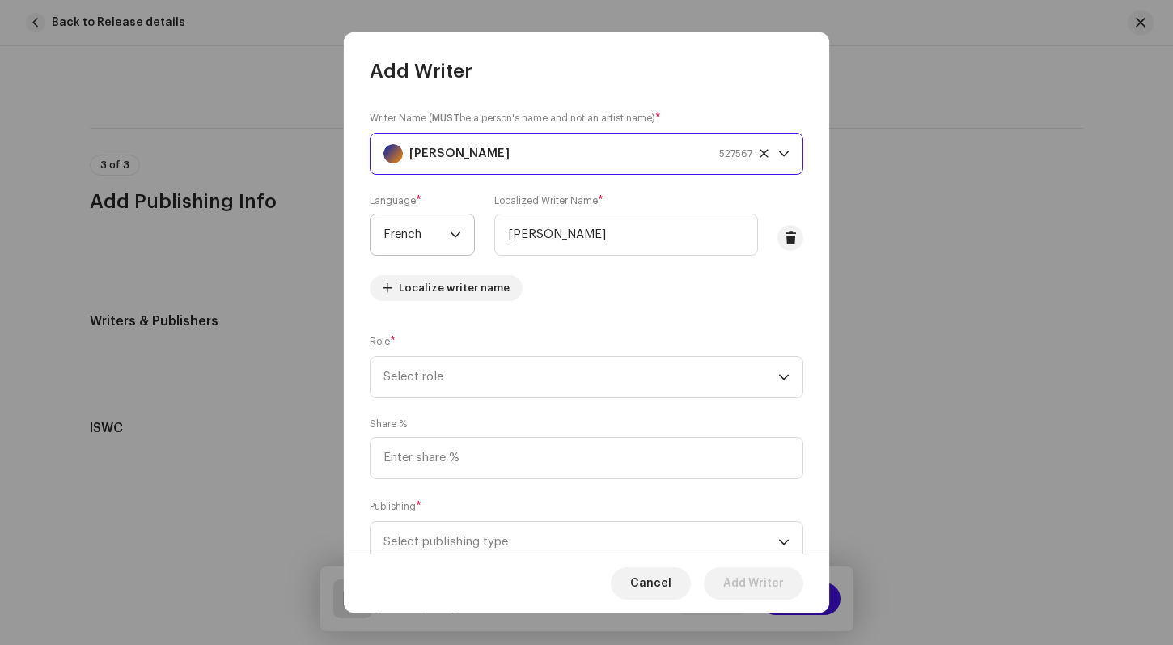
click at [445, 229] on span "French" at bounding box center [416, 234] width 66 height 40
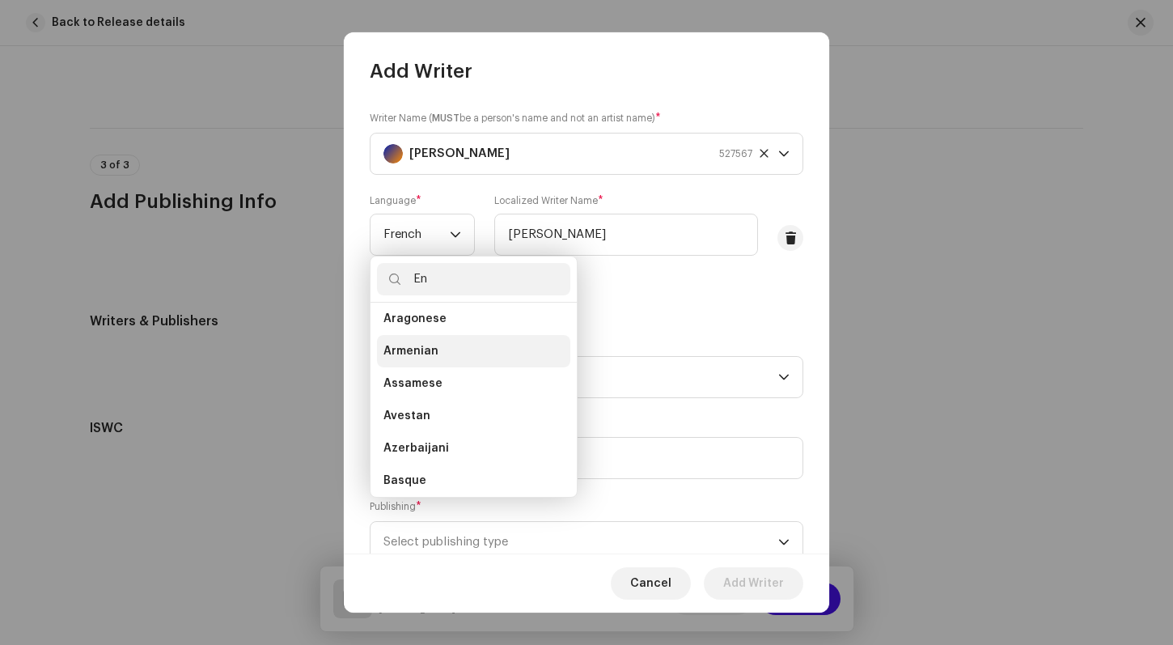
scroll to position [0, 0]
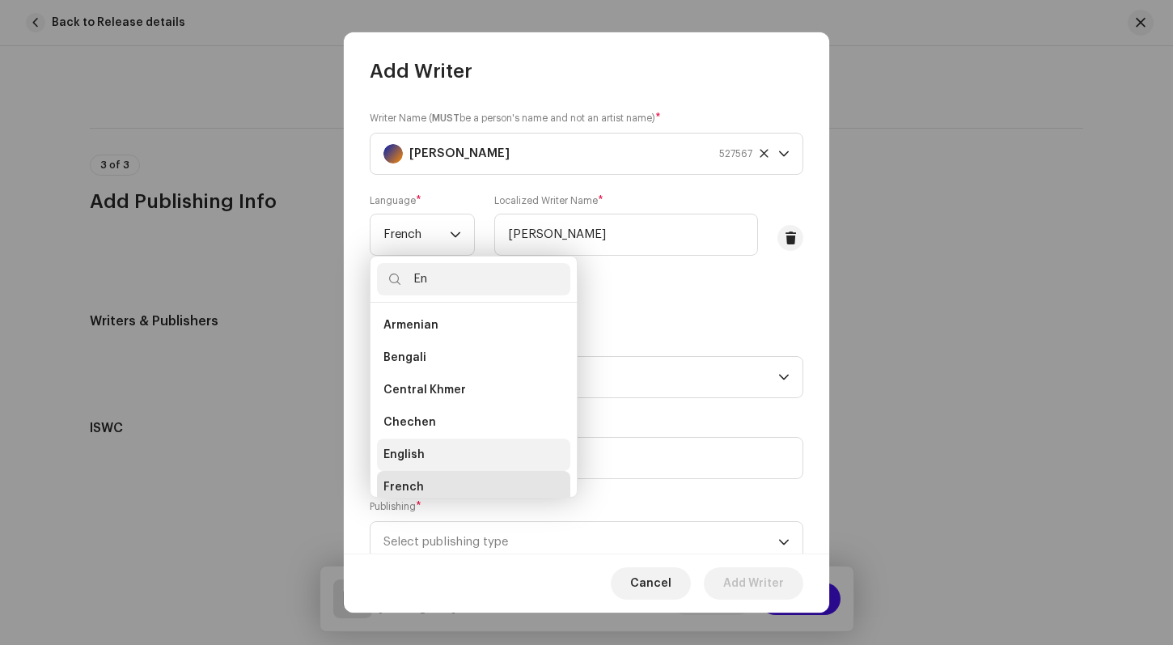
type input "En"
click at [395, 451] on span "English" at bounding box center [403, 454] width 41 height 16
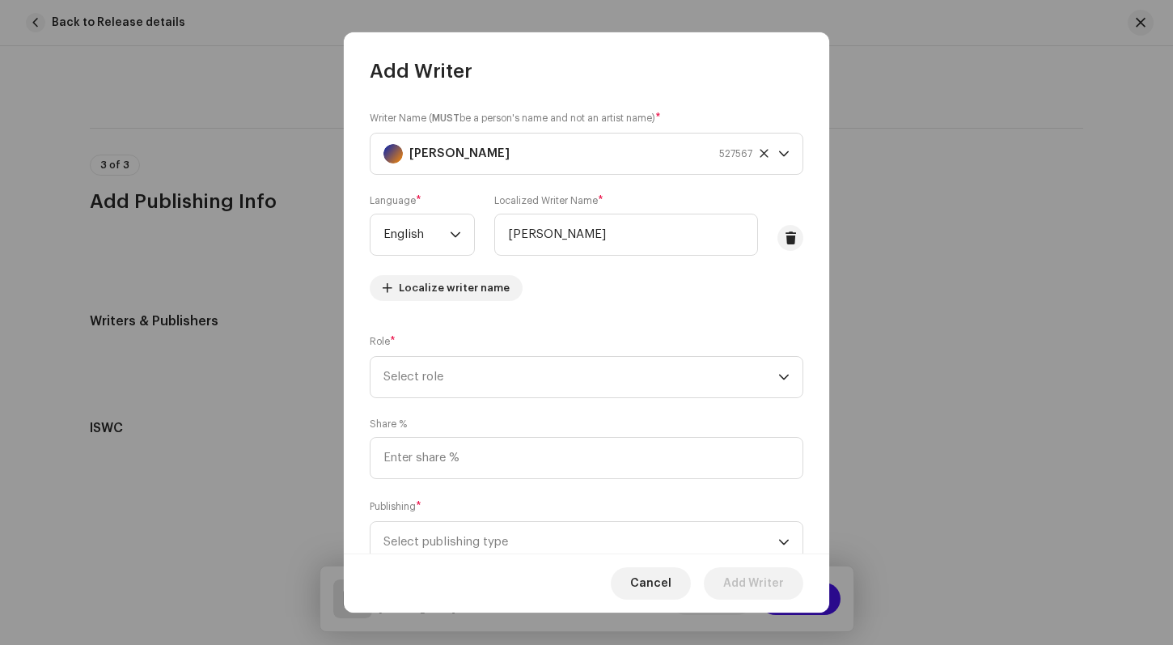
click at [751, 311] on div "Writer Name ( MUST be a person's name and not an artist name) * [PERSON_NAME] 5…" at bounding box center [587, 212] width 434 height 204
click at [778, 374] on icon "dropdown trigger" at bounding box center [783, 376] width 11 height 11
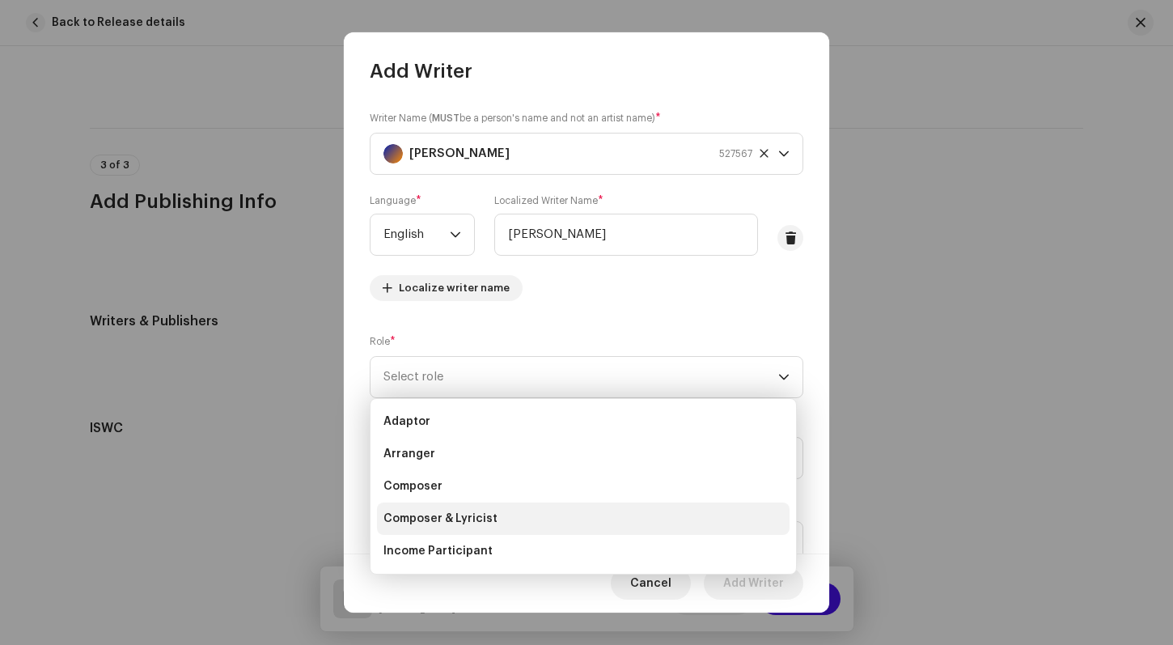
click at [561, 514] on li "Composer & Lyricist" at bounding box center [583, 518] width 412 height 32
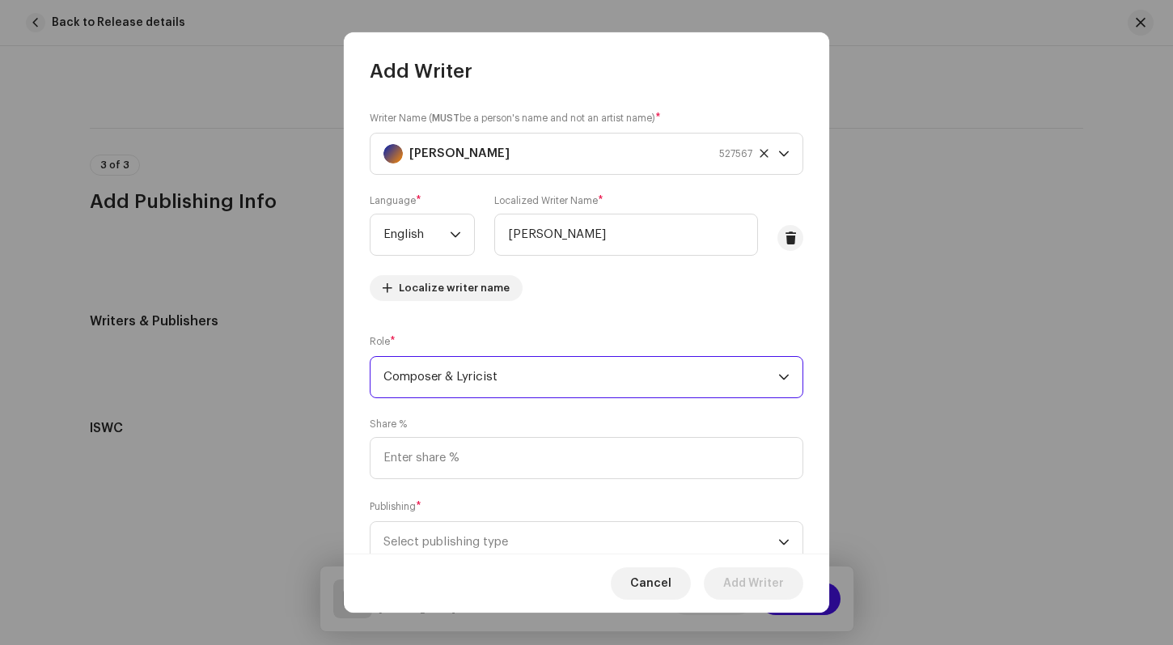
click at [790, 412] on div "Writer Name ( MUST be a person's name and not an artist name) * [PERSON_NAME] 5…" at bounding box center [586, 318] width 485 height 469
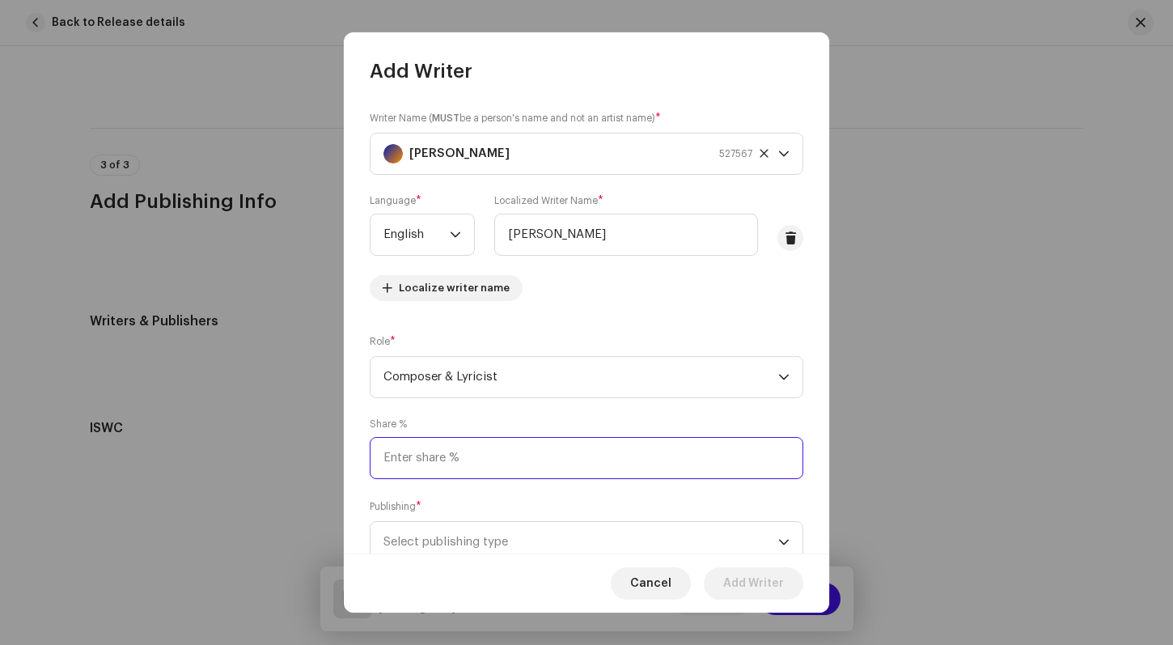
click at [402, 461] on input at bounding box center [587, 458] width 434 height 42
type input "100.00"
click at [799, 417] on div "Writer Name ( MUST be a person's name and not an artist name) * [PERSON_NAME] 5…" at bounding box center [586, 318] width 485 height 469
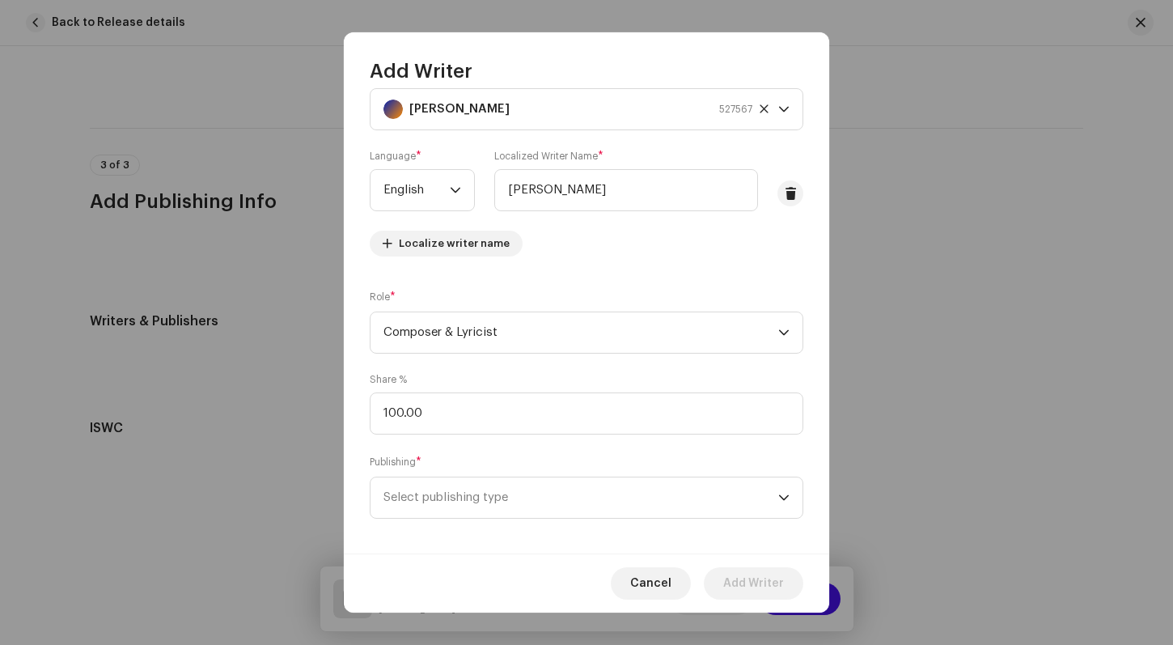
scroll to position [55, 0]
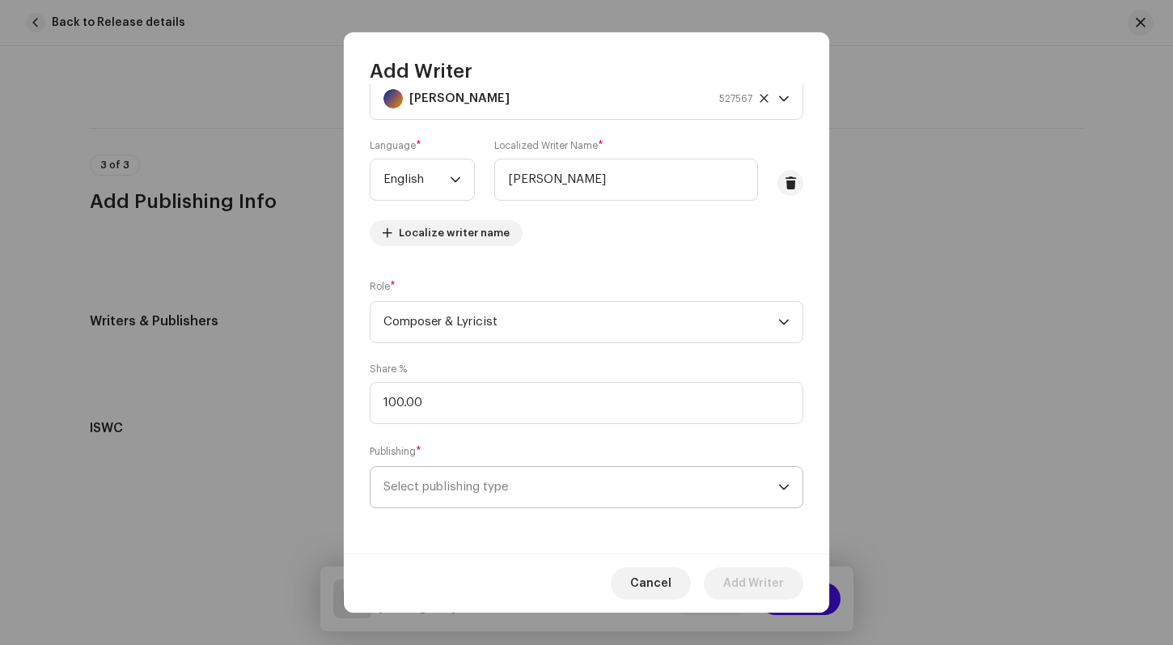
click at [781, 488] on icon "dropdown trigger" at bounding box center [783, 486] width 11 height 11
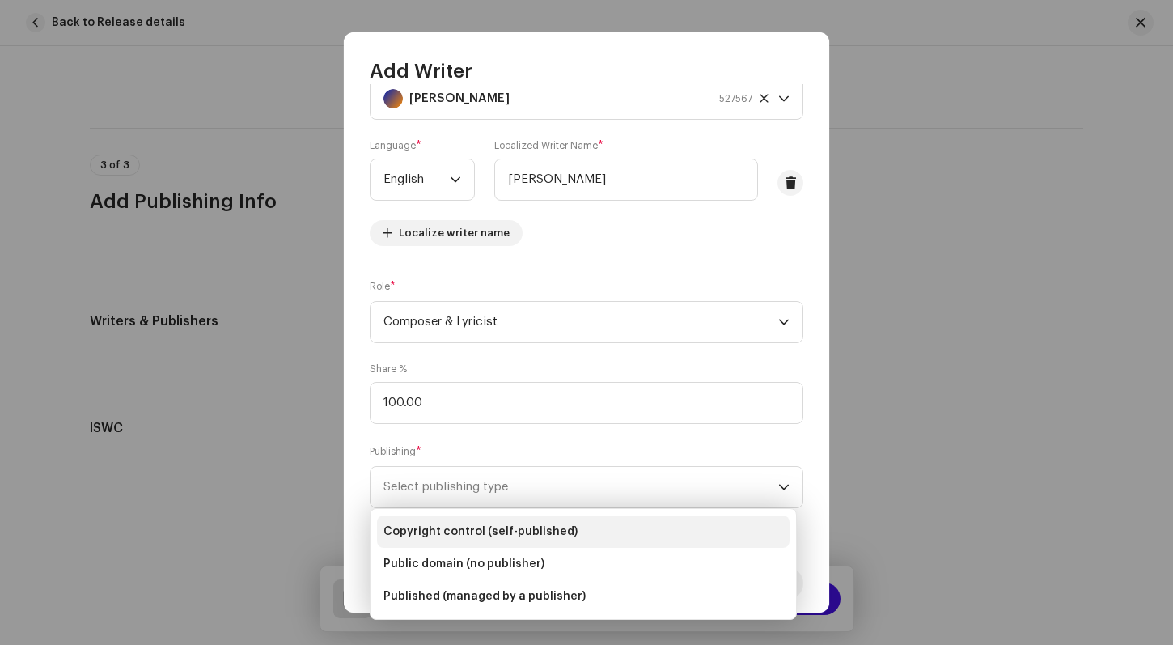
click at [506, 531] on span "Copyright control (self-published)" at bounding box center [480, 531] width 194 height 16
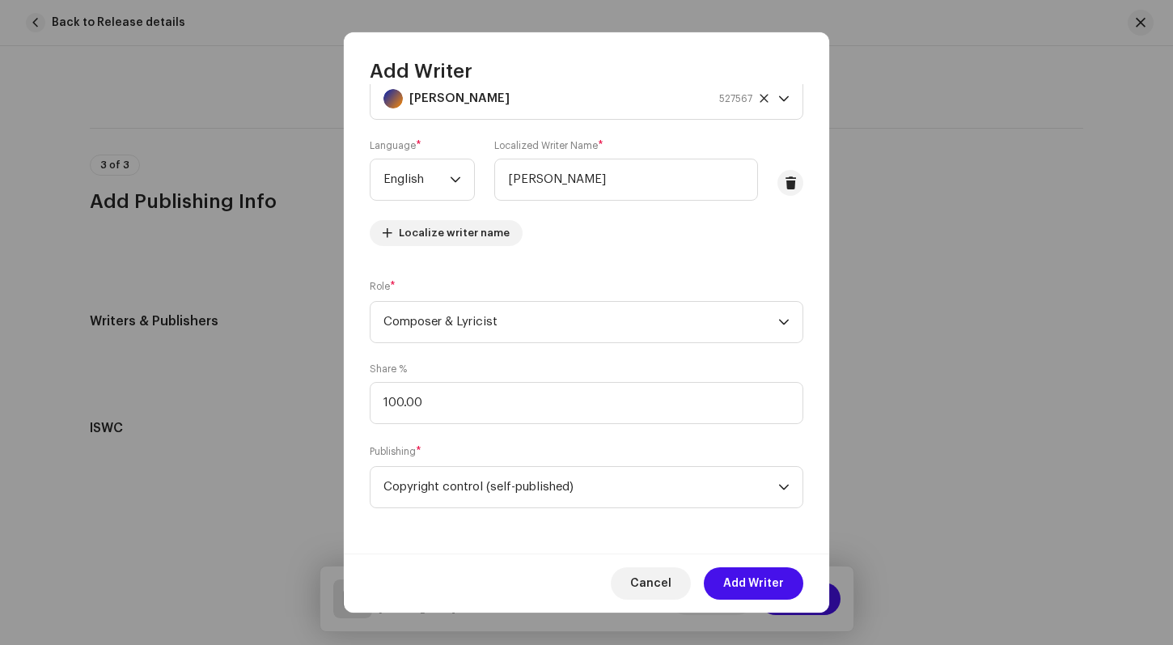
click at [803, 524] on div "Writer Name ( MUST be a person's name and not an artist name) * [PERSON_NAME] 5…" at bounding box center [586, 318] width 485 height 469
click at [759, 576] on span "Add Writer" at bounding box center [753, 583] width 61 height 32
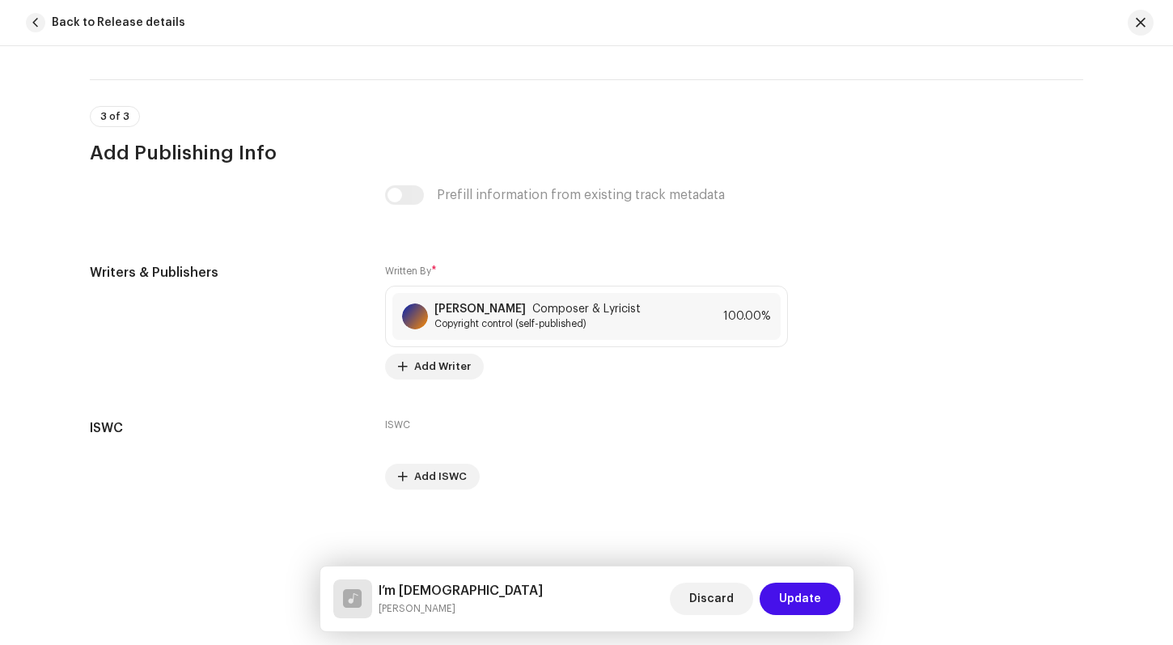
scroll to position [3080, 0]
click at [932, 157] on h3 "Add Publishing Info" at bounding box center [586, 153] width 993 height 26
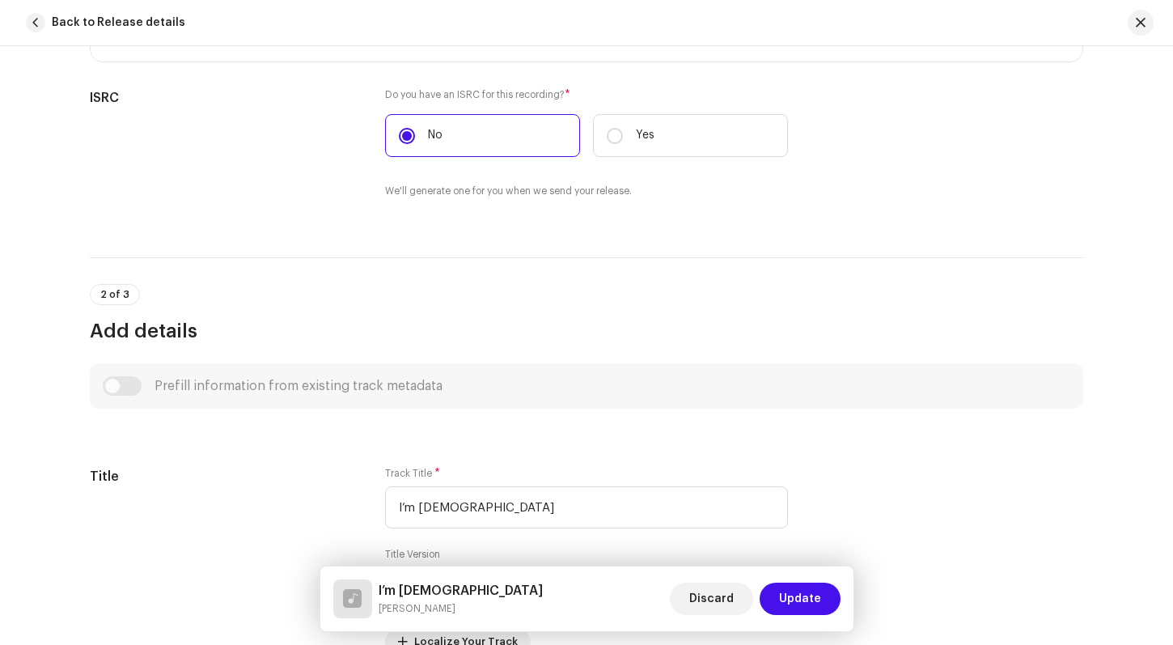
scroll to position [393, 0]
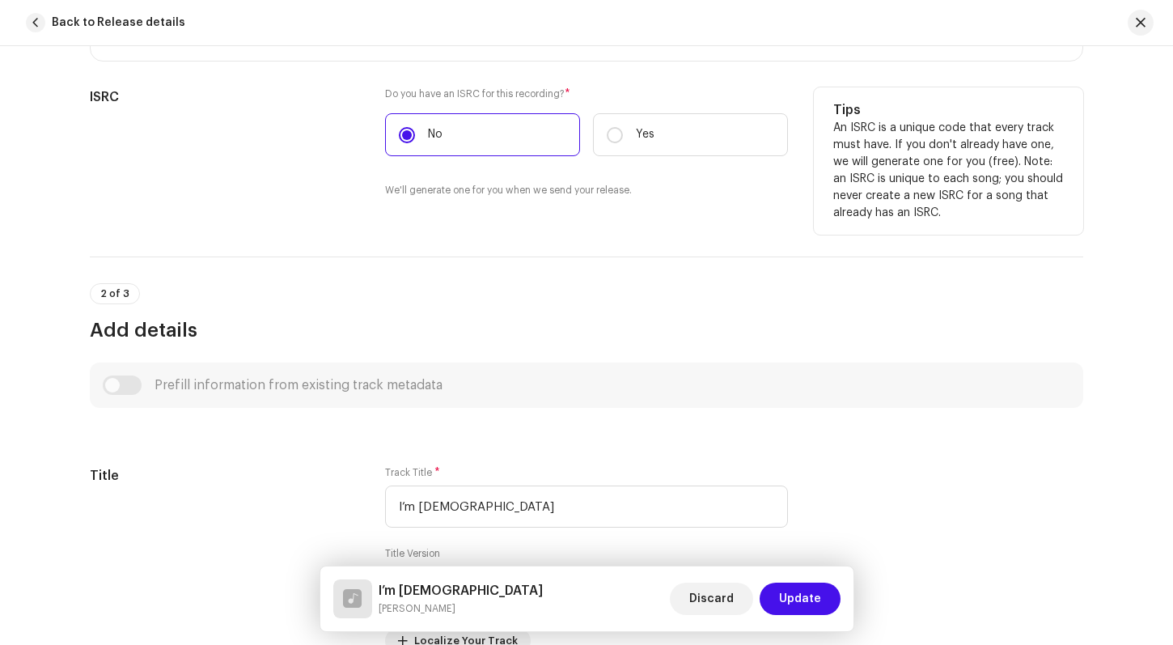
click at [314, 166] on div "ISRC" at bounding box center [224, 152] width 269 height 130
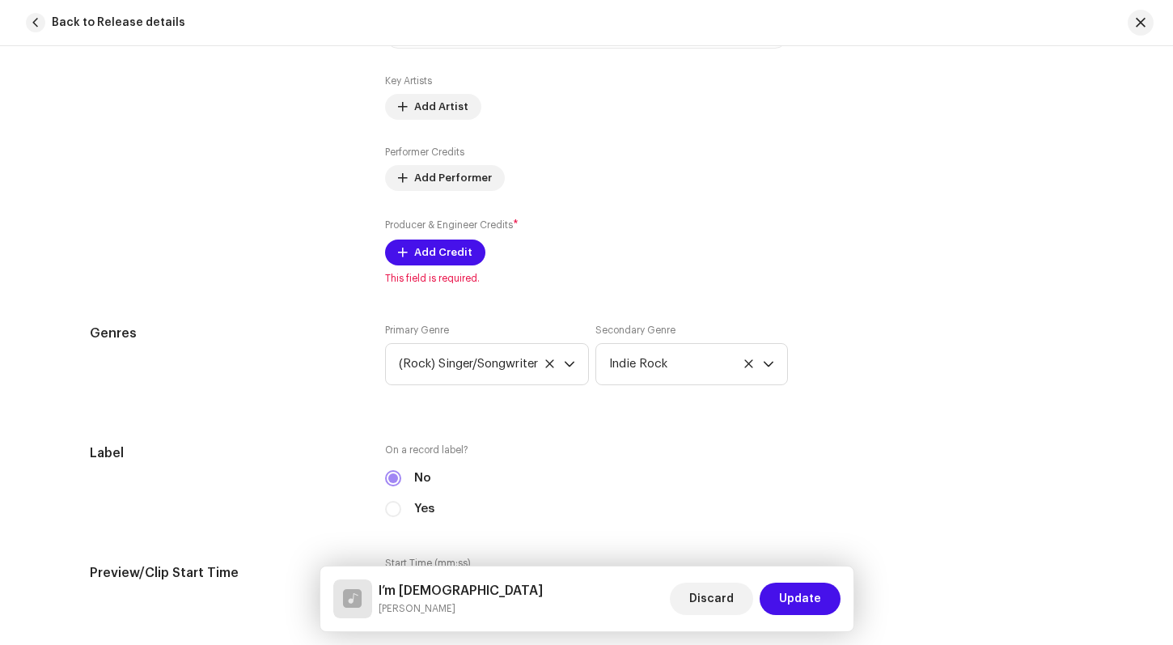
scroll to position [1167, 0]
click at [451, 243] on span "Add Credit" at bounding box center [443, 250] width 58 height 32
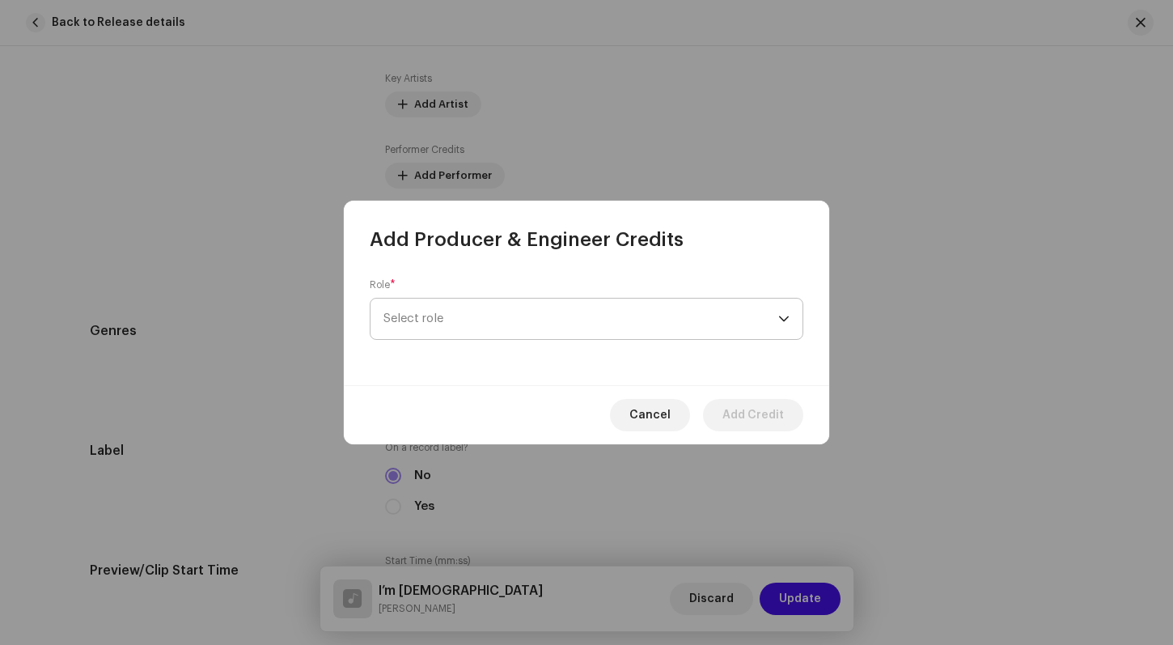
click at [775, 321] on span "Select role" at bounding box center [580, 318] width 395 height 40
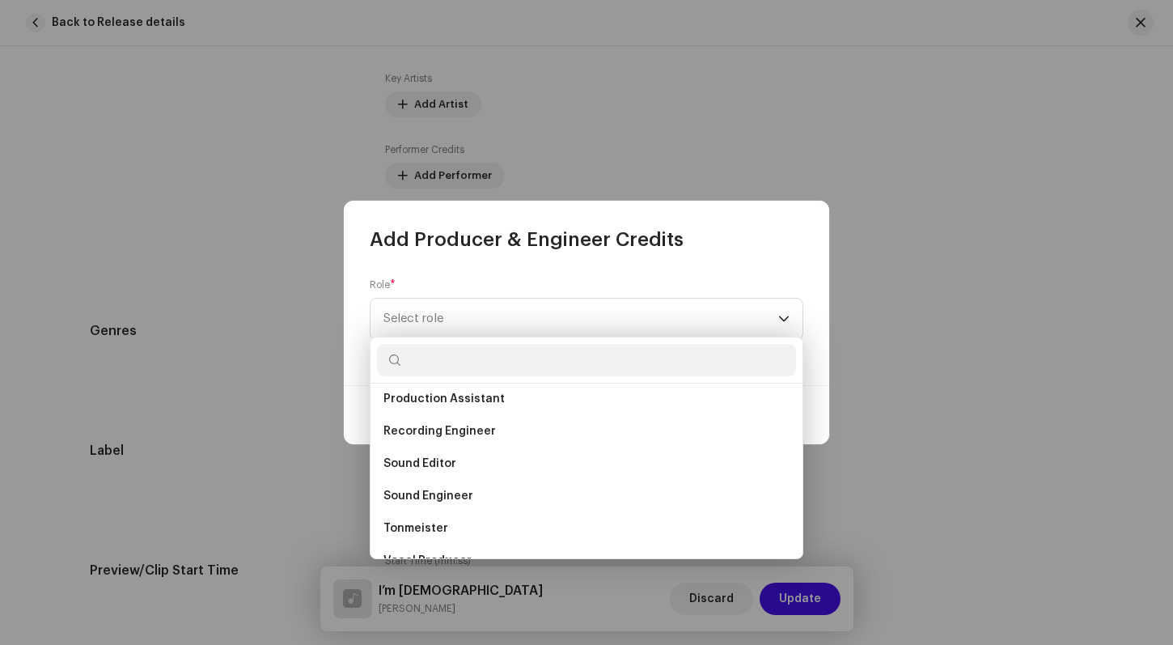
scroll to position [712, 0]
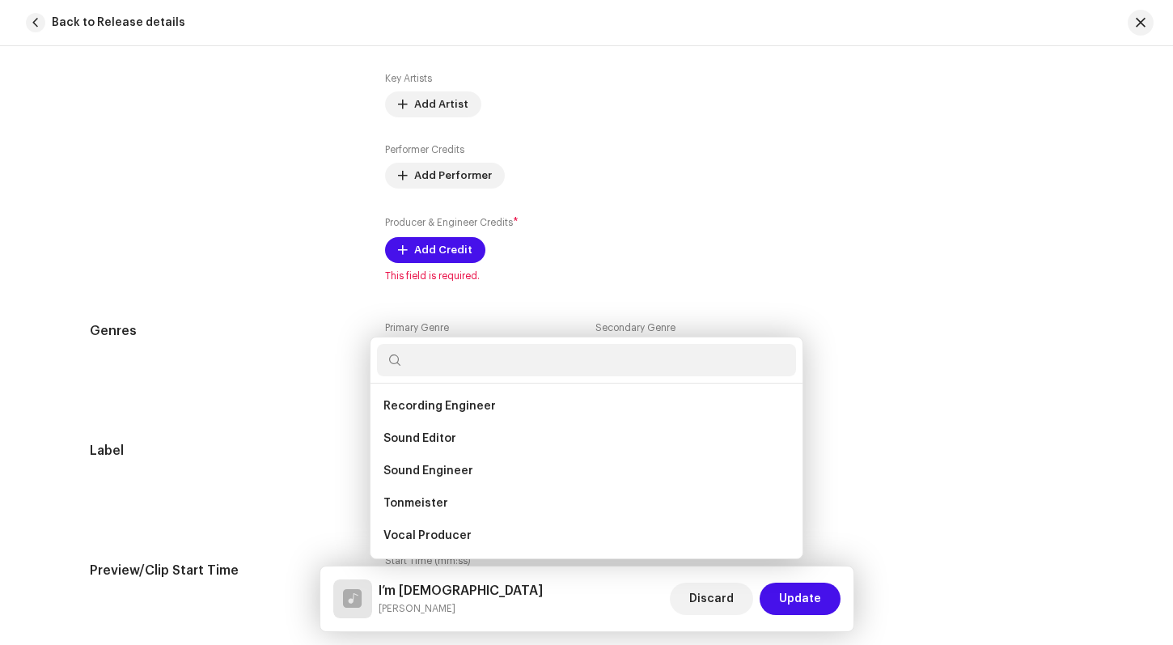
click at [896, 438] on div "Add Producer & Engineer Credits Role * Select role Cancel Add Credit" at bounding box center [586, 322] width 1173 height 645
